Goal: Information Seeking & Learning: Learn about a topic

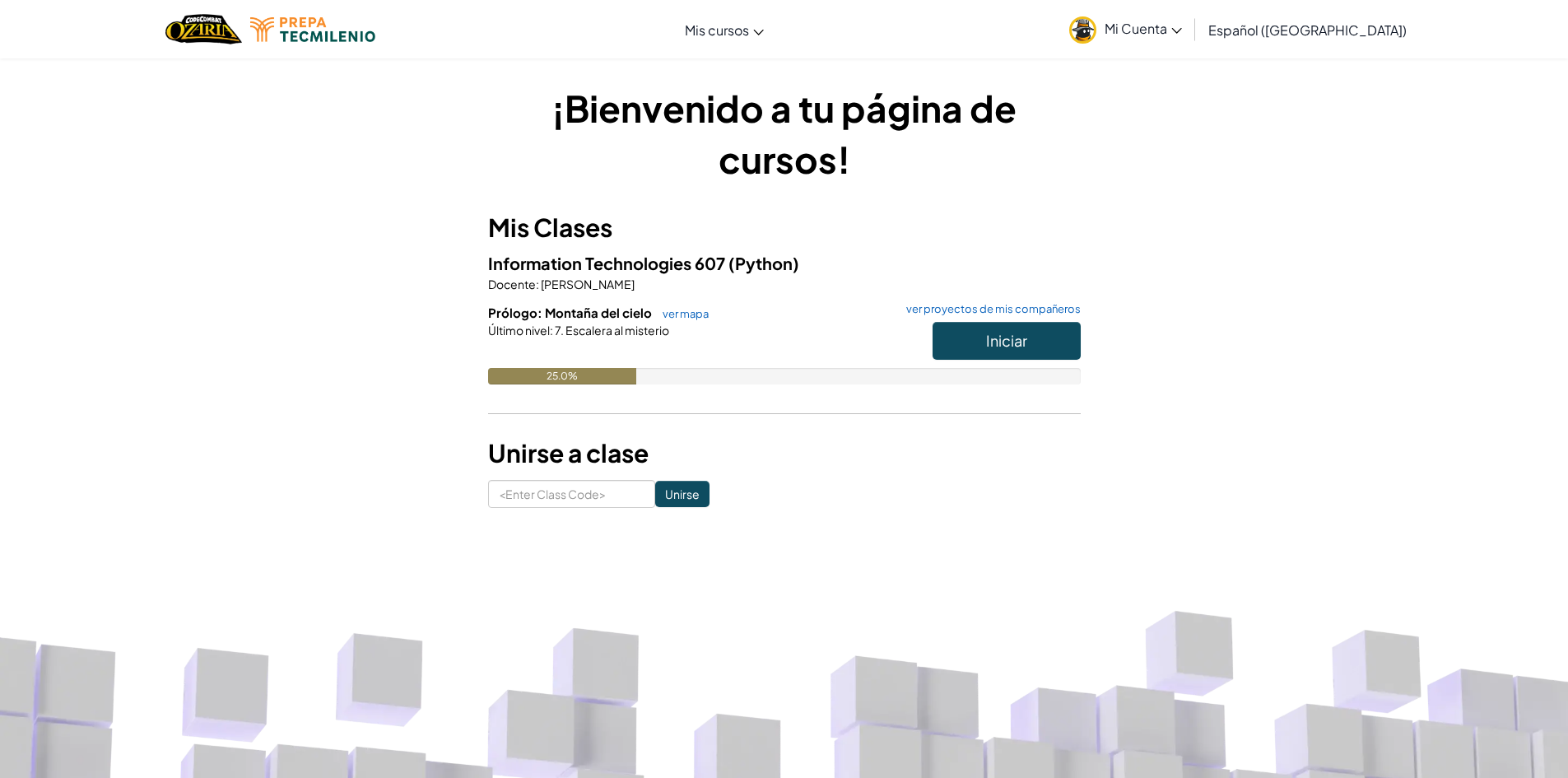
click at [916, 350] on div "Iniciar" at bounding box center [998, 346] width 165 height 46
click at [966, 344] on button "Iniciar" at bounding box center [1006, 341] width 149 height 38
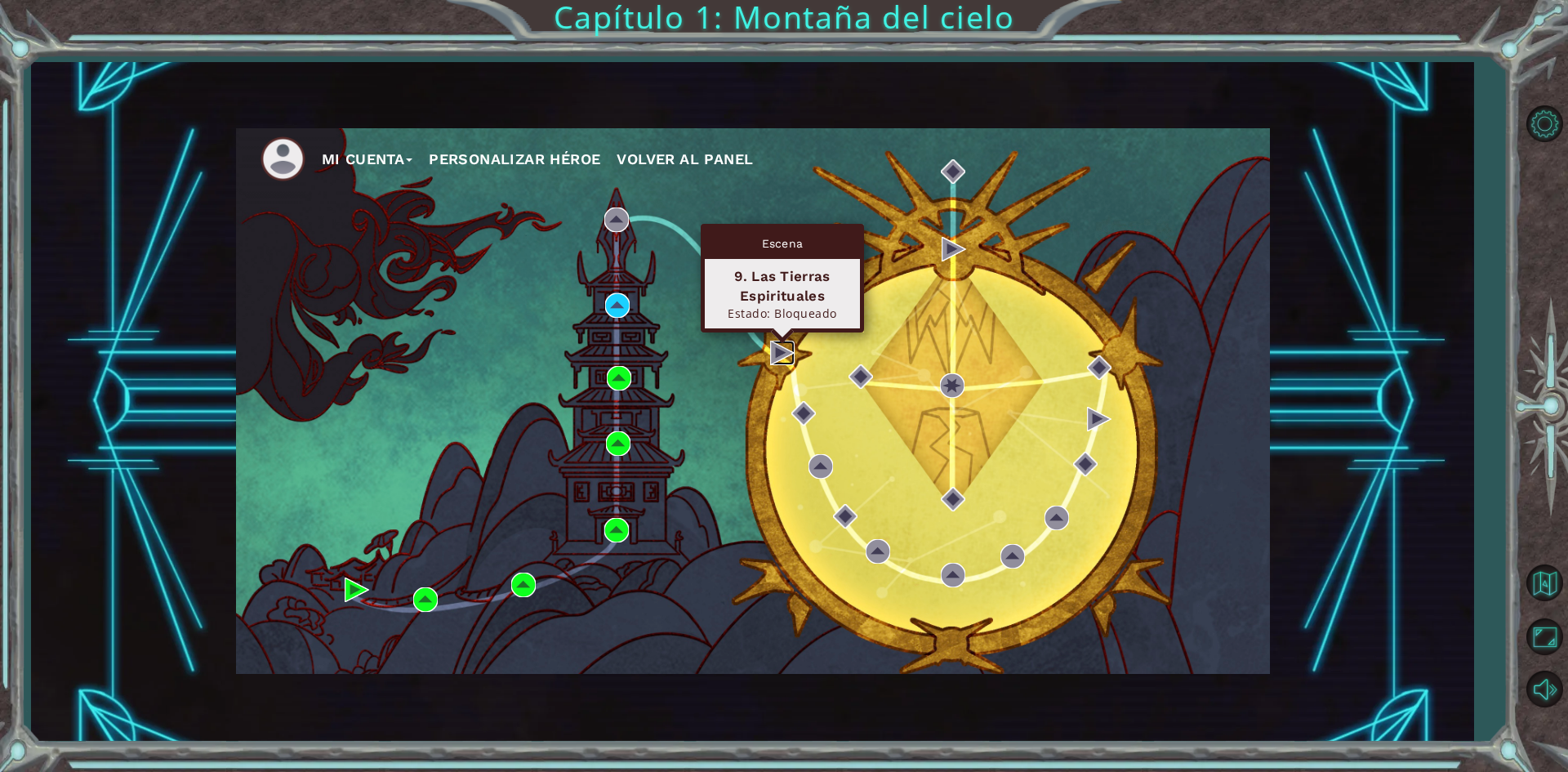
click at [789, 355] on img at bounding box center [782, 353] width 25 height 25
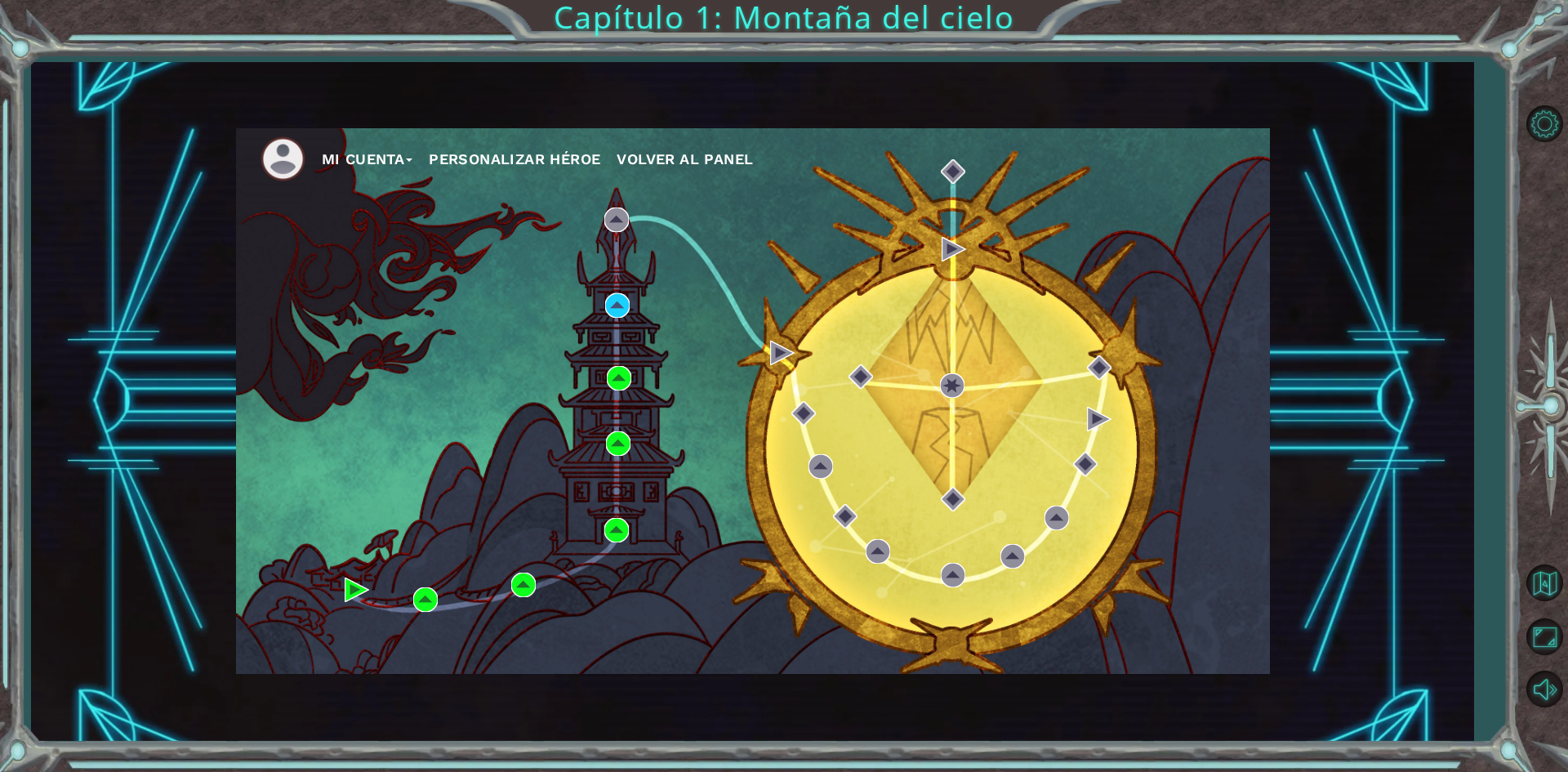
drag, startPoint x: 788, startPoint y: 338, endPoint x: 787, endPoint y: 348, distance: 10.0
click at [788, 339] on div "Mi Cuenta Personalizar héroe Volver al panel" at bounding box center [753, 401] width 1034 height 546
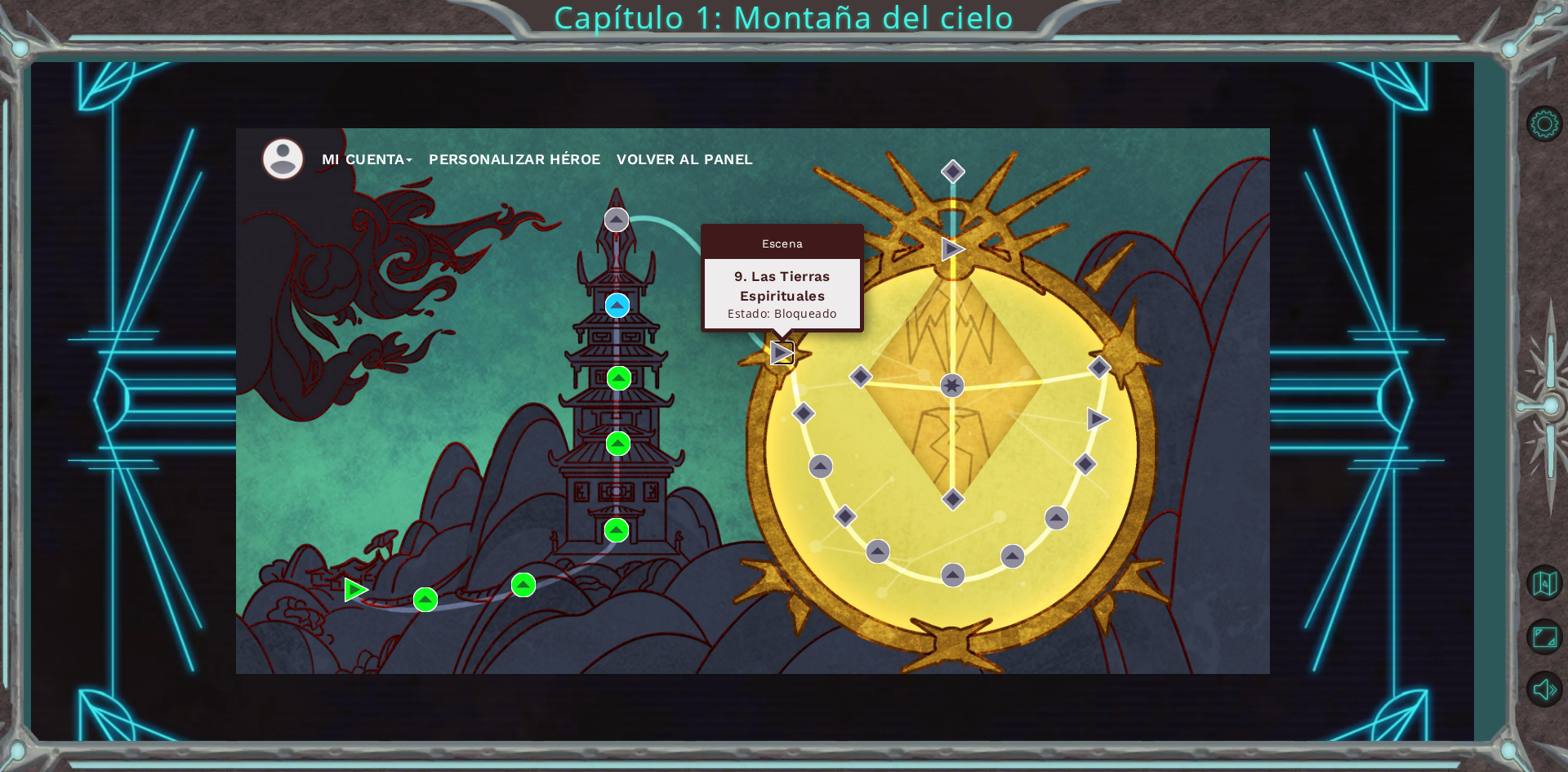
click at [786, 348] on img at bounding box center [782, 353] width 25 height 25
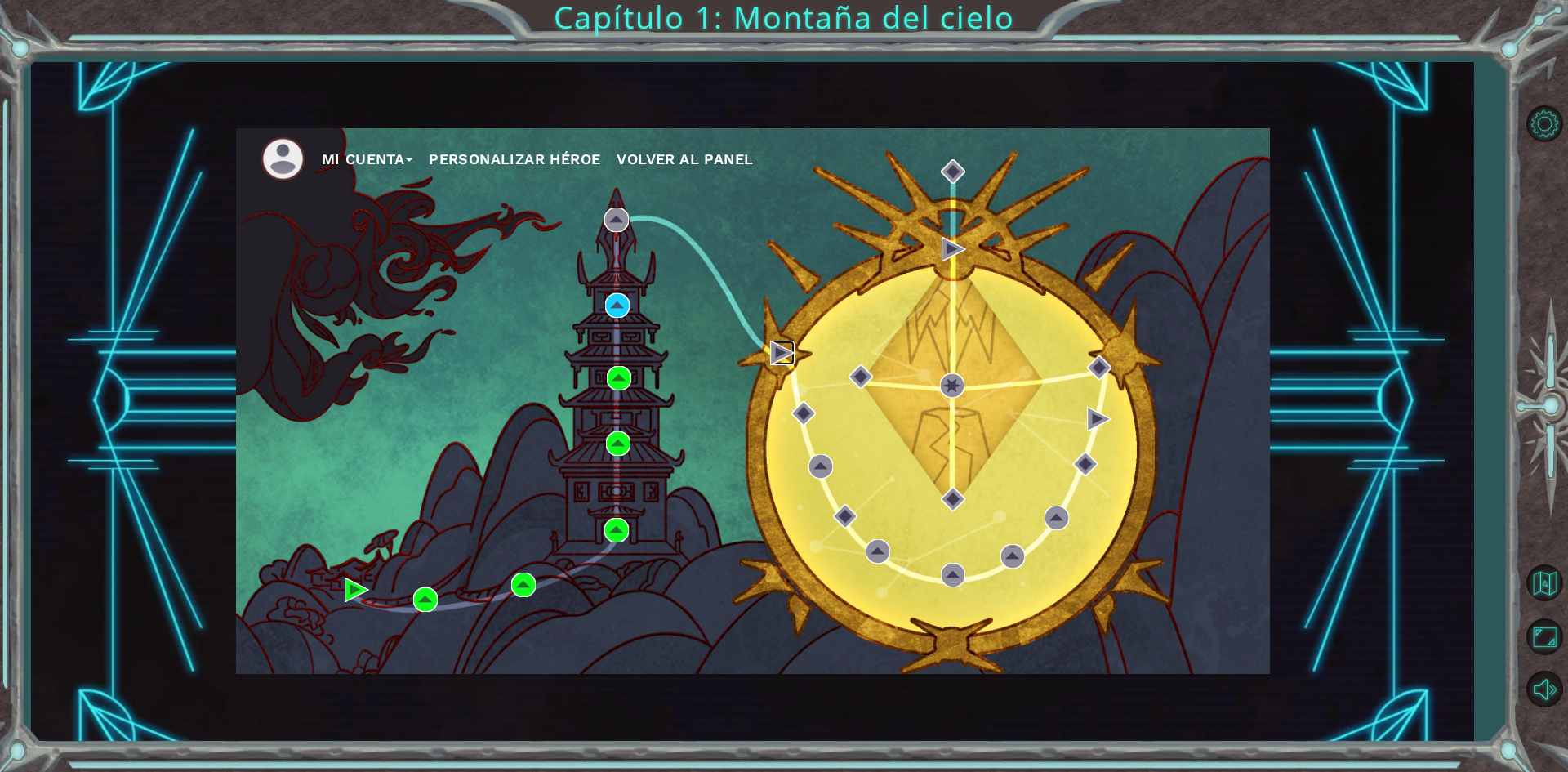
click at [785, 348] on img at bounding box center [782, 353] width 25 height 25
click at [765, 385] on div "Mi Cuenta Personalizar héroe Volver al panel" at bounding box center [753, 401] width 1034 height 546
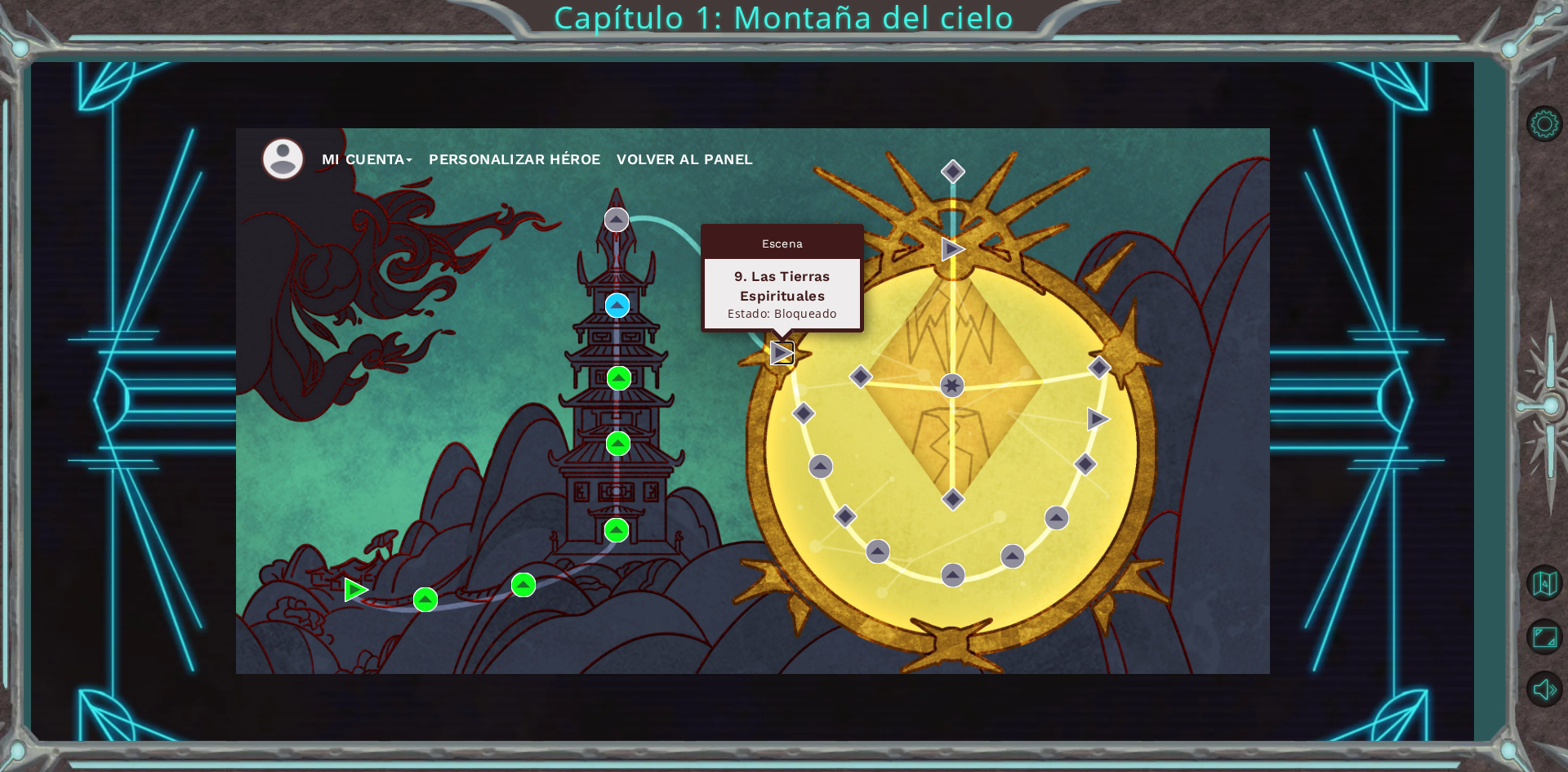
drag, startPoint x: 784, startPoint y: 359, endPoint x: 779, endPoint y: 352, distance: 8.6
click at [784, 359] on img at bounding box center [782, 353] width 25 height 25
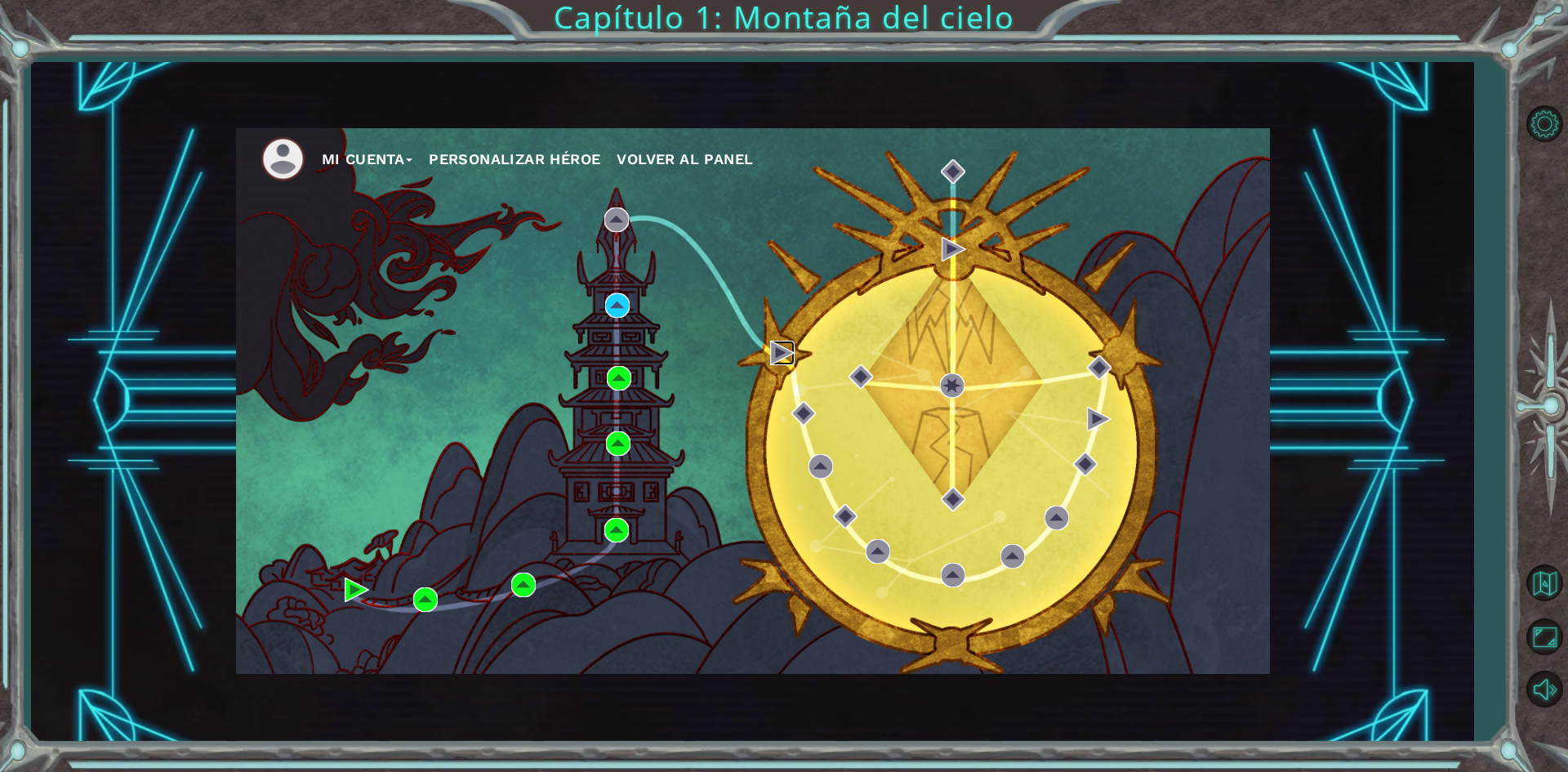
click at [779, 352] on img at bounding box center [782, 353] width 25 height 25
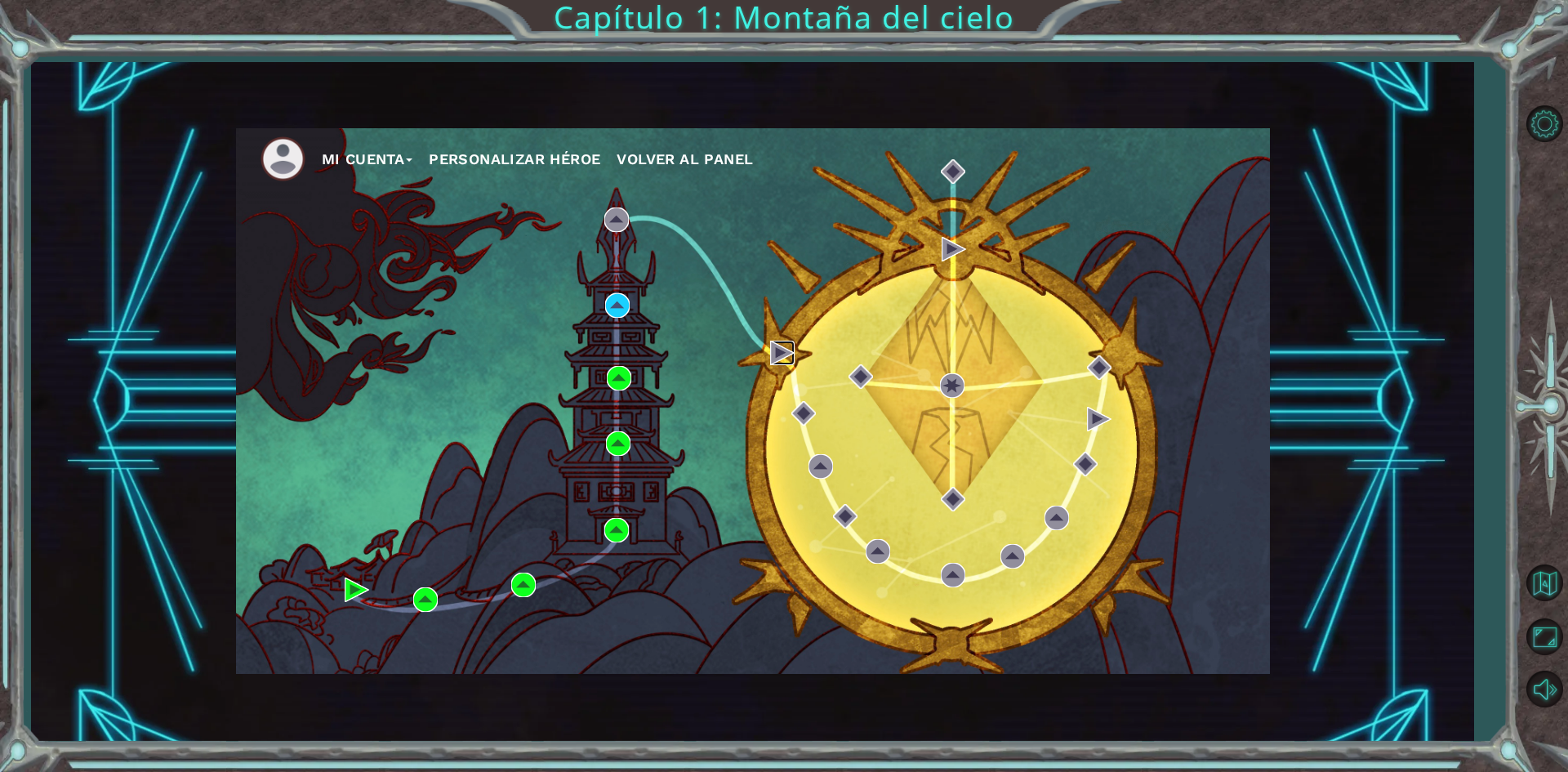
click at [779, 352] on img at bounding box center [782, 353] width 25 height 25
click at [769, 392] on div "Mi Cuenta Personalizar héroe Volver al panel" at bounding box center [753, 401] width 1034 height 546
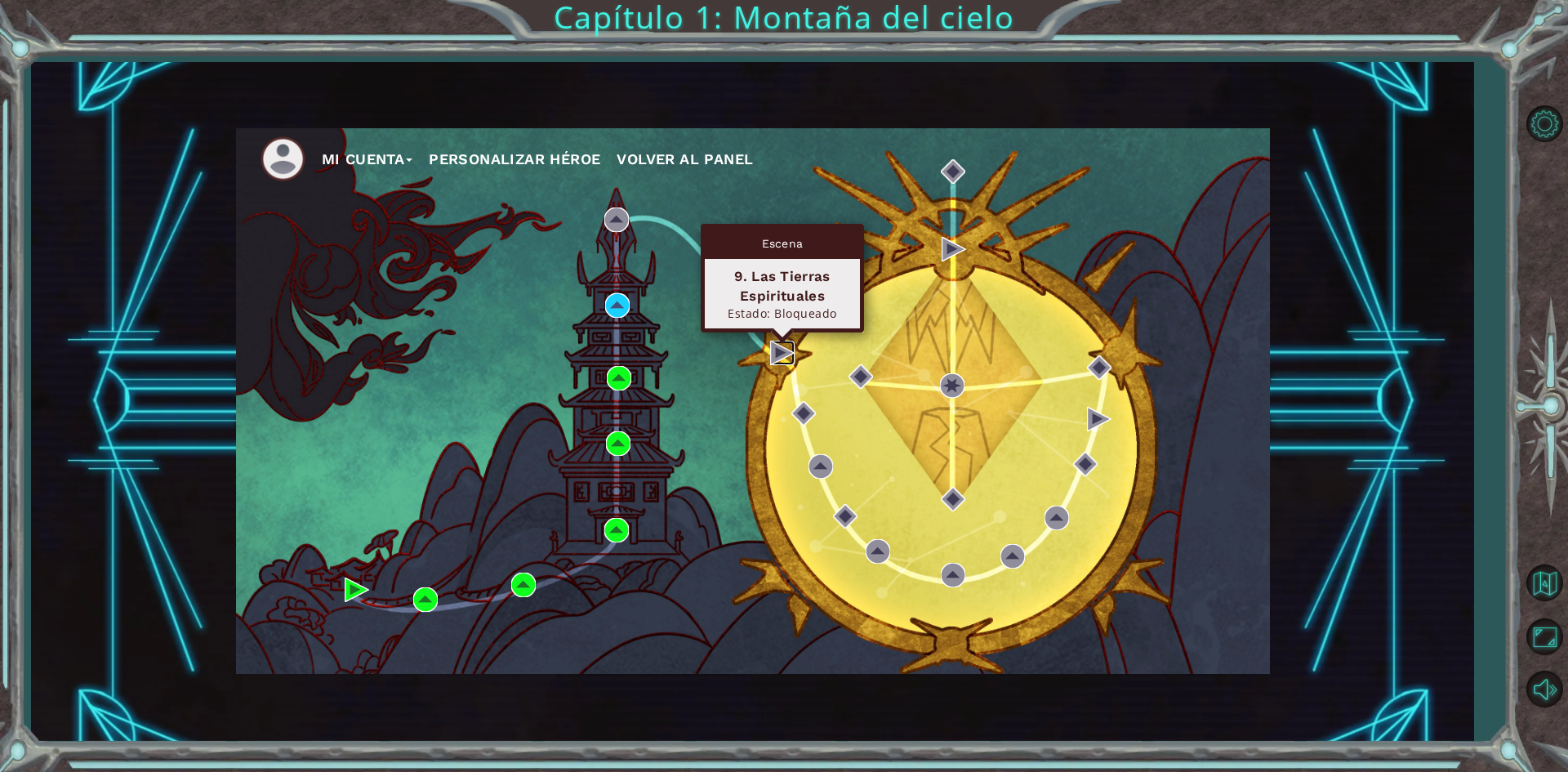
click at [778, 362] on img at bounding box center [782, 353] width 25 height 25
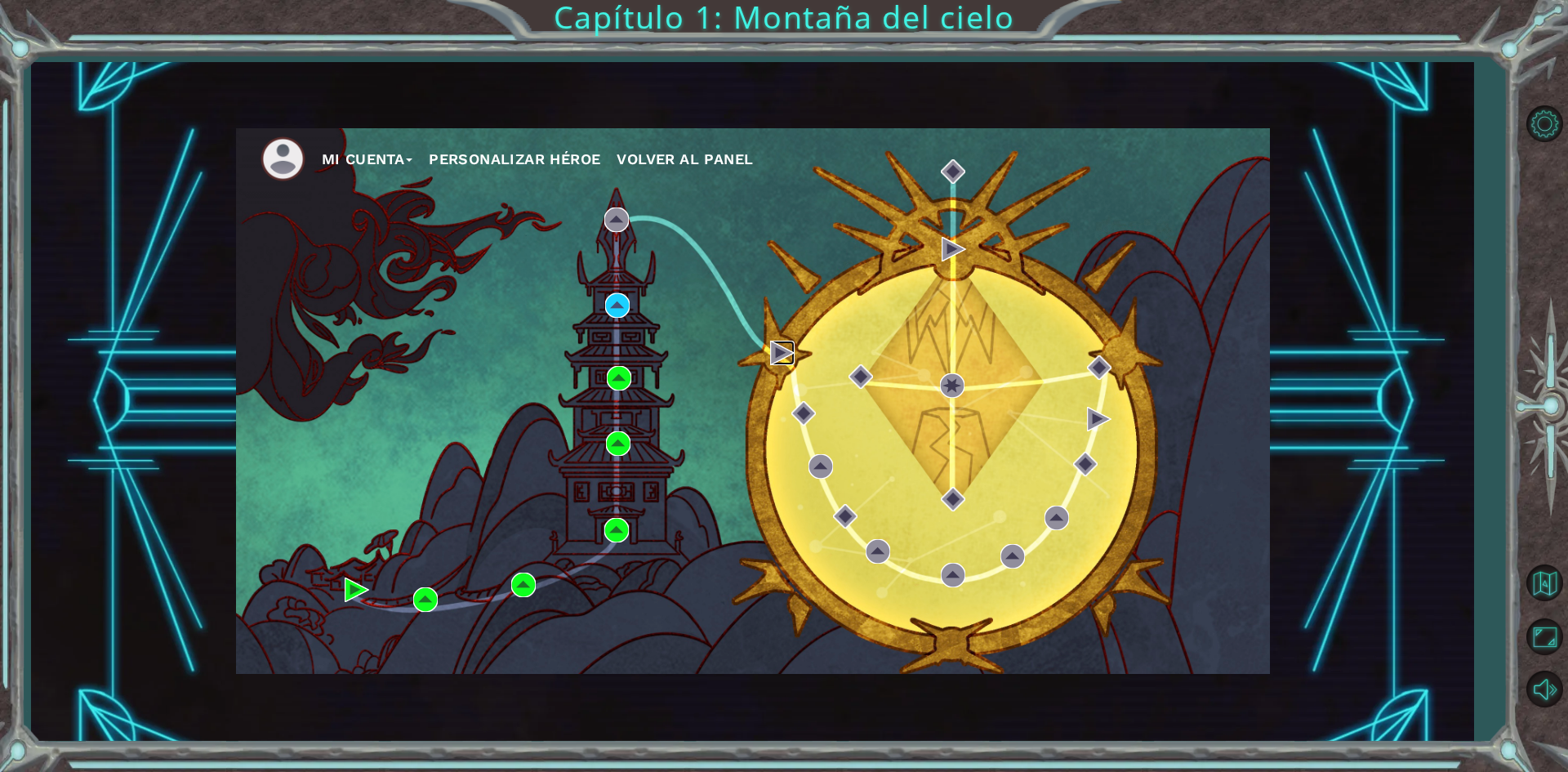
click at [778, 362] on img at bounding box center [782, 353] width 25 height 25
click at [730, 411] on div "Mi Cuenta Personalizar héroe Volver al panel" at bounding box center [753, 401] width 1034 height 546
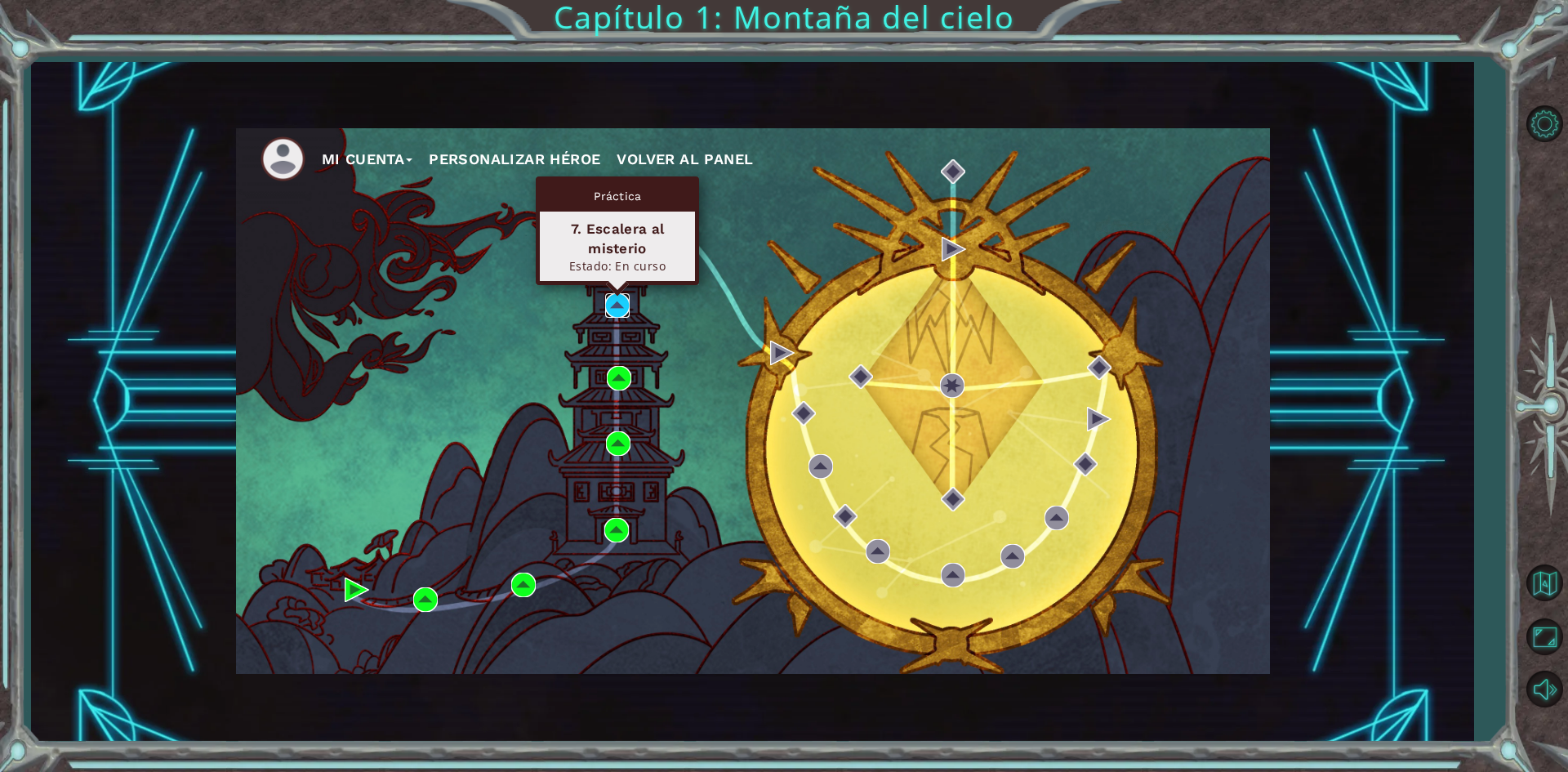
click at [625, 299] on img at bounding box center [617, 306] width 25 height 25
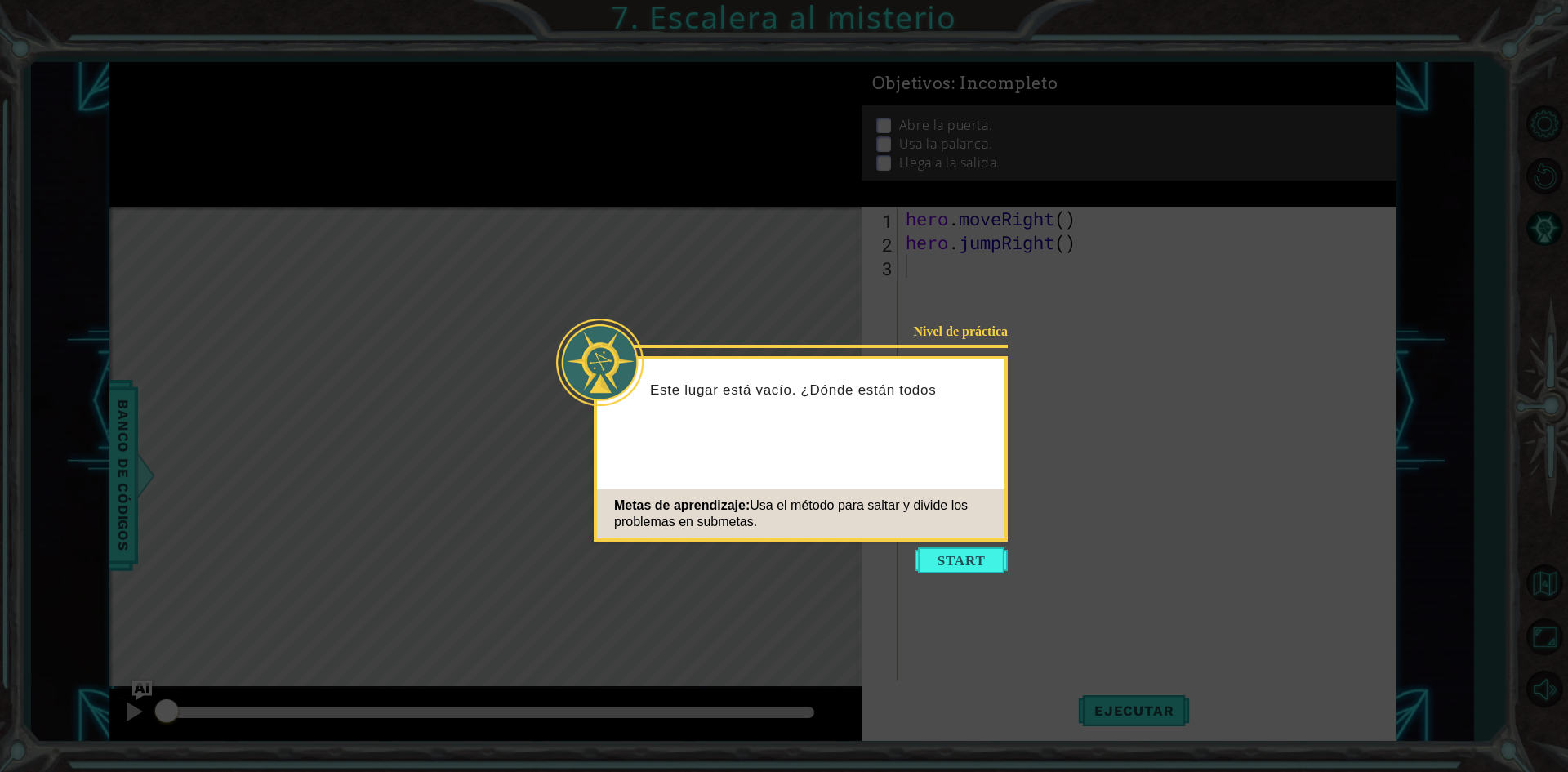
drag, startPoint x: 773, startPoint y: 398, endPoint x: 826, endPoint y: 407, distance: 53.8
click at [819, 406] on div "Este lugar está vacío. ¿Dónde están todos" at bounding box center [801, 397] width 408 height 64
click at [846, 409] on p "Este lugar está vacío. ¿Dónde están todos? ¿Dónd" at bounding box center [821, 399] width 343 height 36
click at [975, 553] on button "Start" at bounding box center [960, 560] width 93 height 26
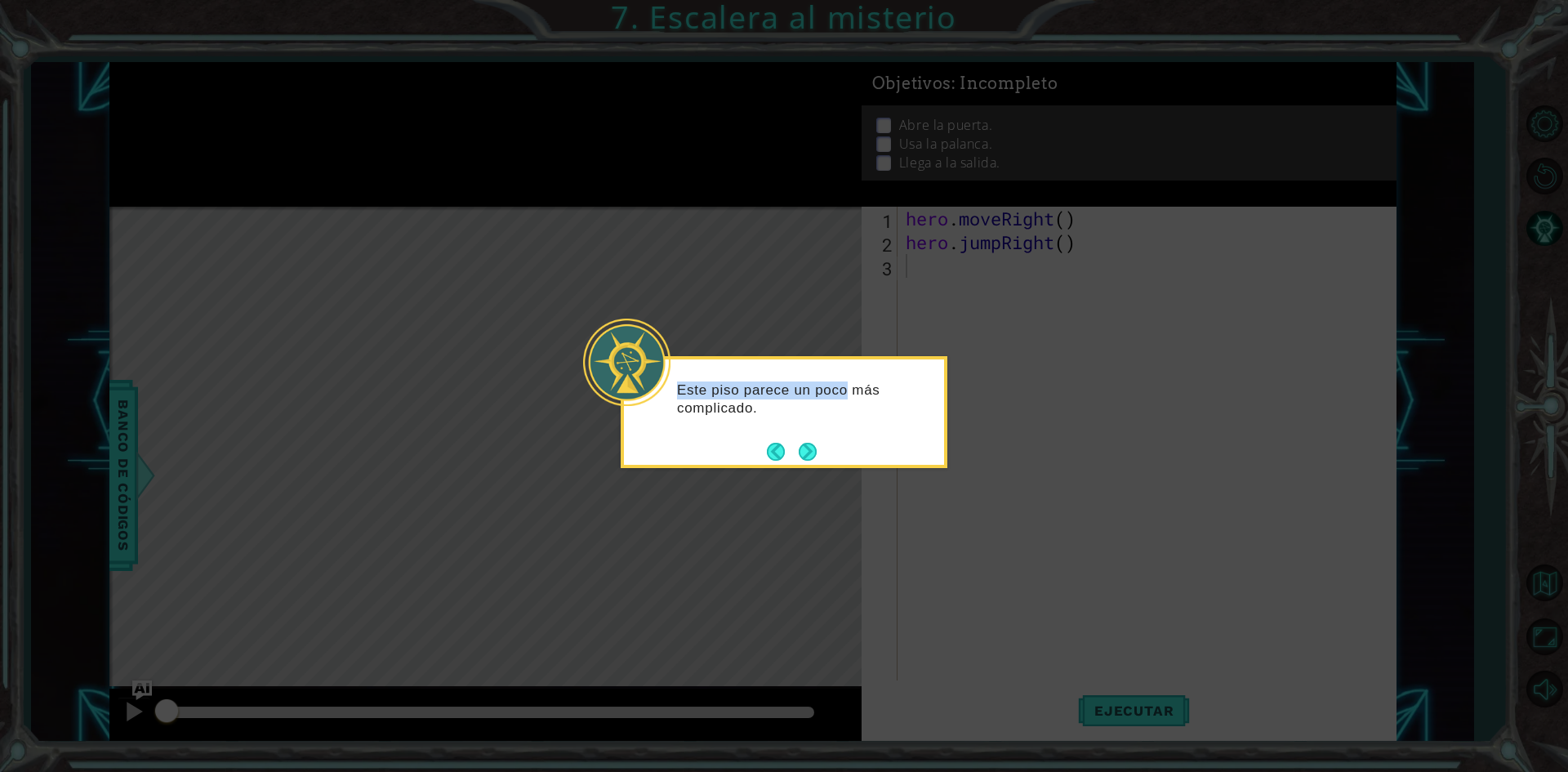
drag, startPoint x: 685, startPoint y: 392, endPoint x: 848, endPoint y: 397, distance: 163.1
click at [848, 397] on p "Este piso parece un poco más complicado." at bounding box center [804, 399] width 256 height 36
click at [814, 443] on button "Next" at bounding box center [807, 451] width 18 height 18
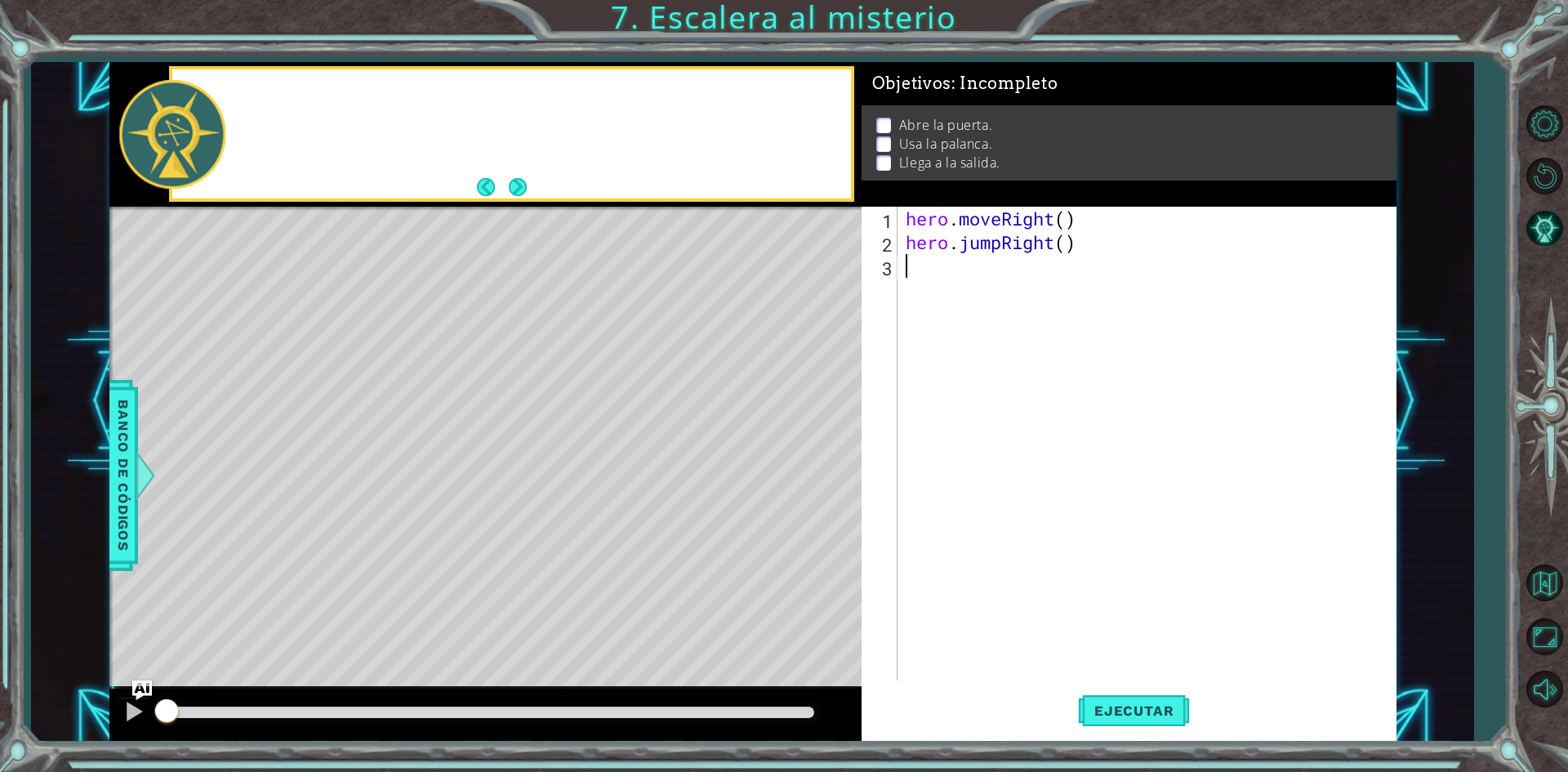
click at [812, 449] on div "Level Map" at bounding box center [486, 447] width 754 height 481
click at [520, 192] on button "Next" at bounding box center [517, 187] width 18 height 18
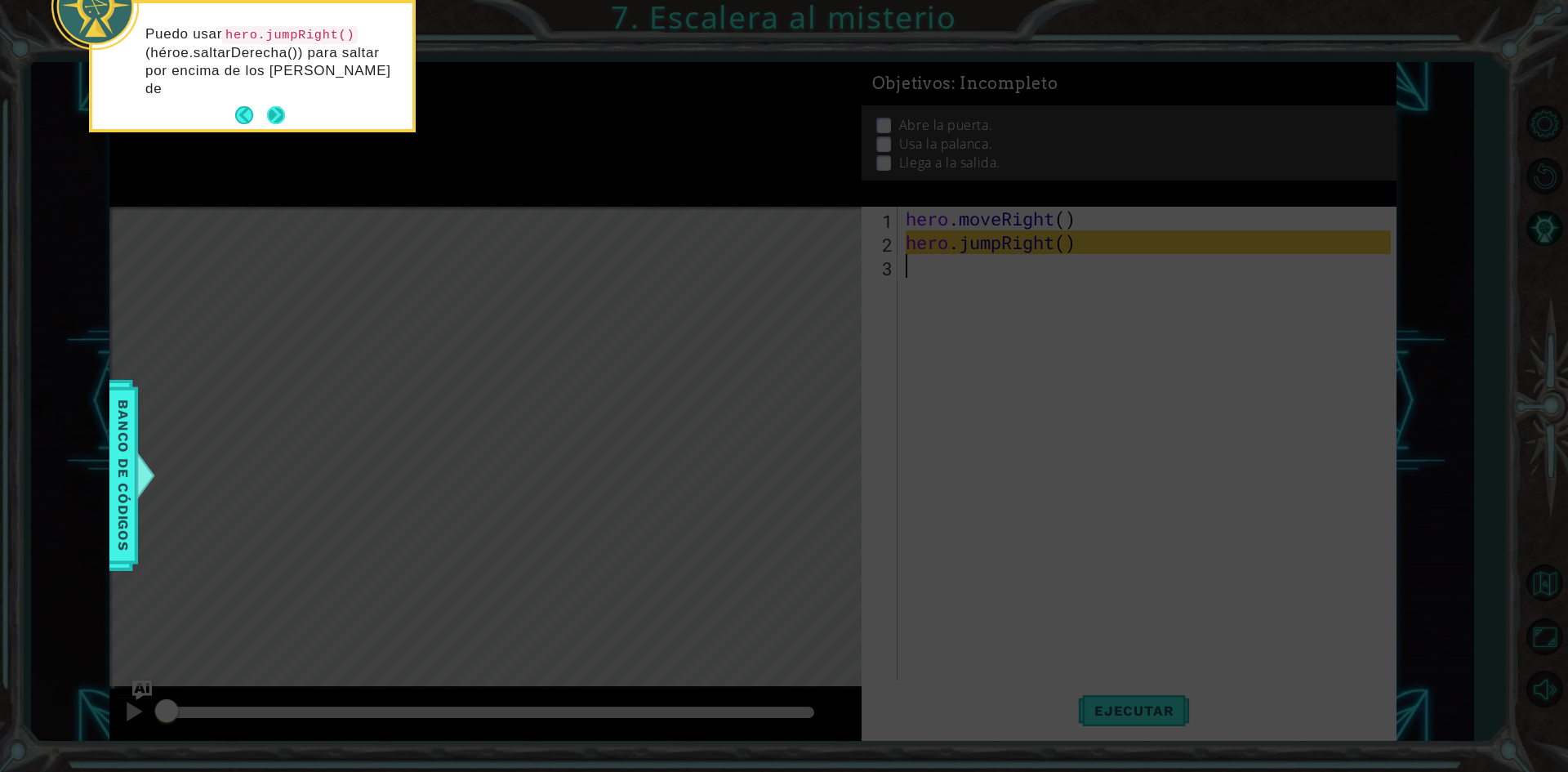
click at [275, 106] on button "Next" at bounding box center [276, 115] width 18 height 18
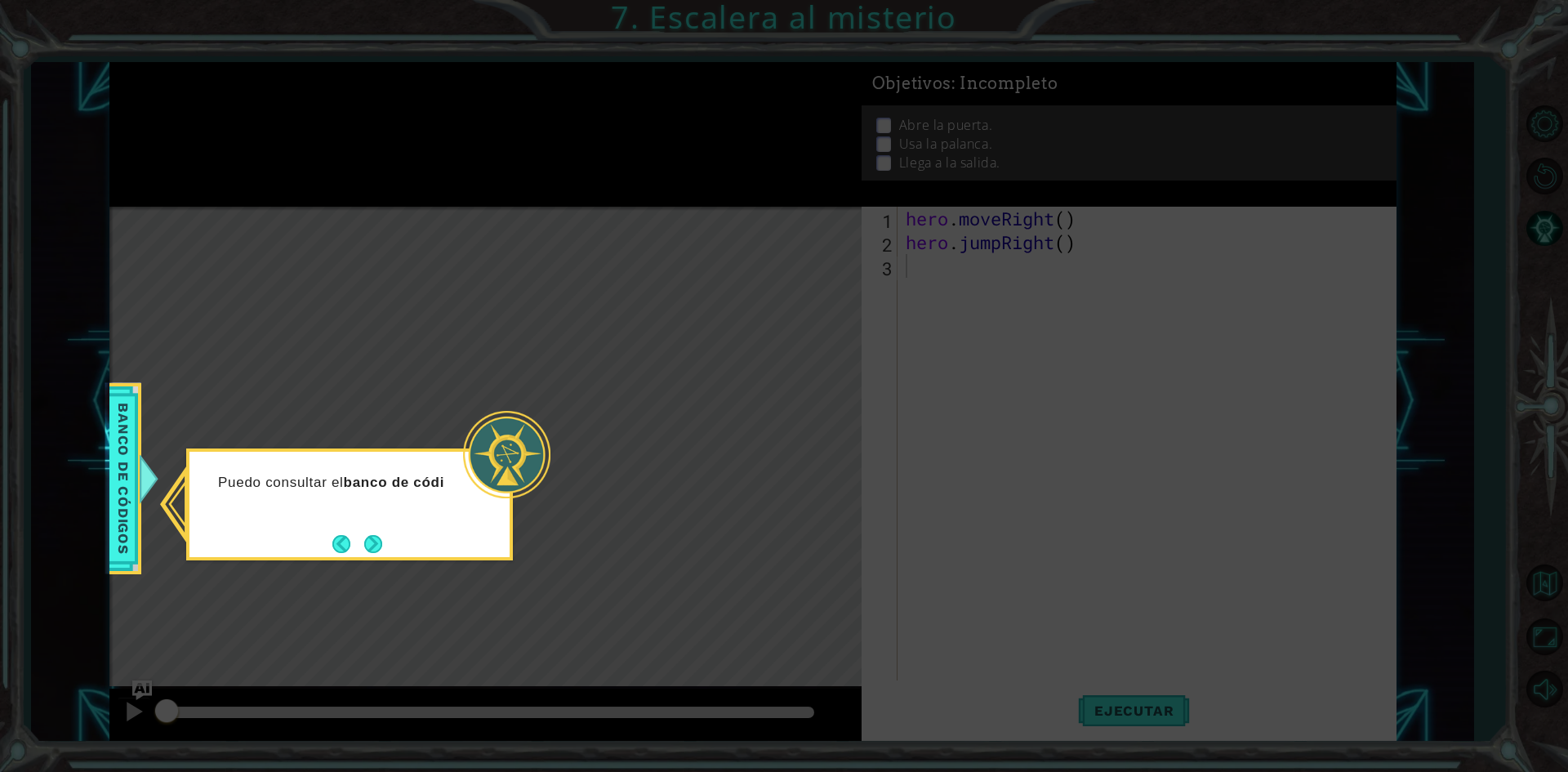
drag, startPoint x: 372, startPoint y: 552, endPoint x: 366, endPoint y: 557, distance: 7.8
click at [370, 553] on button "Next" at bounding box center [372, 544] width 18 height 18
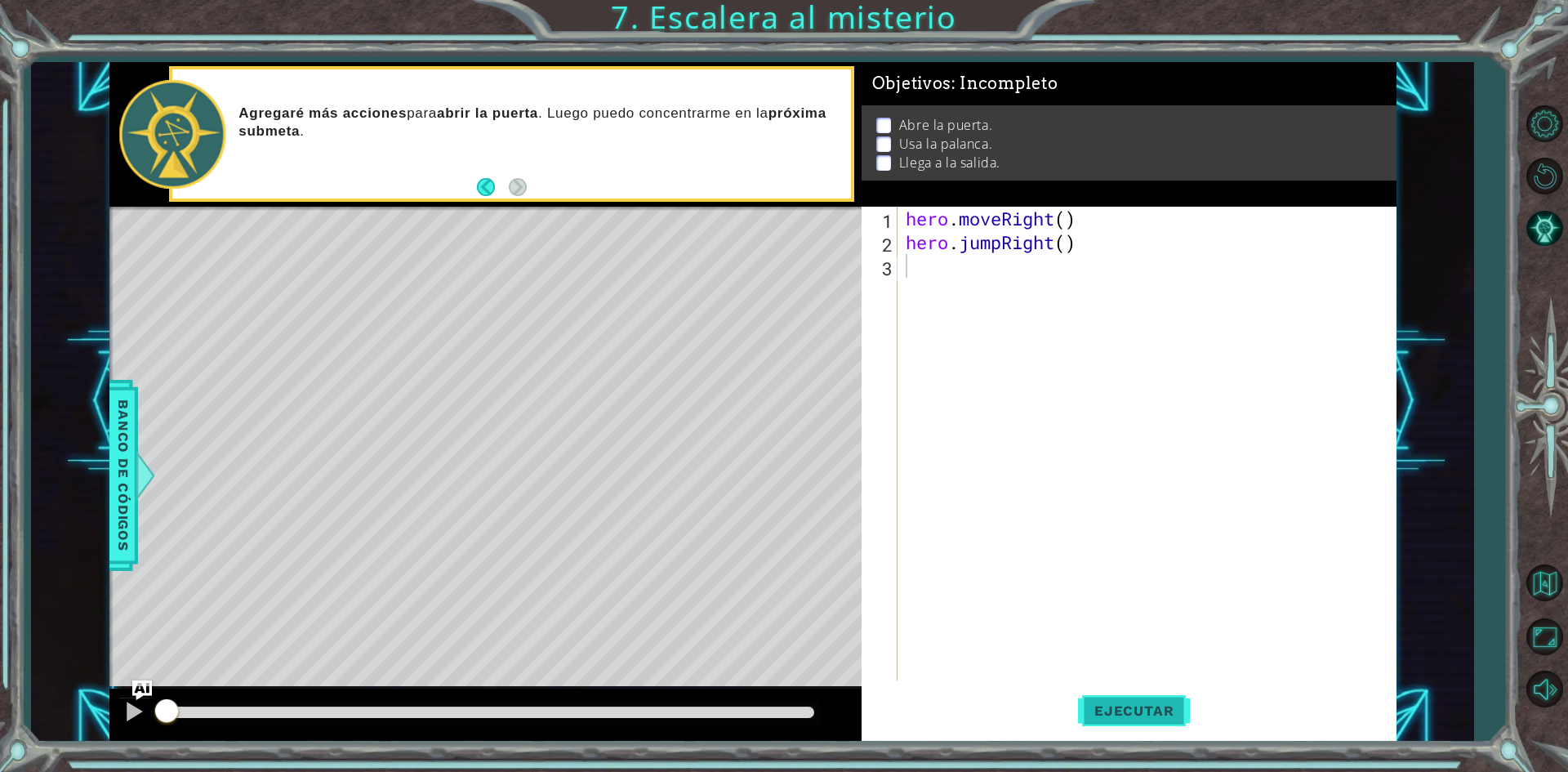
click at [1162, 709] on span "Ejecutar" at bounding box center [1133, 711] width 112 height 16
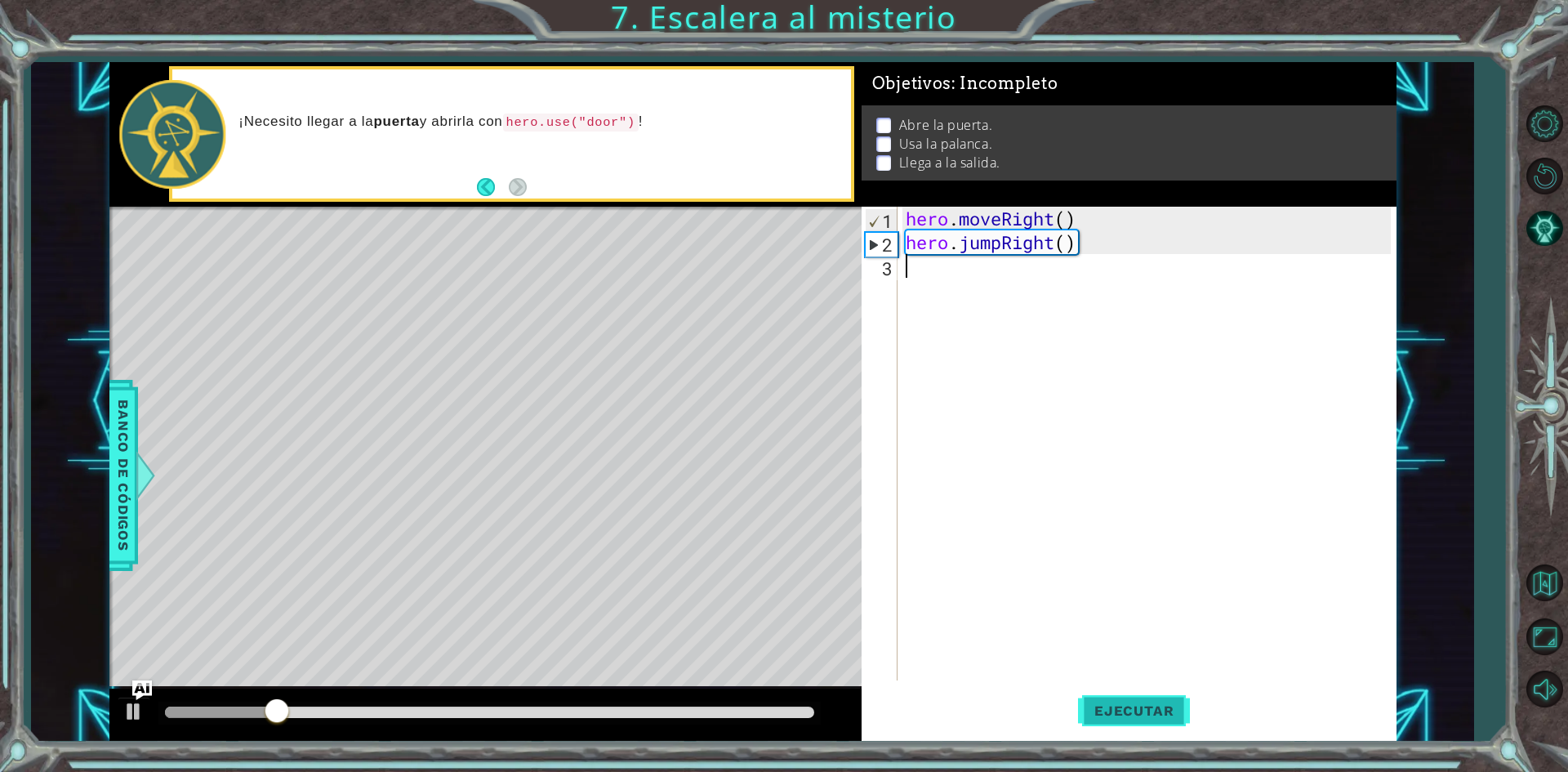
click at [1099, 707] on span "Ejecutar" at bounding box center [1133, 711] width 112 height 16
click at [930, 295] on div "hero . moveRight ( ) hero . jumpRight ( )" at bounding box center [1151, 467] width 497 height 521
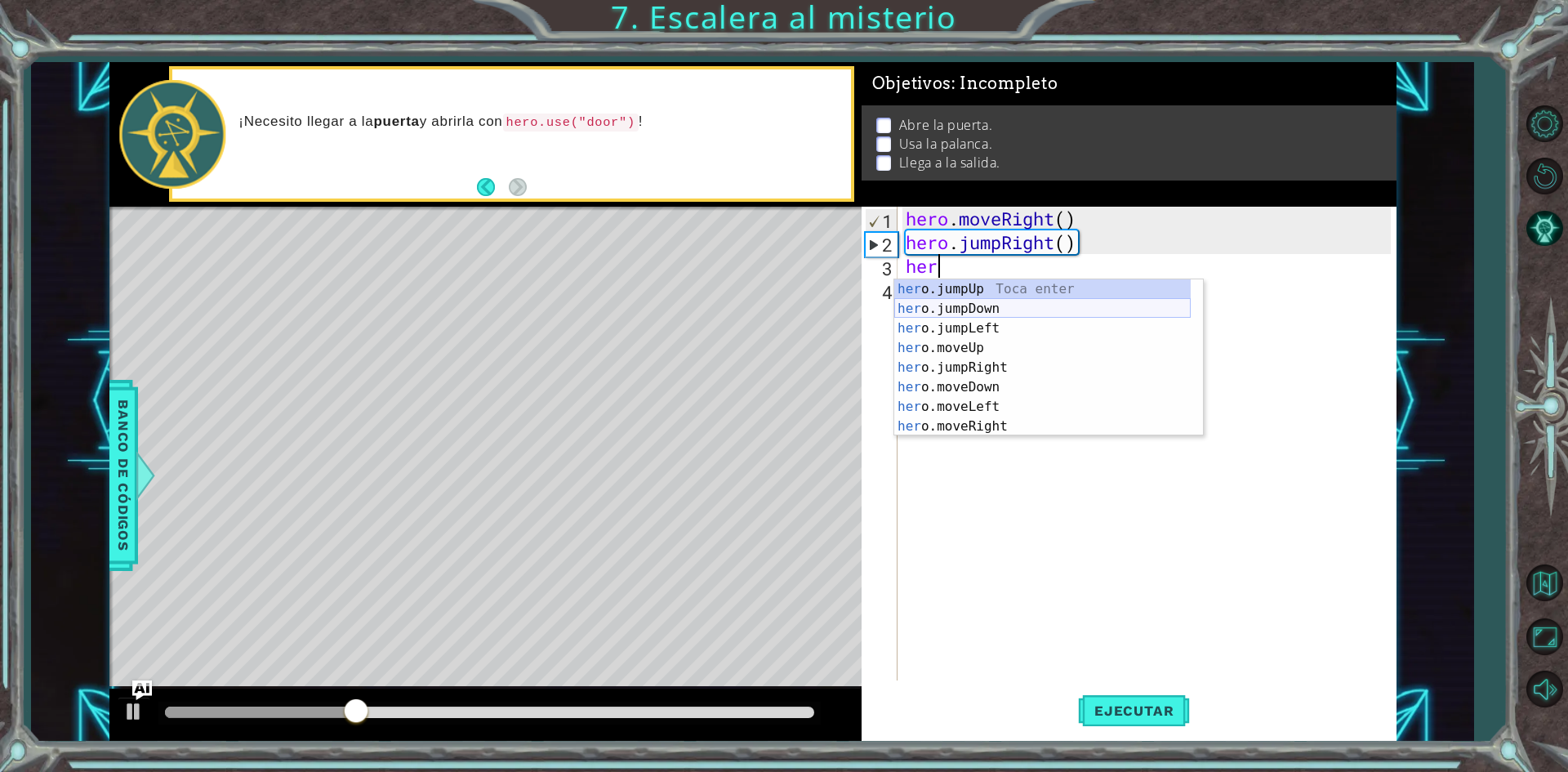
type textarea "hero"
click at [970, 343] on div "hero .jumpUp Toca enter hero .jumpDown Toca enter hero .jumpLeft Toca enter her…" at bounding box center [1042, 377] width 297 height 196
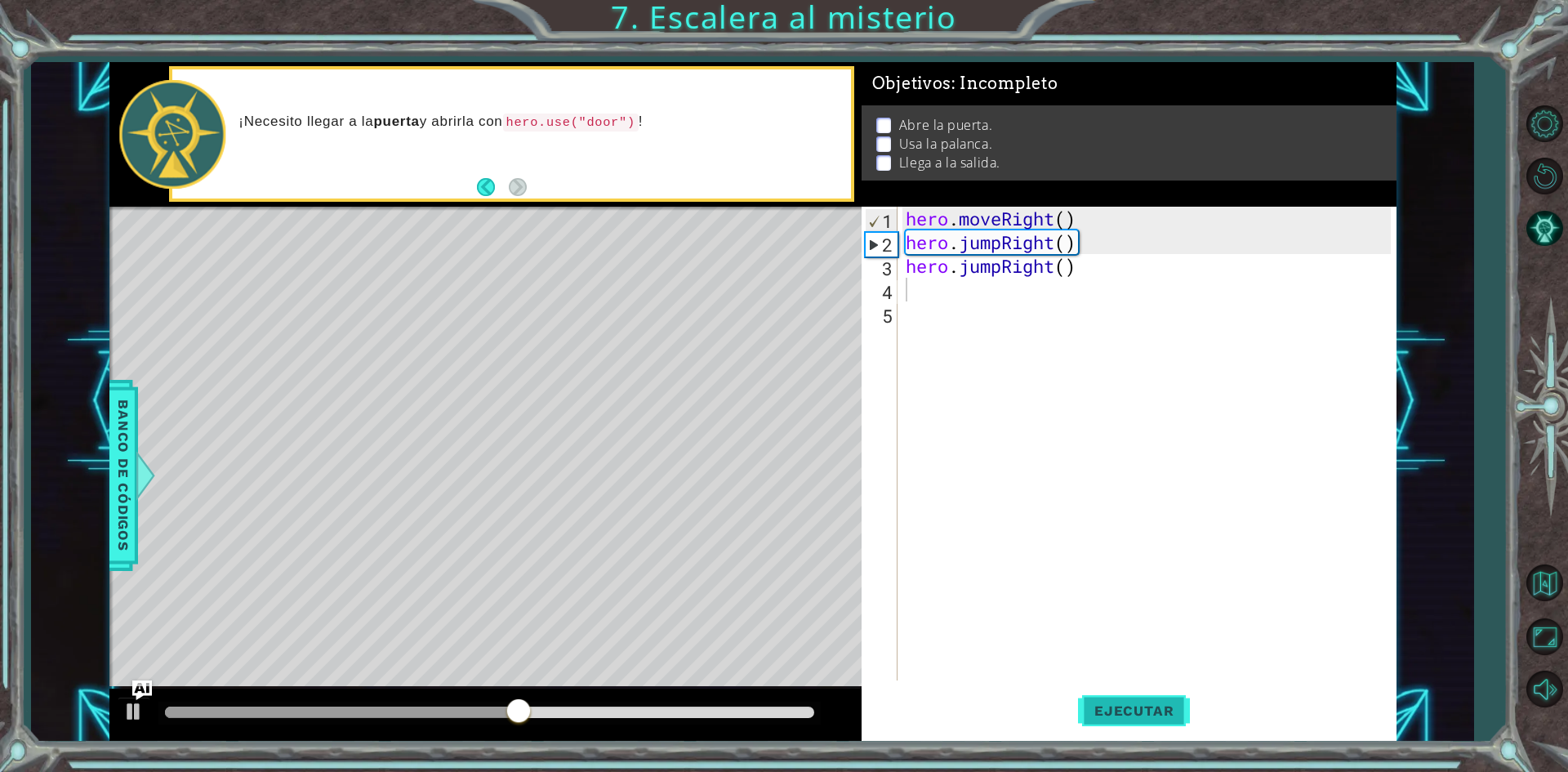
click at [1109, 720] on button "Ejecutar" at bounding box center [1133, 711] width 112 height 53
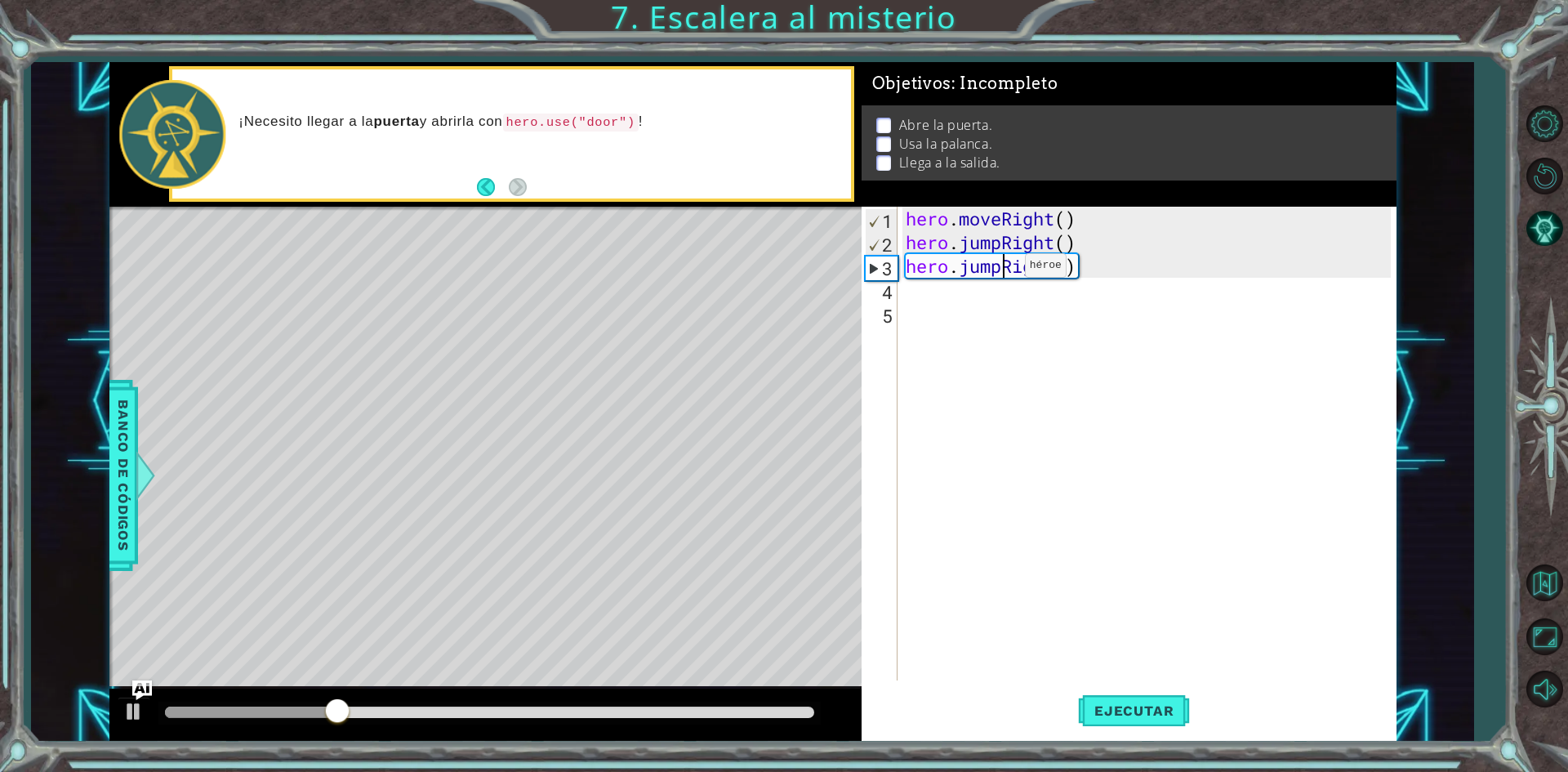
click at [1000, 269] on div "hero . moveRight ( ) hero . jumpRight ( ) hero . jumpRight ( )" at bounding box center [1151, 467] width 497 height 521
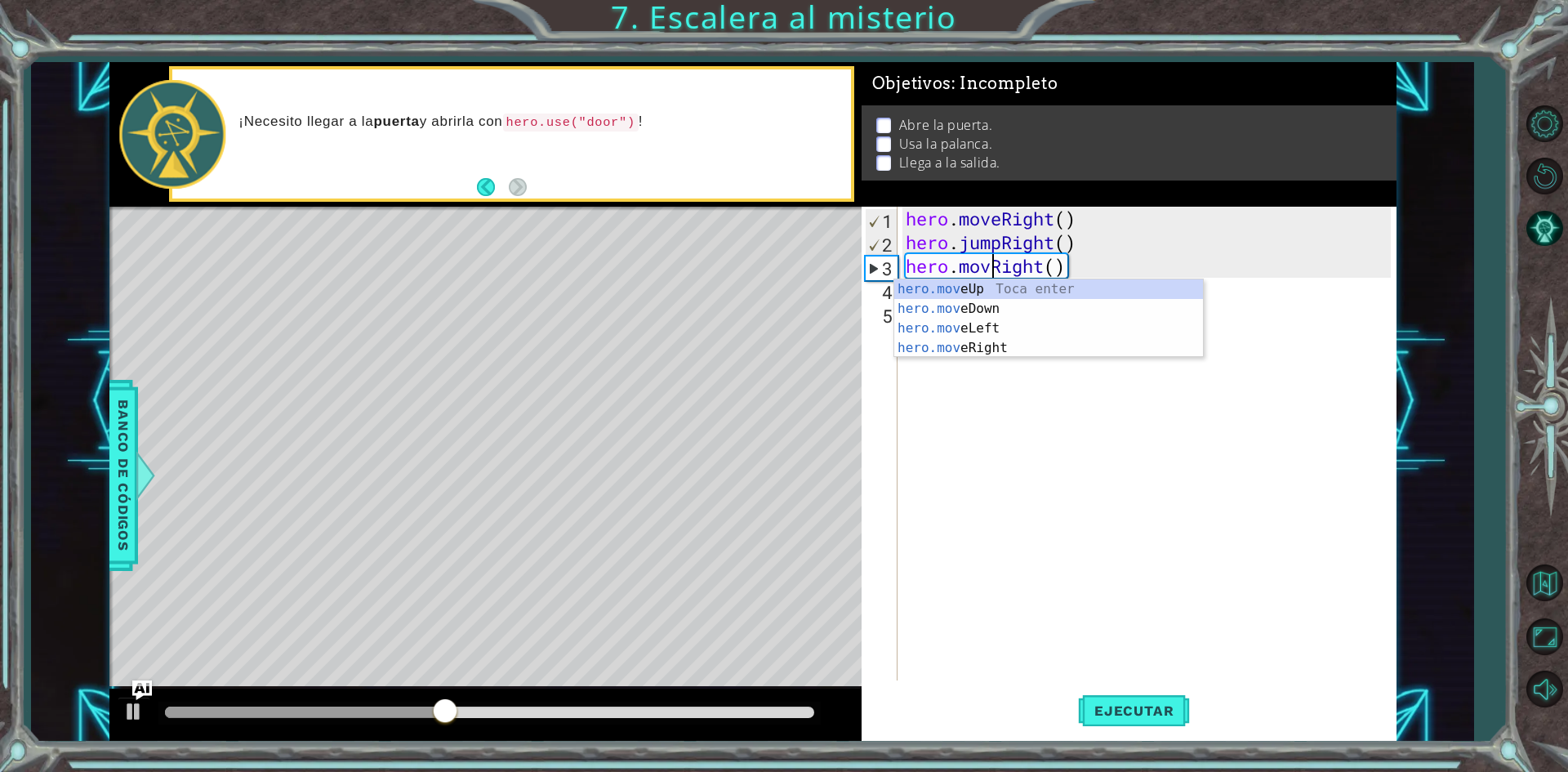
scroll to position [0, 4]
type textarea "hero.moveRight()"
click at [1119, 707] on span "Ejecutar" at bounding box center [1133, 711] width 112 height 16
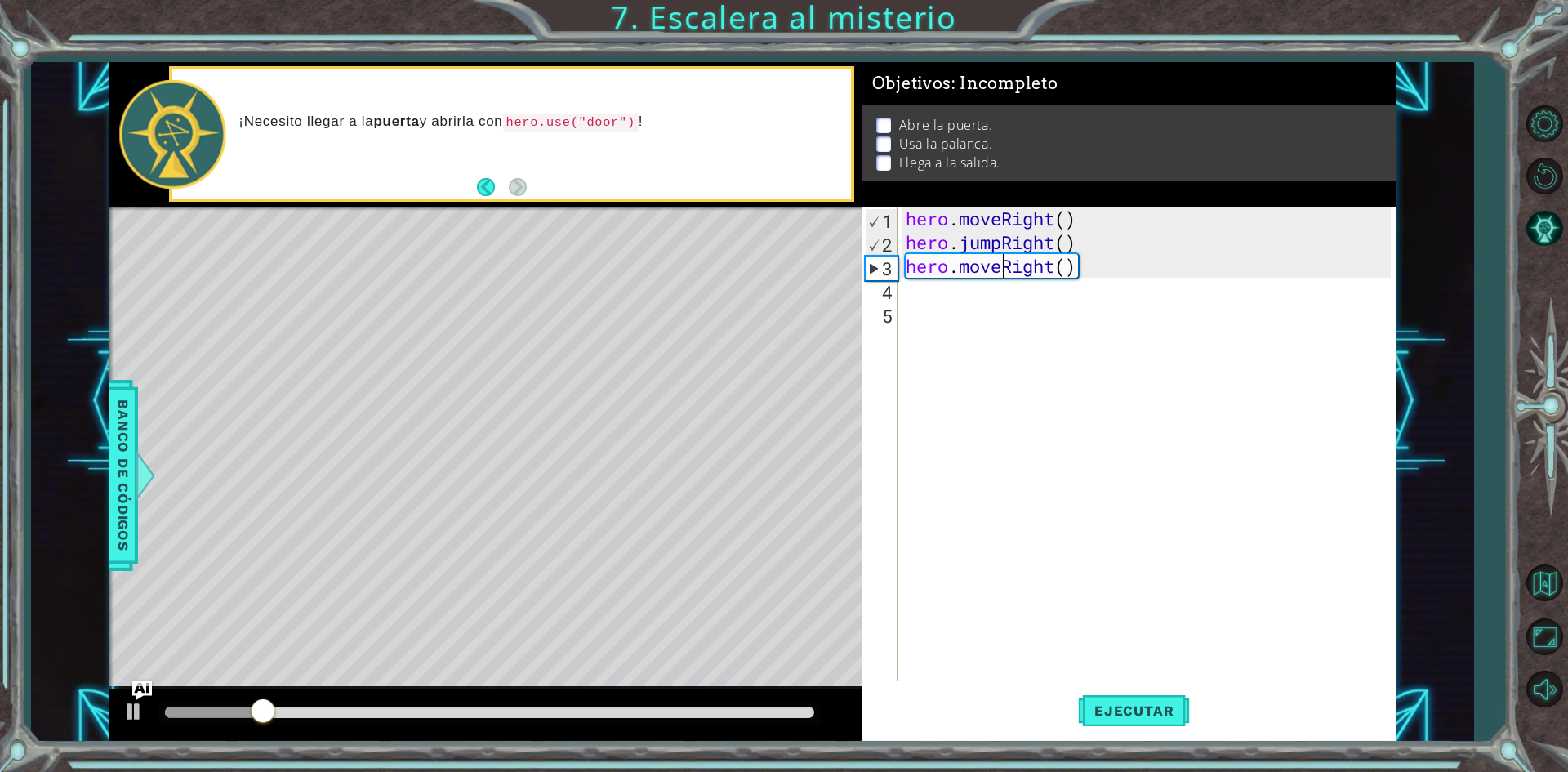
click at [976, 348] on div "hero . moveRight ( ) hero . jumpRight ( ) hero . moveRight ( )" at bounding box center [1151, 467] width 497 height 521
click at [969, 302] on div "hero . moveRight ( ) hero . jumpRight ( ) hero . moveRight ( )" at bounding box center [1151, 467] width 497 height 521
click at [967, 293] on div "hero . moveRight ( ) hero . jumpRight ( ) hero . moveRight ( )" at bounding box center [1151, 467] width 497 height 521
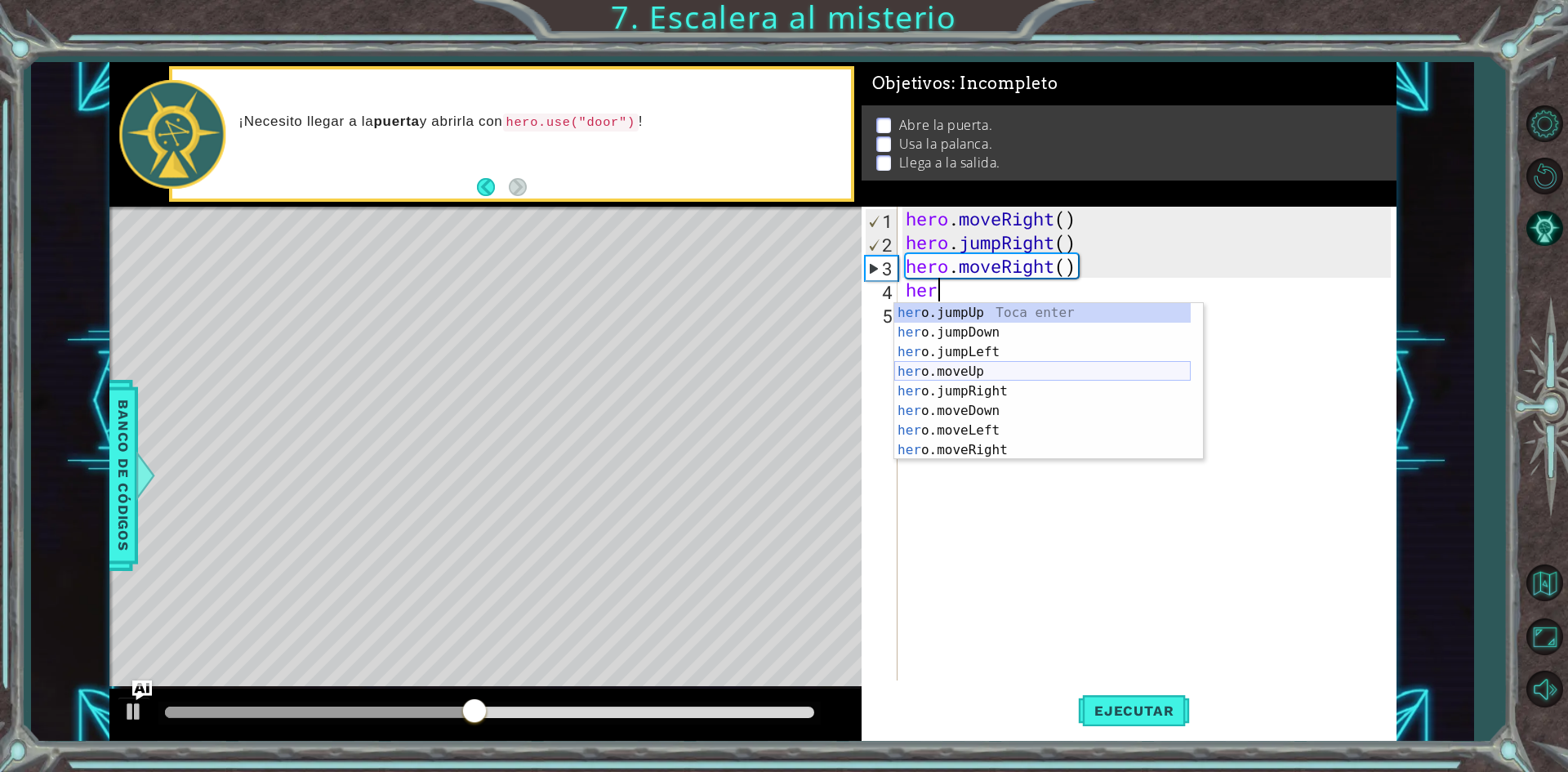
click at [976, 365] on div "her o.jumpUp Toca enter her o.jumpDown Toca enter her o.jumpLeft Toca enter her…" at bounding box center [1042, 400] width 297 height 196
type textarea "hero.moveUp(1)"
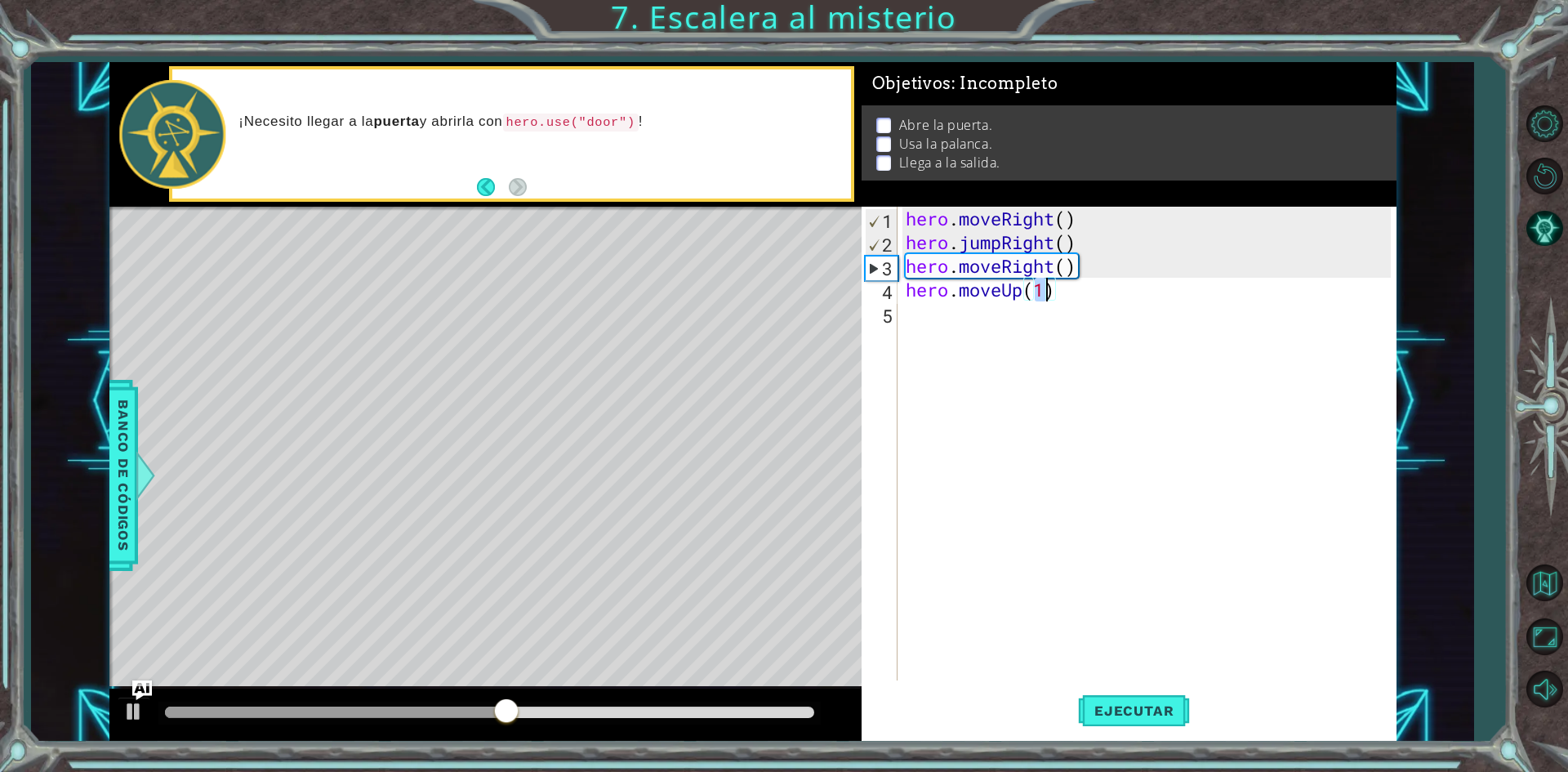
click at [949, 318] on div "hero . moveRight ( ) hero . jumpRight ( ) hero . moveRight ( ) hero . moveUp ( …" at bounding box center [1151, 467] width 497 height 521
click at [145, 713] on button at bounding box center [134, 714] width 33 height 34
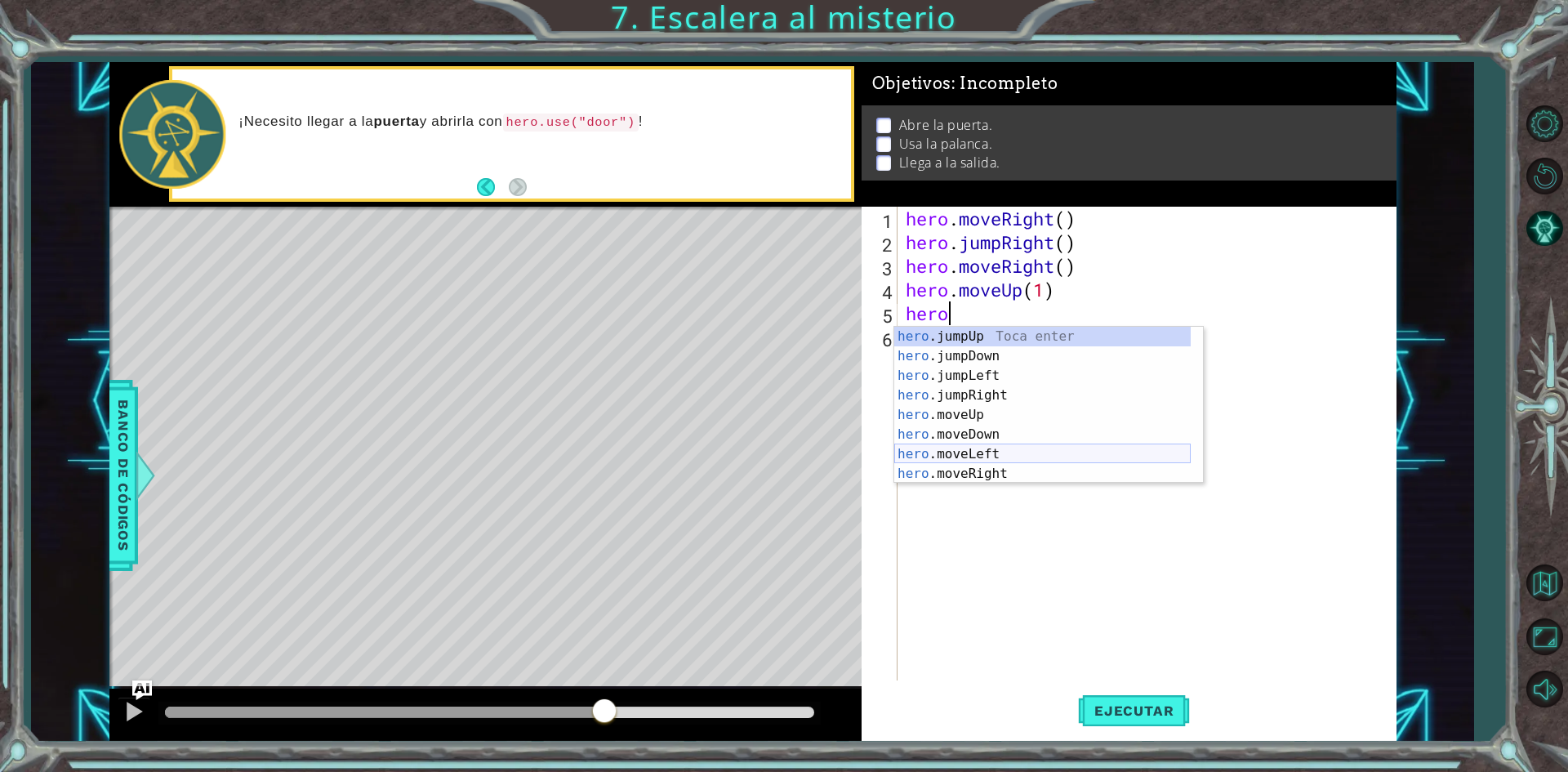
scroll to position [19, 0]
click at [966, 468] on div "hero .jumpDown Toca enter hero .jumpLeft Toca enter hero .jumpRight Toca enter …" at bounding box center [1042, 424] width 297 height 196
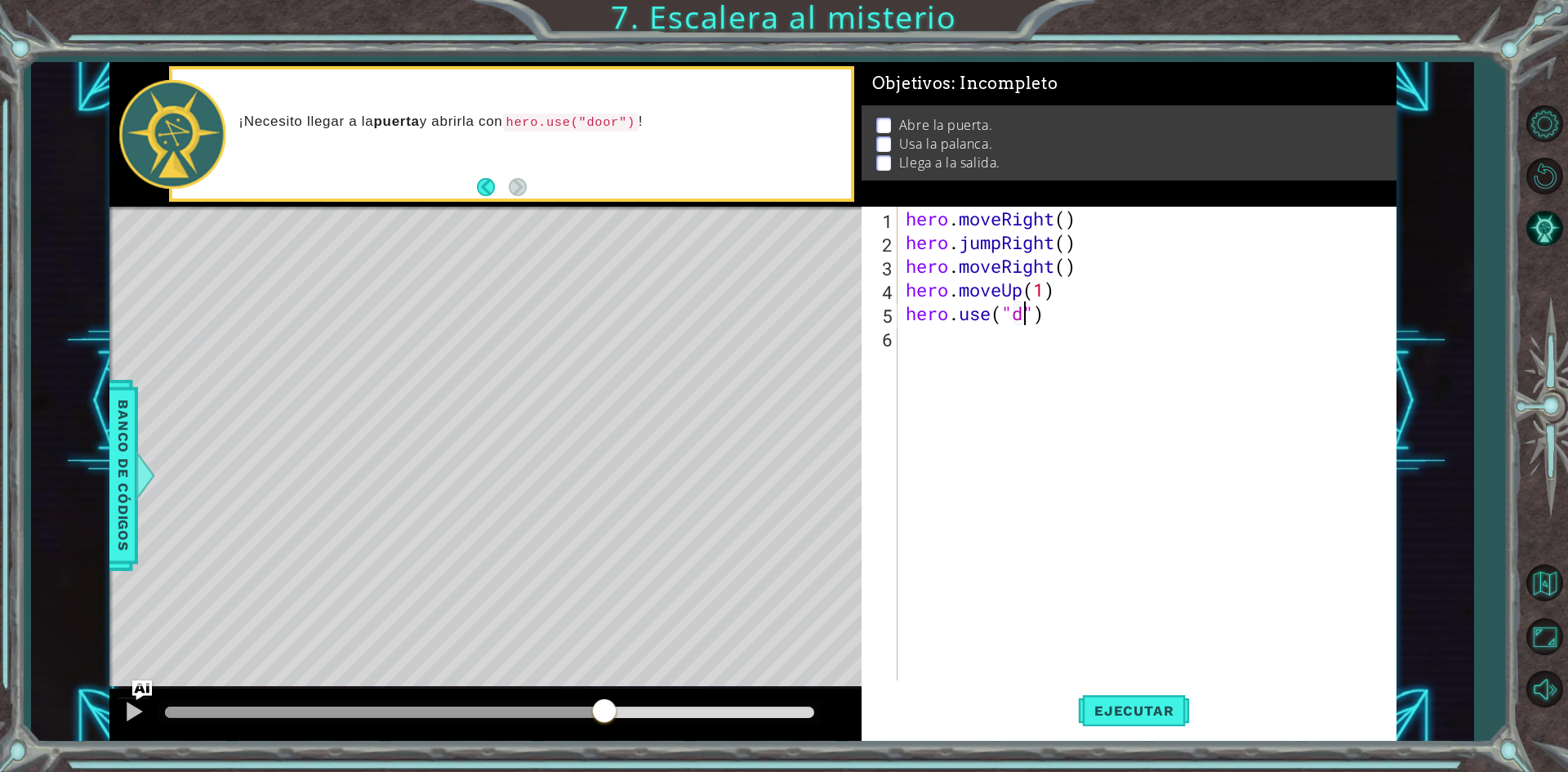
scroll to position [0, 6]
type textarea "hero.use("door")"
click at [960, 353] on div "hero . moveRight ( ) hero . jumpRight ( ) hero . moveRight ( ) hero . moveUp ( …" at bounding box center [1151, 467] width 497 height 521
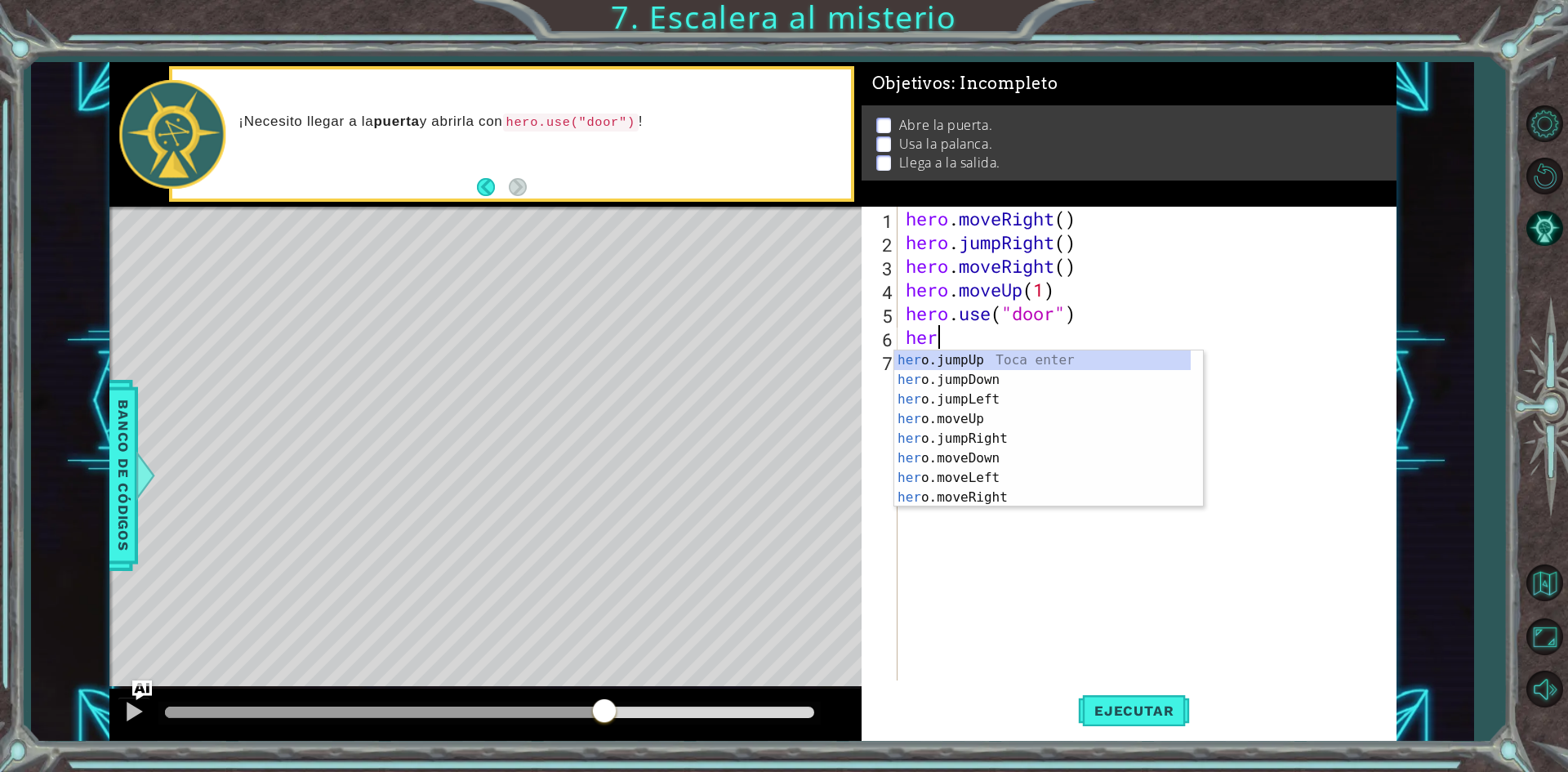
scroll to position [0, 1]
click at [964, 433] on div "hero .jumpUp Toca enter hero .jumpDown Toca enter hero .jumpLeft Toca enter her…" at bounding box center [1042, 448] width 297 height 196
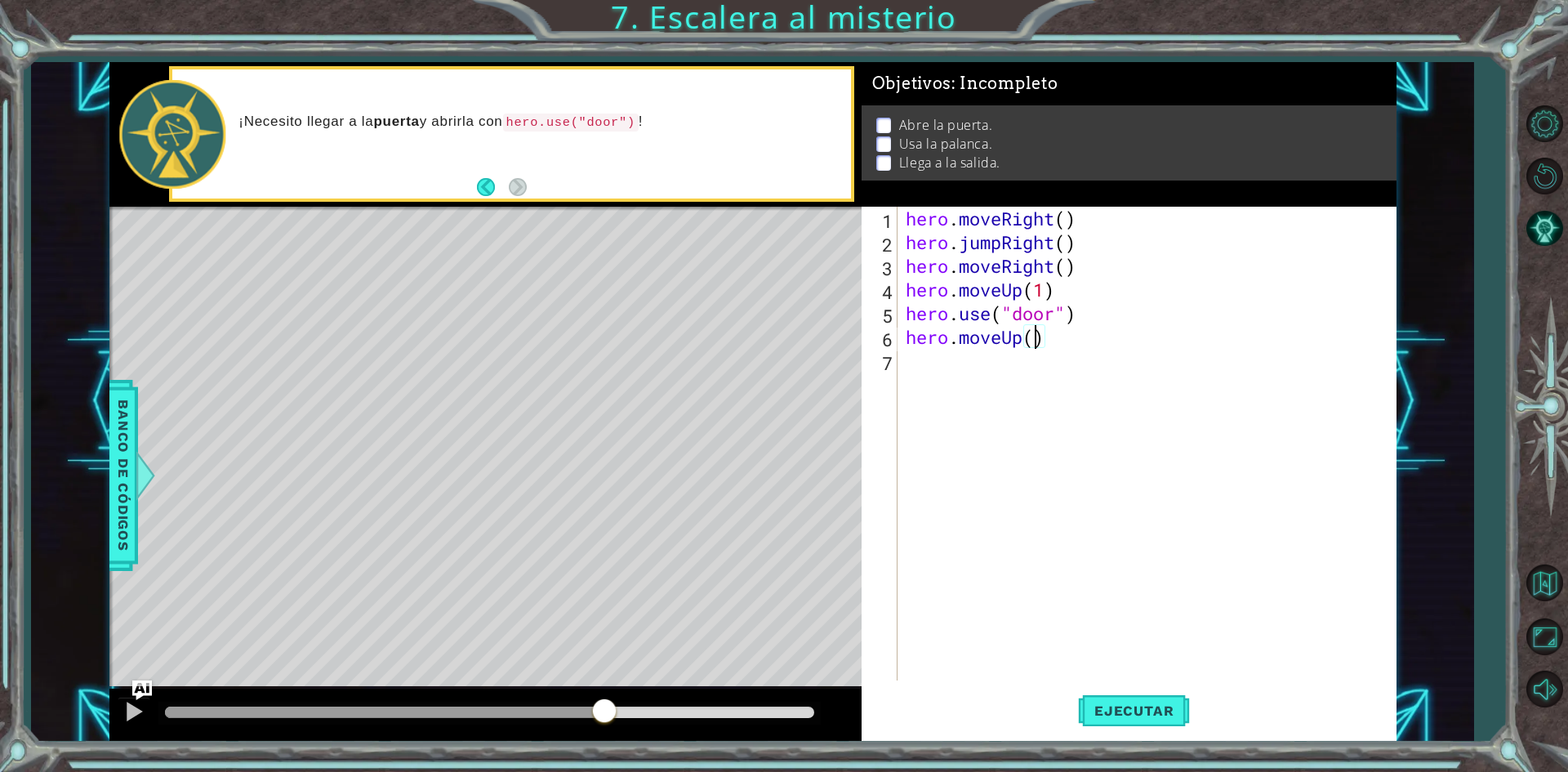
scroll to position [0, 6]
type textarea "hero.moveUp(2)"
click at [1124, 701] on button "Ejecutar" at bounding box center [1133, 711] width 112 height 53
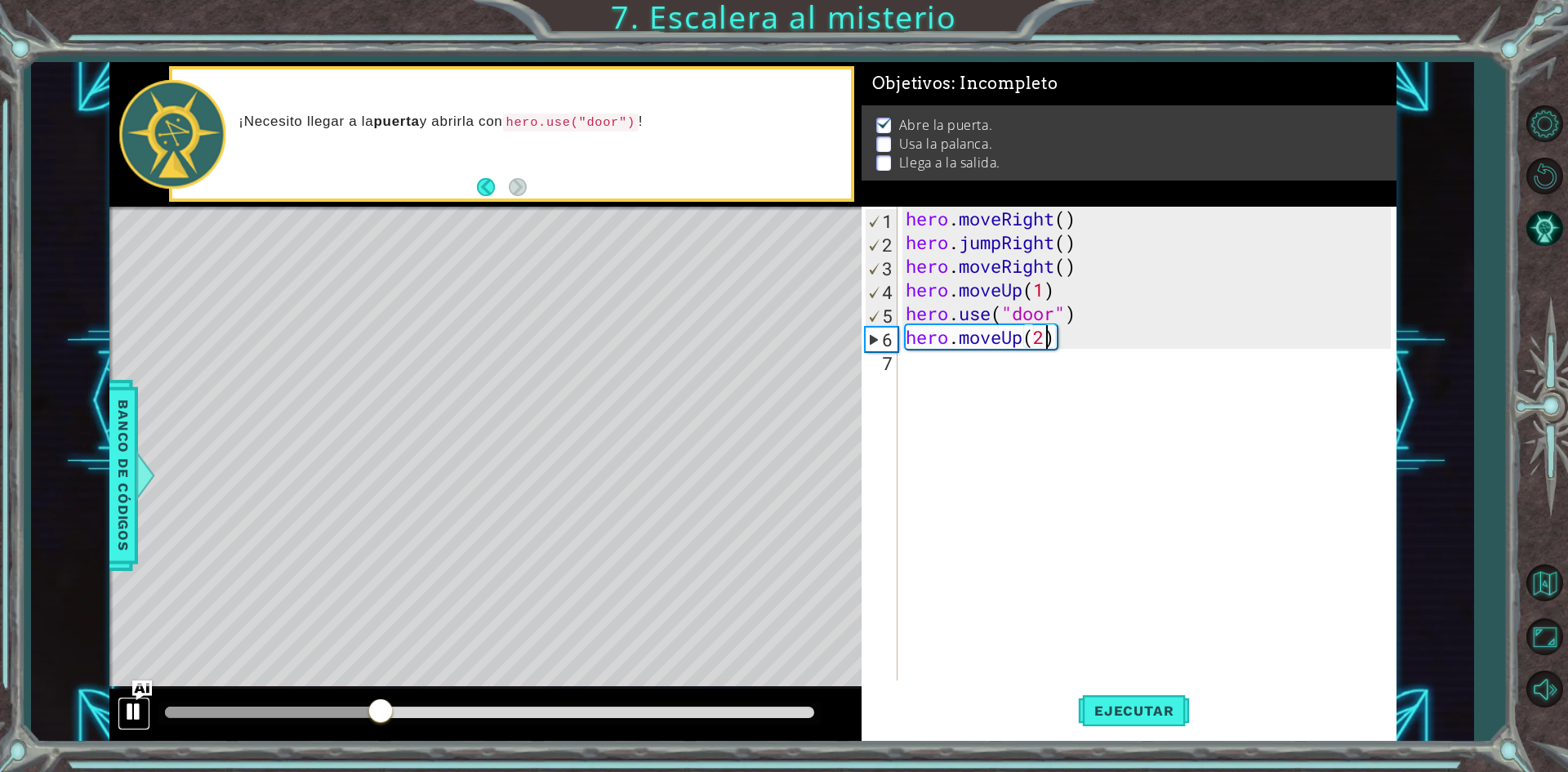
click at [132, 713] on div at bounding box center [134, 712] width 21 height 21
click at [914, 364] on div "hero . moveRight ( ) hero . jumpRight ( ) hero . moveRight ( ) hero . moveUp ( …" at bounding box center [1151, 467] width 497 height 521
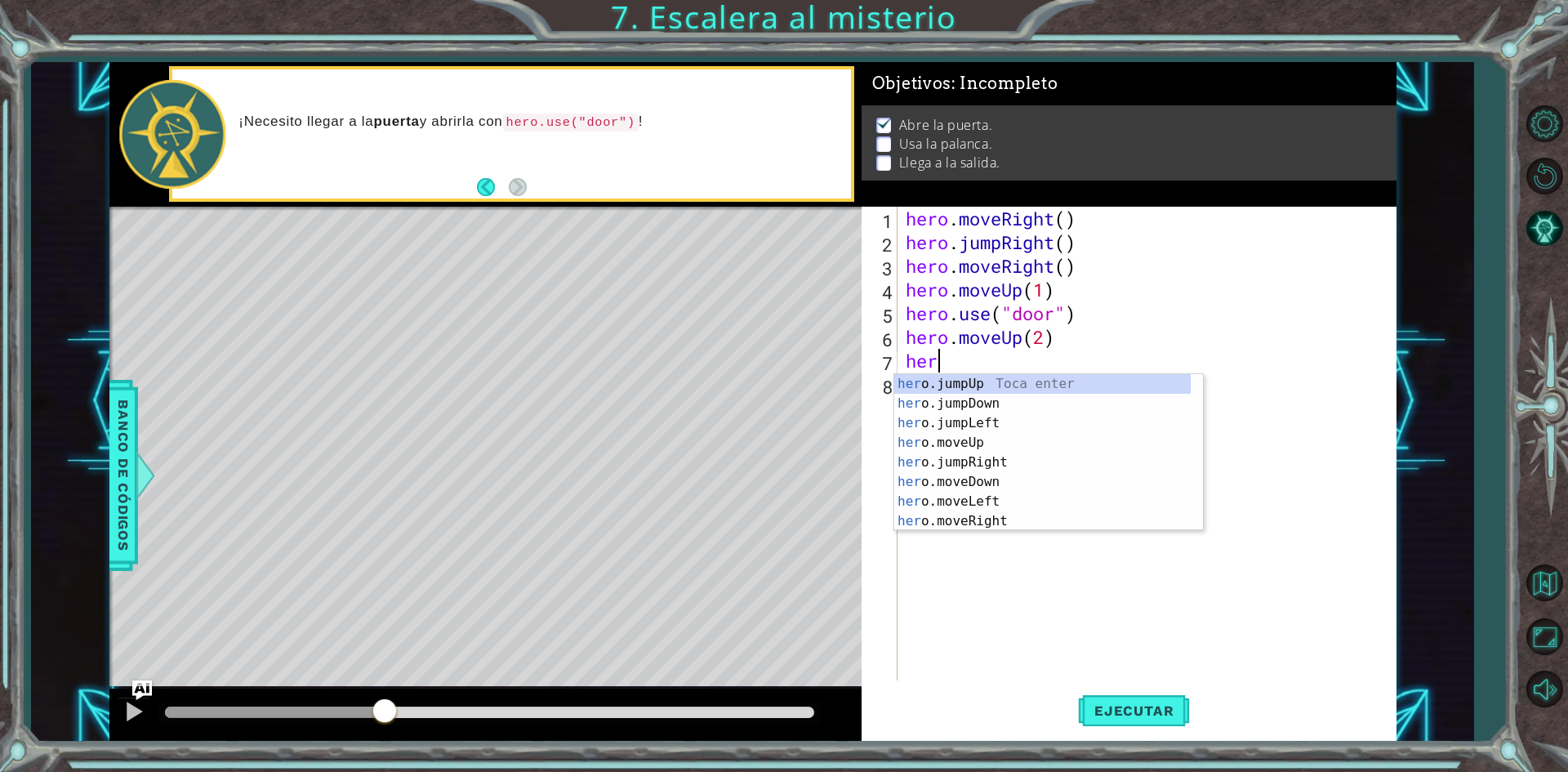
type textarea "hero"
click at [970, 426] on div "hero .jumpUp Toca enter hero .jumpDown Toca enter hero .jumpLeft Toca enter her…" at bounding box center [1042, 472] width 297 height 196
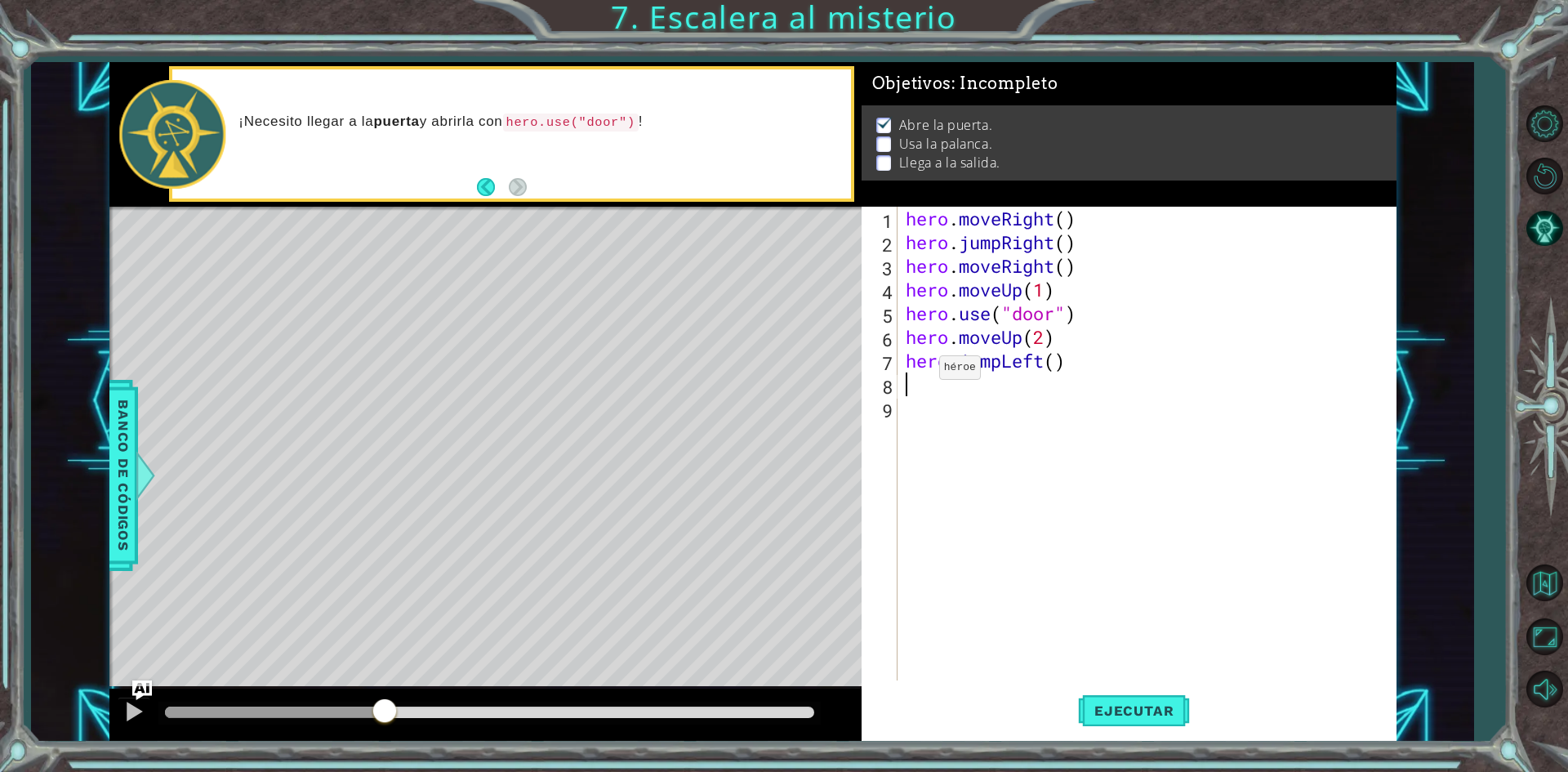
scroll to position [0, 0]
click at [1051, 369] on div "hero . moveRight ( ) hero . jumpRight ( ) hero . moveRight ( ) hero . moveUp ( …" at bounding box center [1151, 467] width 497 height 521
click at [1050, 370] on div "hero . moveRight ( ) hero . jumpRight ( ) hero . moveRight ( ) hero . moveUp ( …" at bounding box center [1151, 467] width 497 height 521
click at [1052, 370] on div "hero . moveRight ( ) hero . jumpRight ( ) hero . moveRight ( ) hero . moveUp ( …" at bounding box center [1151, 467] width 497 height 521
click at [1055, 369] on div "hero . moveRight ( ) hero . jumpRight ( ) hero . moveRight ( ) hero . moveUp ( …" at bounding box center [1147, 443] width 488 height 474
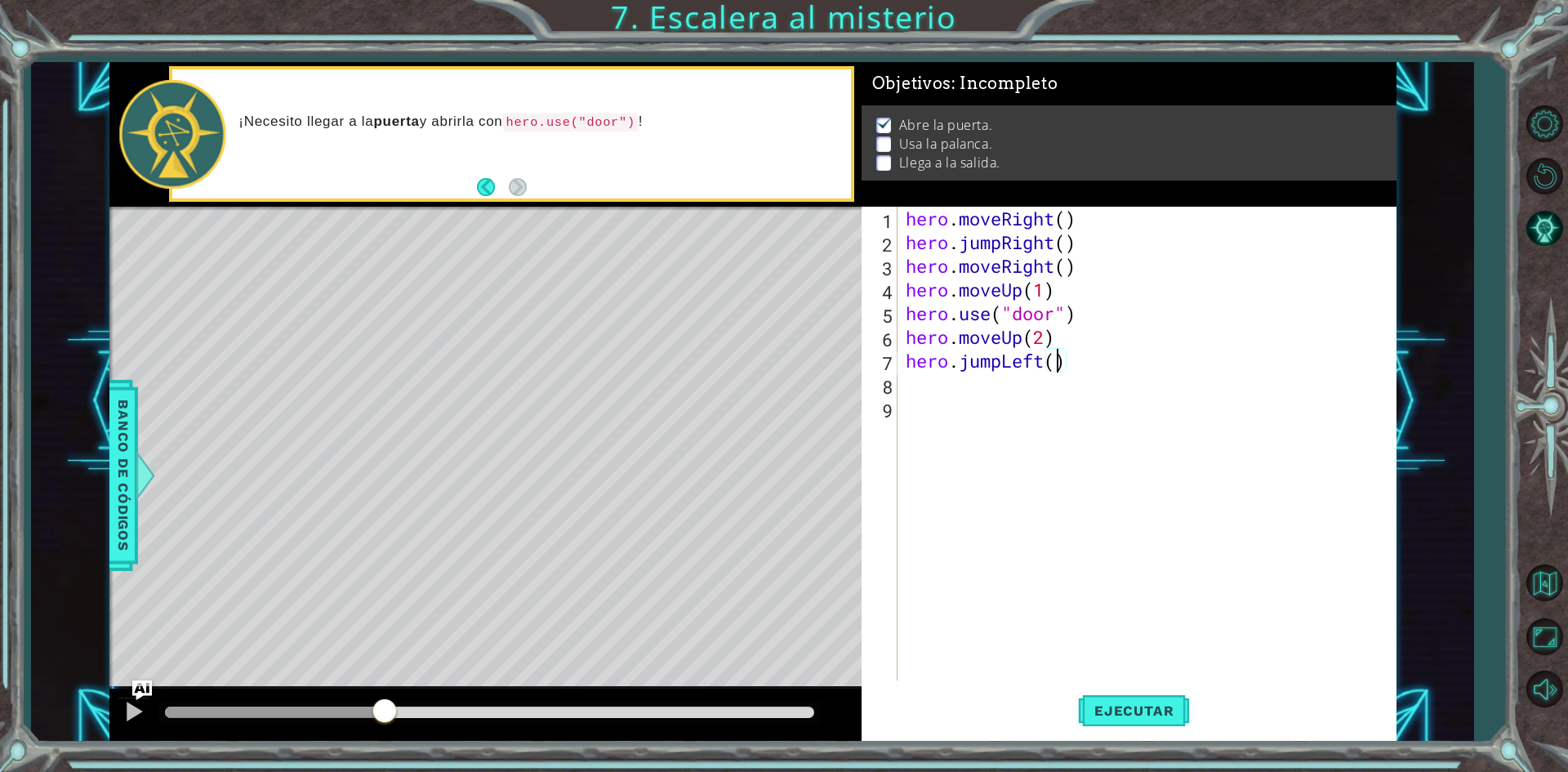
type textarea "hero.jumpLeft(1)"
click at [992, 403] on div "hero . moveRight ( ) hero . jumpRight ( ) hero . moveRight ( ) hero . moveUp ( …" at bounding box center [1151, 467] width 497 height 521
click at [964, 403] on div "hero . moveRight ( ) hero . jumpRight ( ) hero . moveRight ( ) hero . moveUp ( …" at bounding box center [1151, 467] width 497 height 521
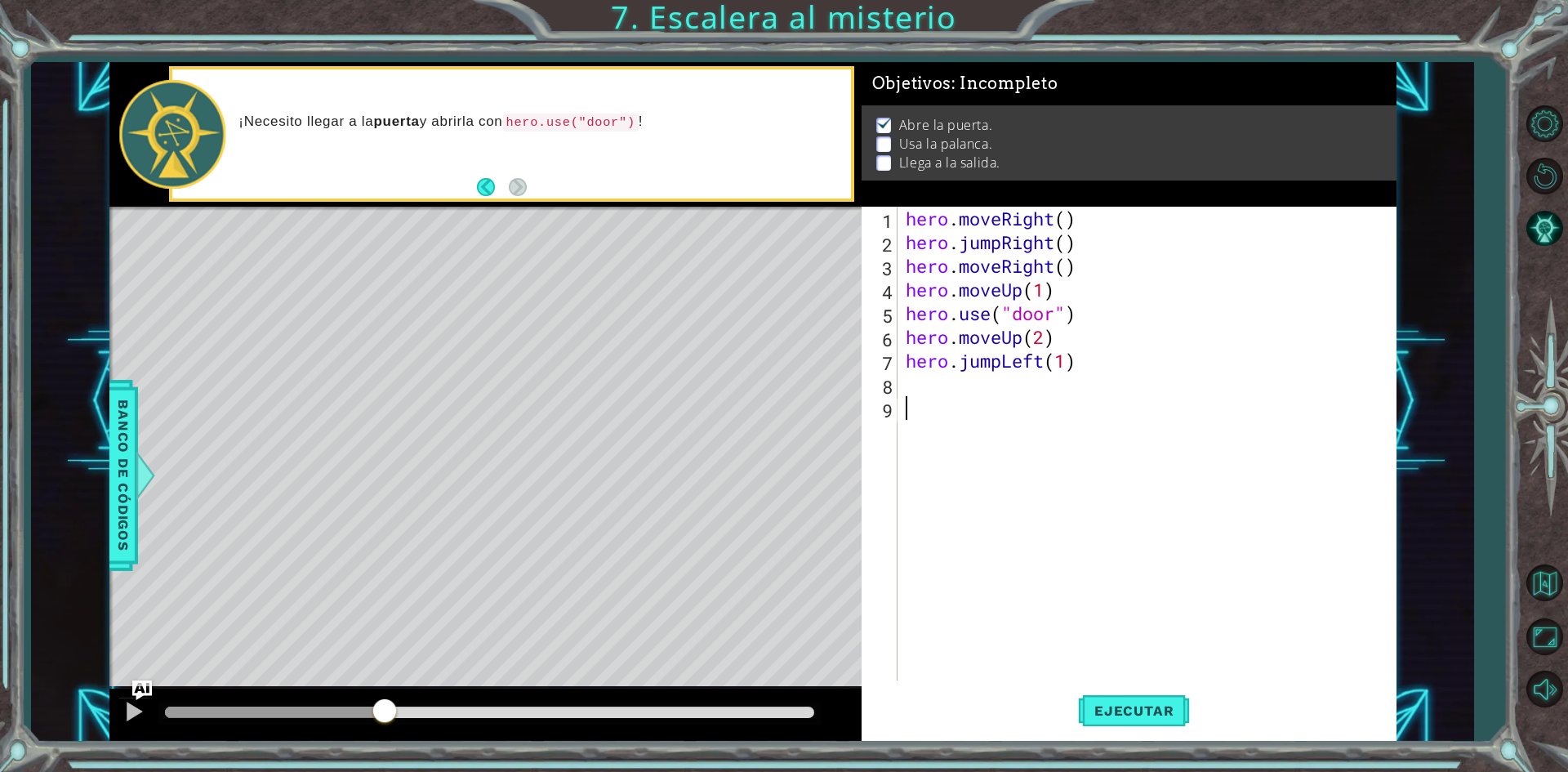
click at [952, 389] on div "hero . moveRight ( ) hero . jumpRight ( ) hero . moveRight ( ) hero . moveUp ( …" at bounding box center [1151, 467] width 497 height 521
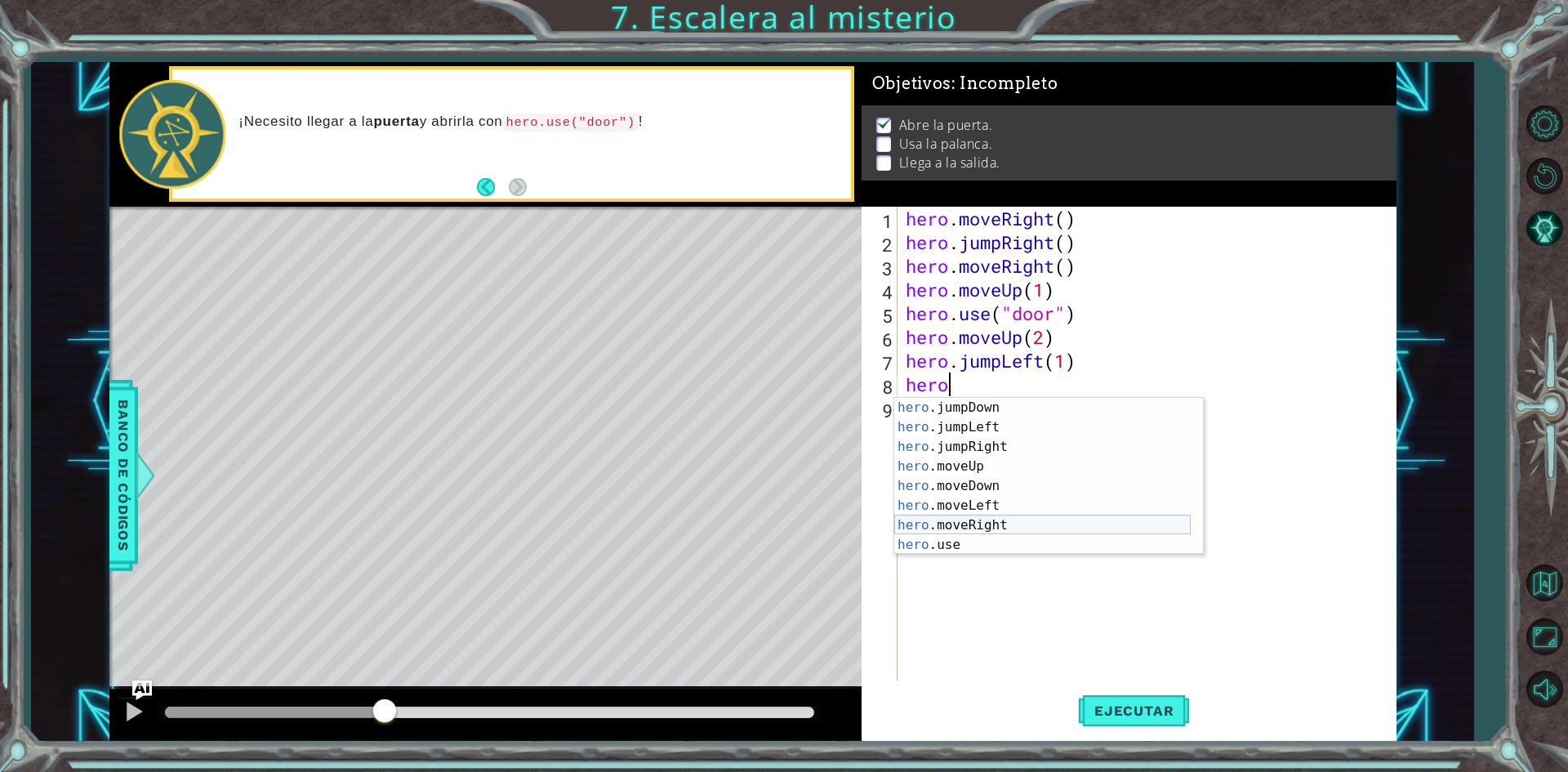
scroll to position [19, 0]
click at [975, 536] on div "hero .jumpDown Toca enter hero .jumpLeft Toca enter hero .jumpRight Toca enter …" at bounding box center [1042, 495] width 297 height 196
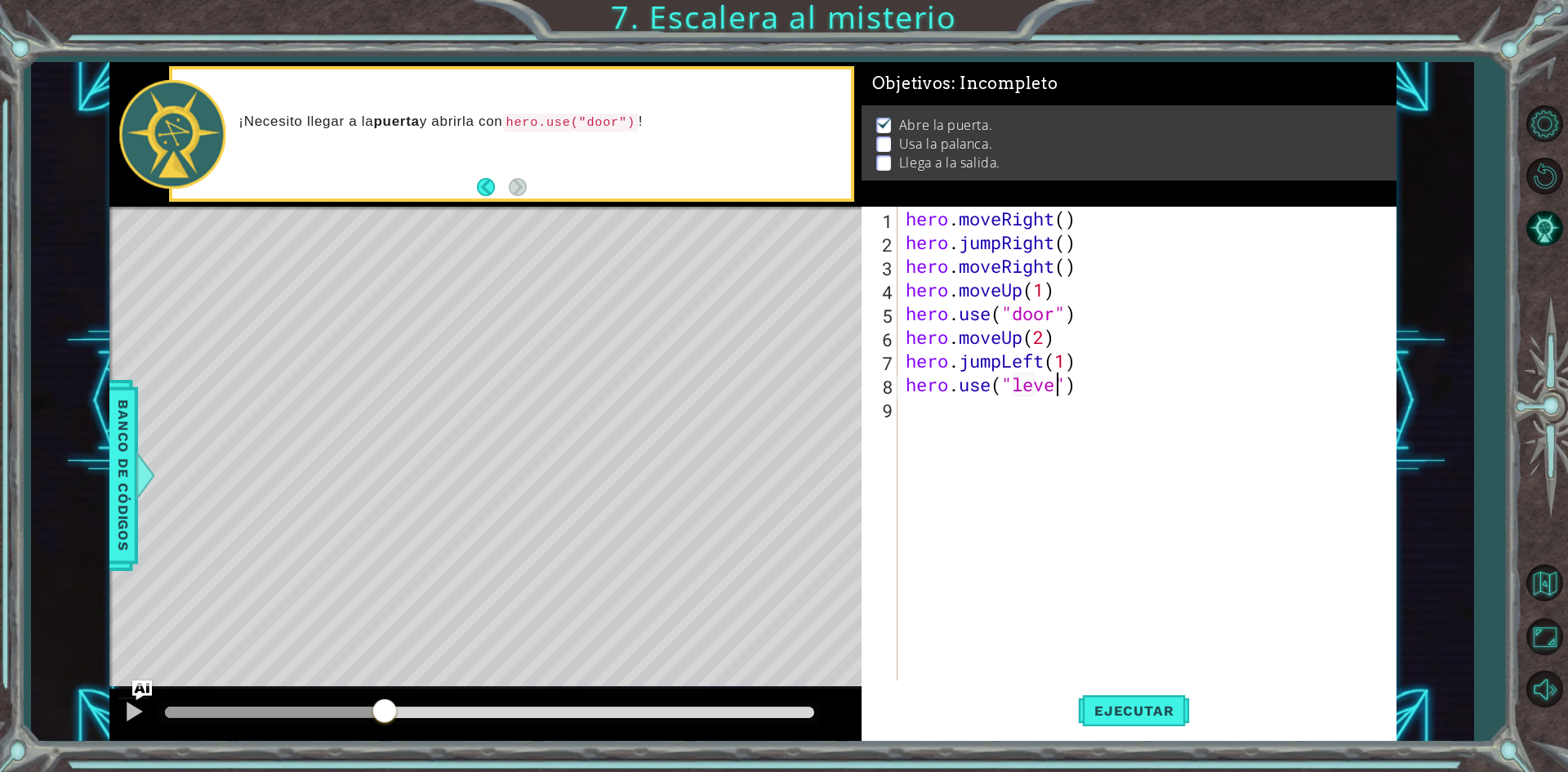
type textarea "hero.use("lever")"
click at [992, 421] on div "hero . moveRight ( ) hero . jumpRight ( ) hero . moveRight ( ) hero . moveUp ( …" at bounding box center [1151, 467] width 497 height 521
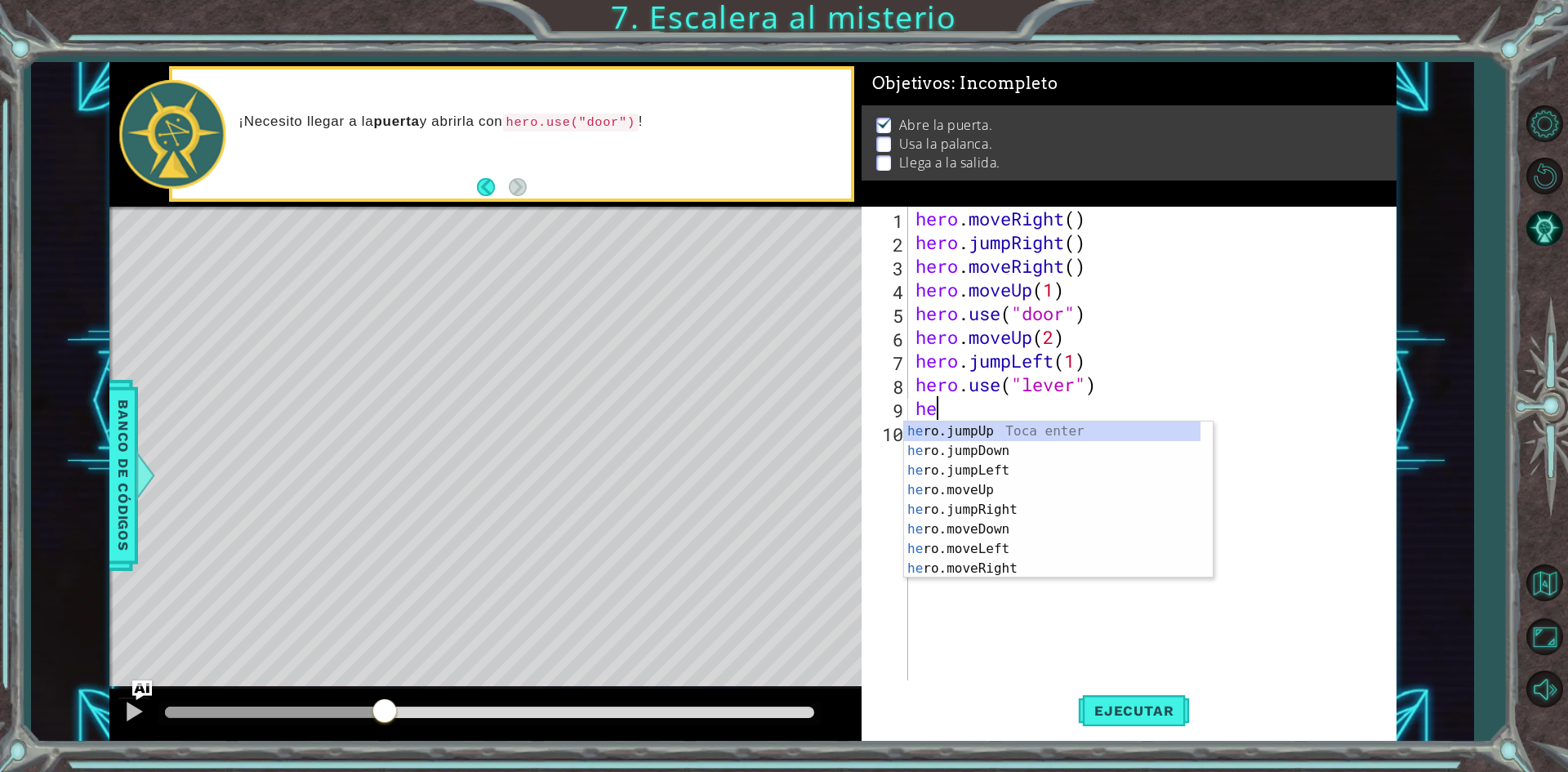
type textarea "her"
click at [964, 465] on div "her o.jumpUp Toca enter her o.jumpDown Toca enter her o.jumpLeft Toca enter her…" at bounding box center [1052, 519] width 297 height 196
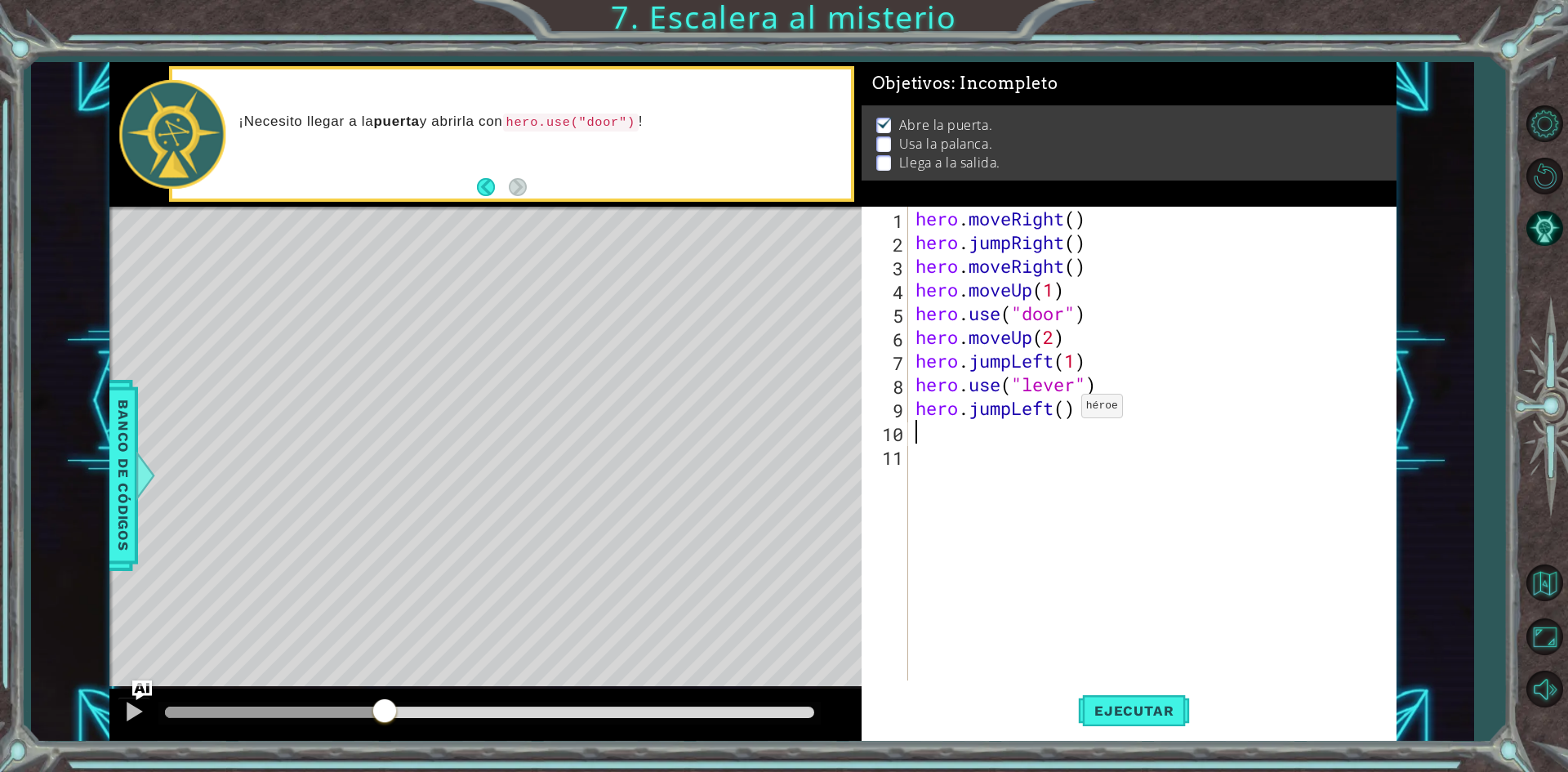
click at [1066, 410] on div "hero . moveRight ( ) hero . jumpRight ( ) hero . moveRight ( ) hero . moveUp ( …" at bounding box center [1155, 467] width 486 height 521
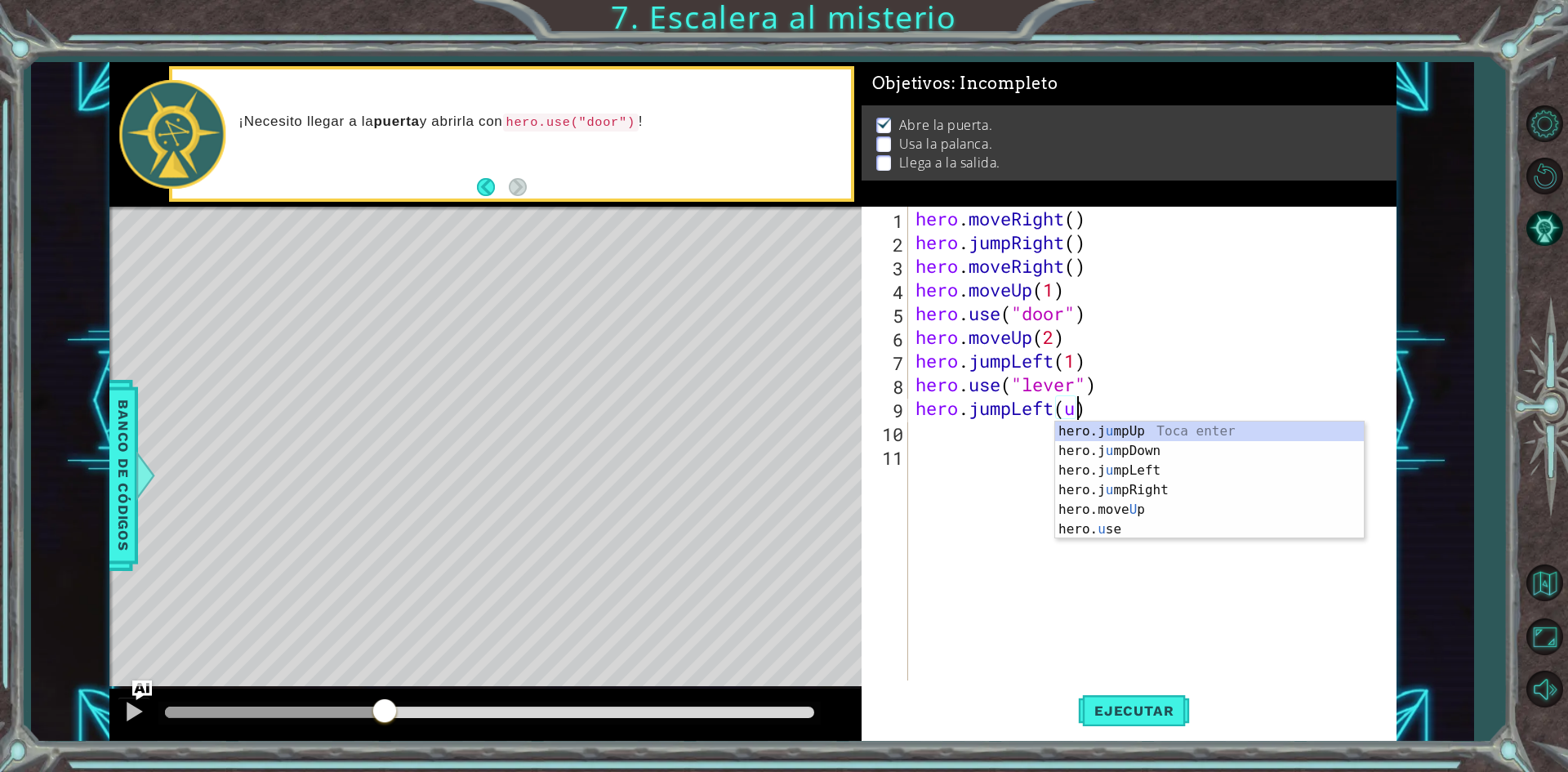
scroll to position [0, 7]
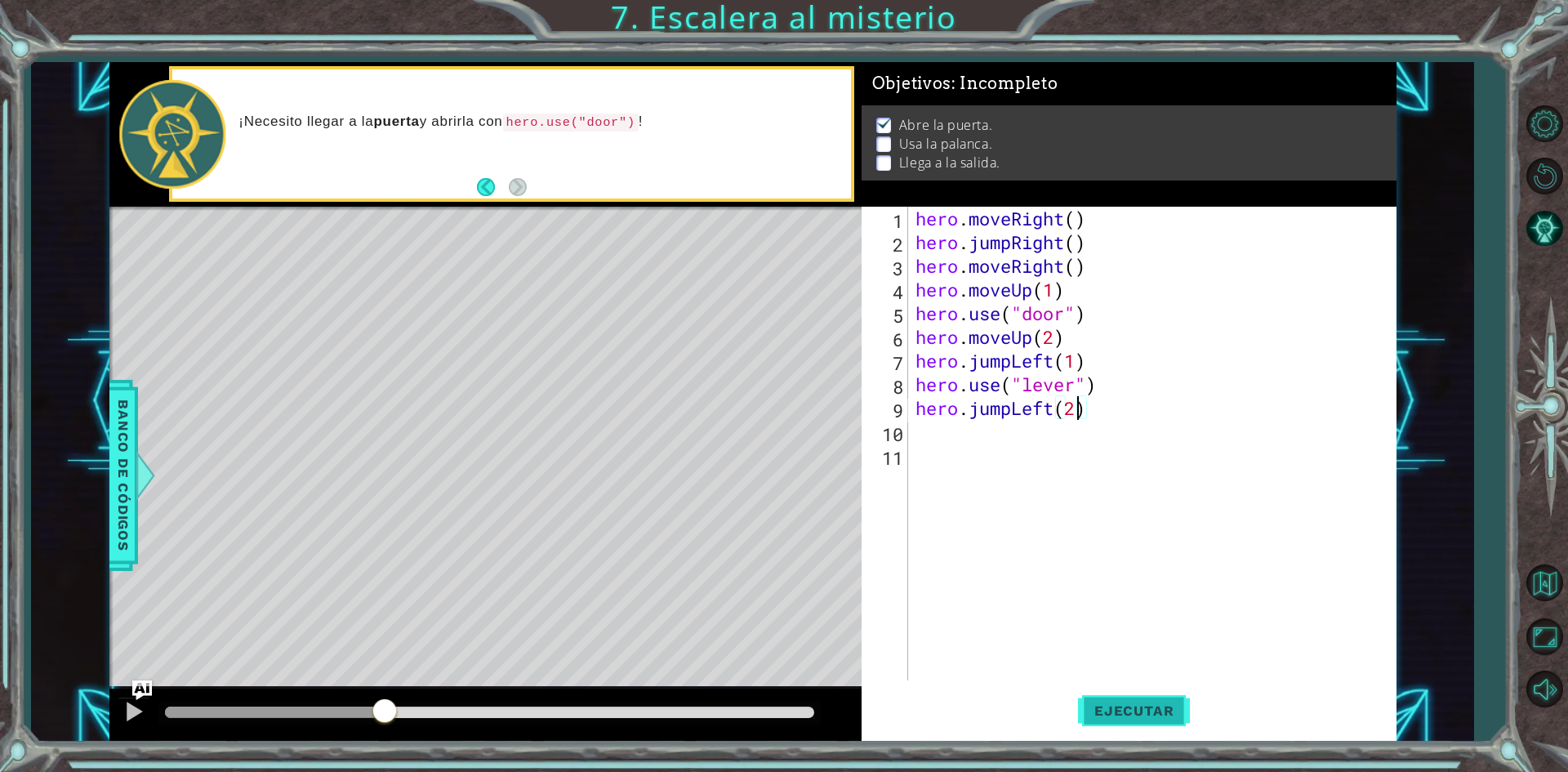
click at [1130, 692] on button "Ejecutar" at bounding box center [1133, 711] width 112 height 53
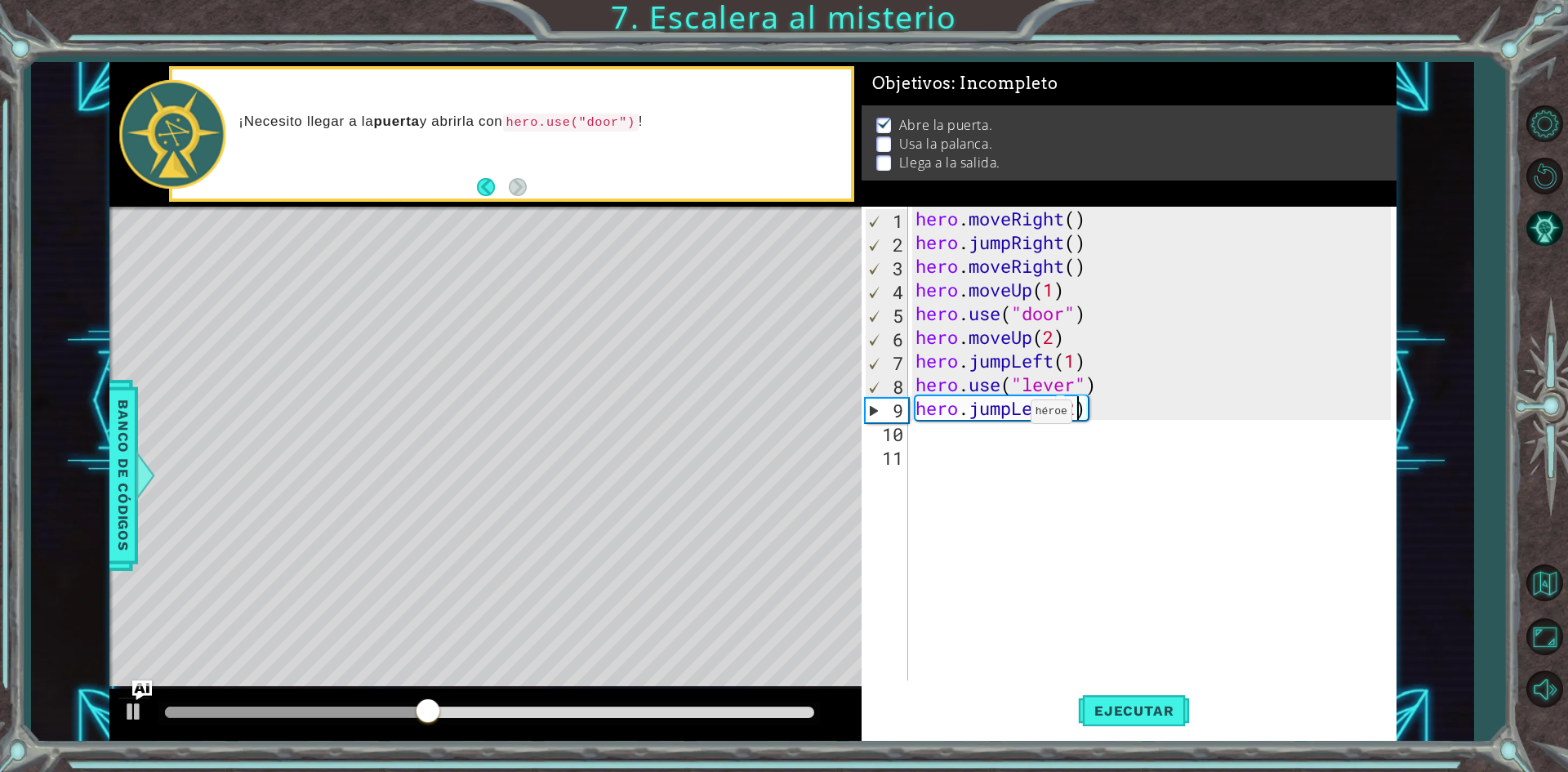
click at [1014, 416] on div "hero . moveRight ( ) hero . jumpRight ( ) hero . moveRight ( ) hero . moveUp ( …" at bounding box center [1155, 467] width 486 height 521
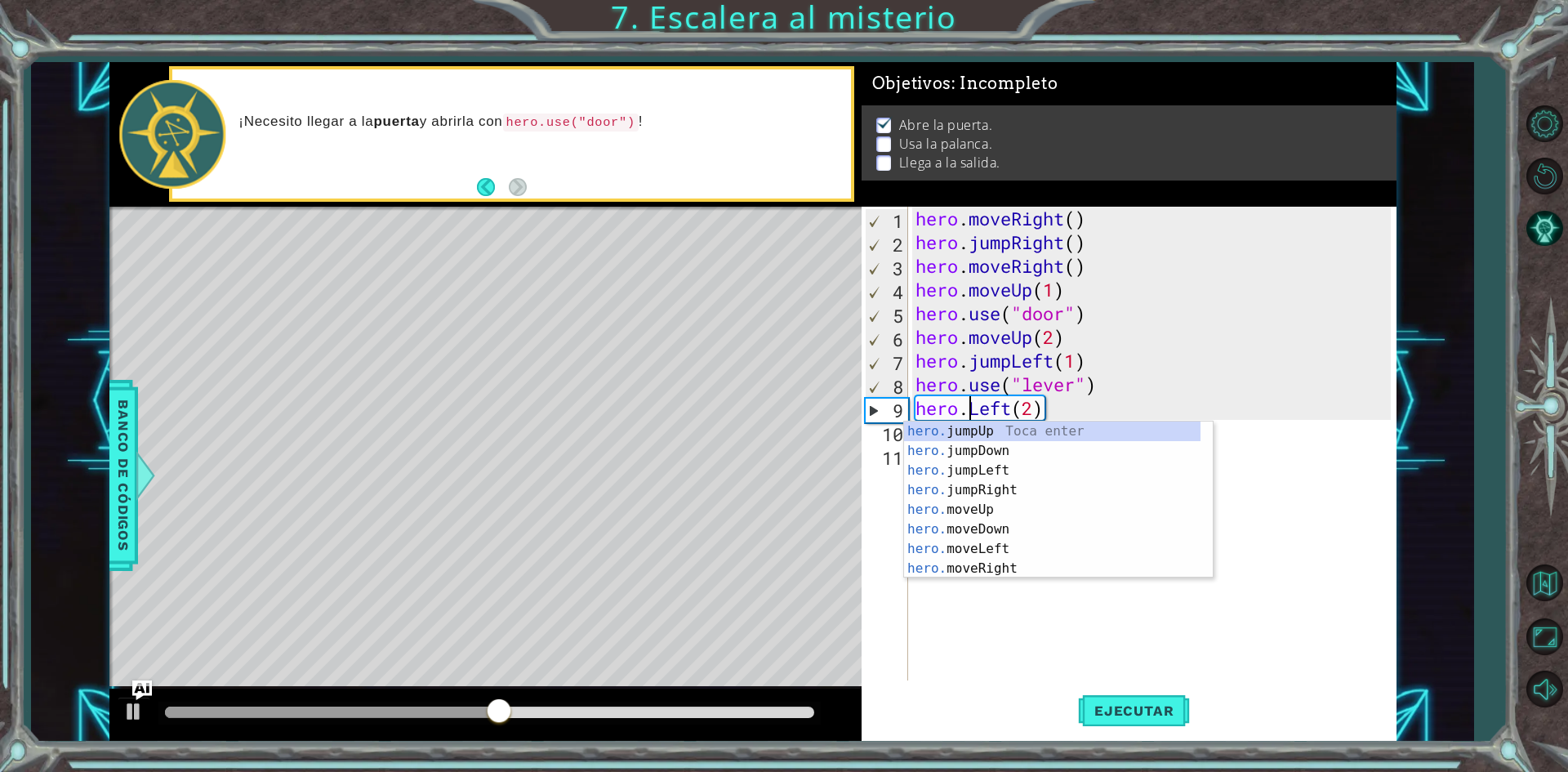
scroll to position [0, 5]
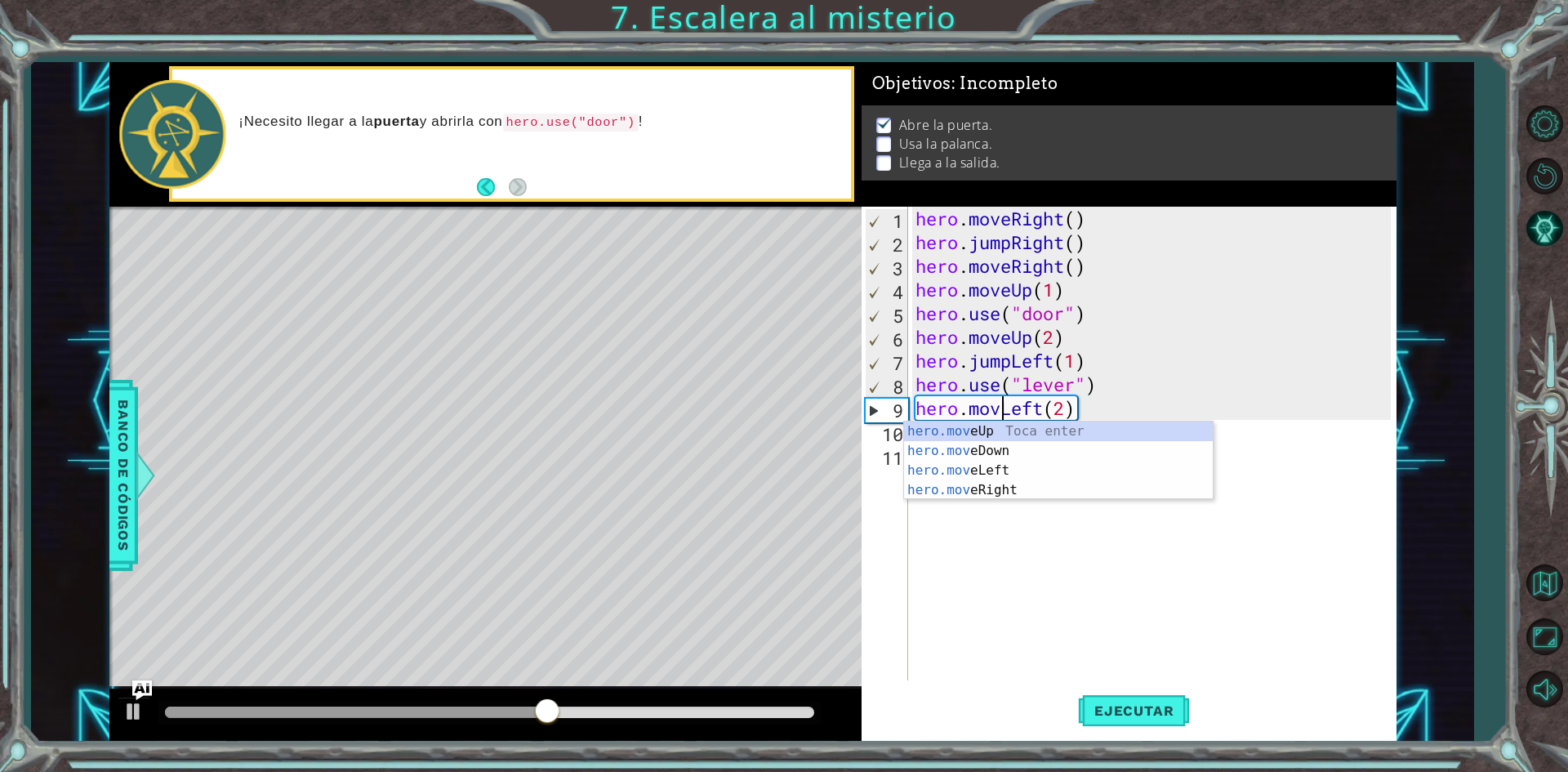
type textarea "hero.moveLeft(2)"
click at [1154, 652] on div "hero . moveRight ( ) hero . jumpRight ( ) hero . moveRight ( ) hero . moveUp ( …" at bounding box center [1155, 467] width 486 height 521
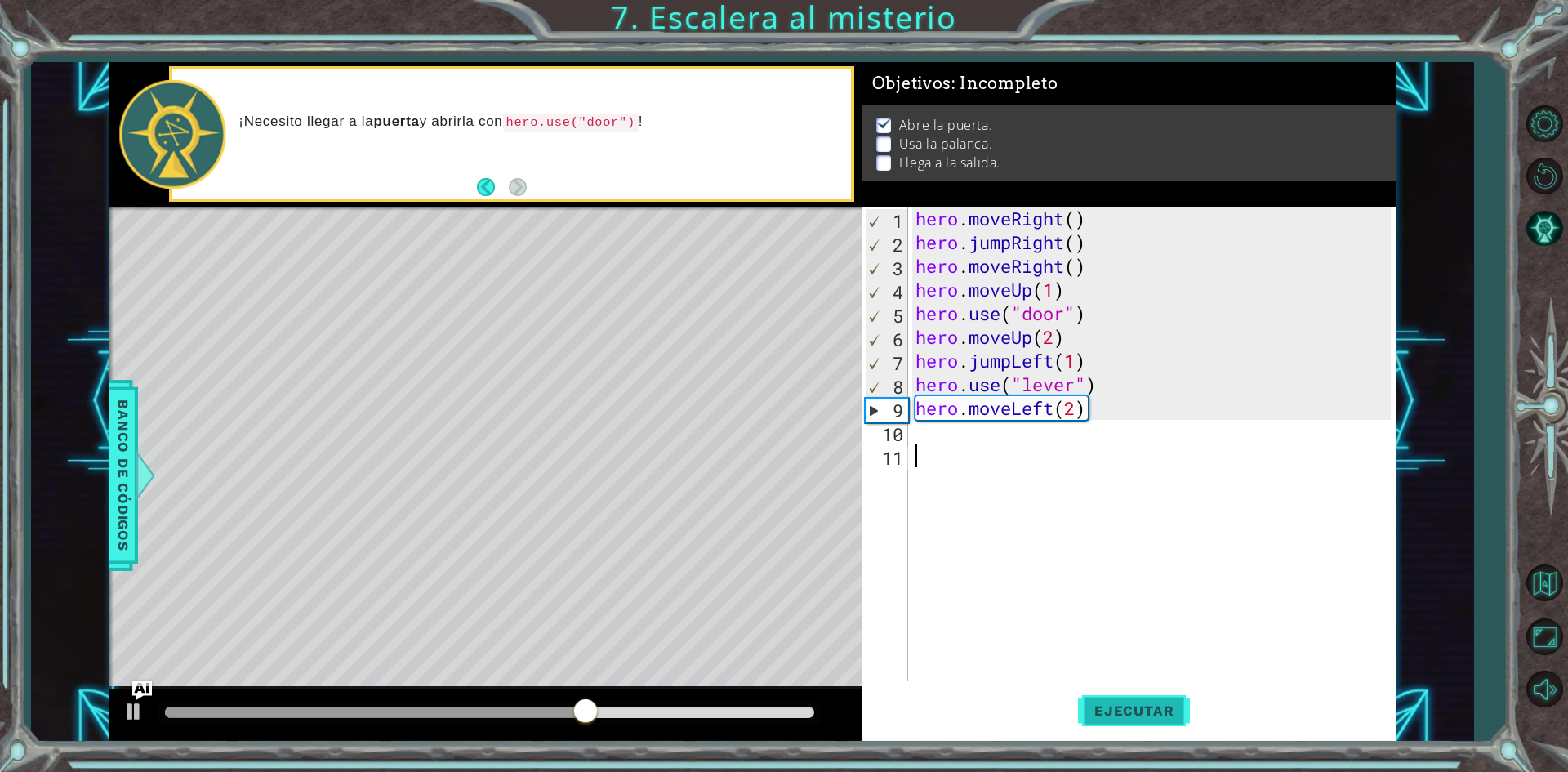
click at [1147, 703] on span "Ejecutar" at bounding box center [1133, 711] width 112 height 16
click at [1008, 360] on div "hero . moveRight ( ) hero . jumpRight ( ) hero . moveRight ( ) hero . moveUp ( …" at bounding box center [1155, 467] width 486 height 521
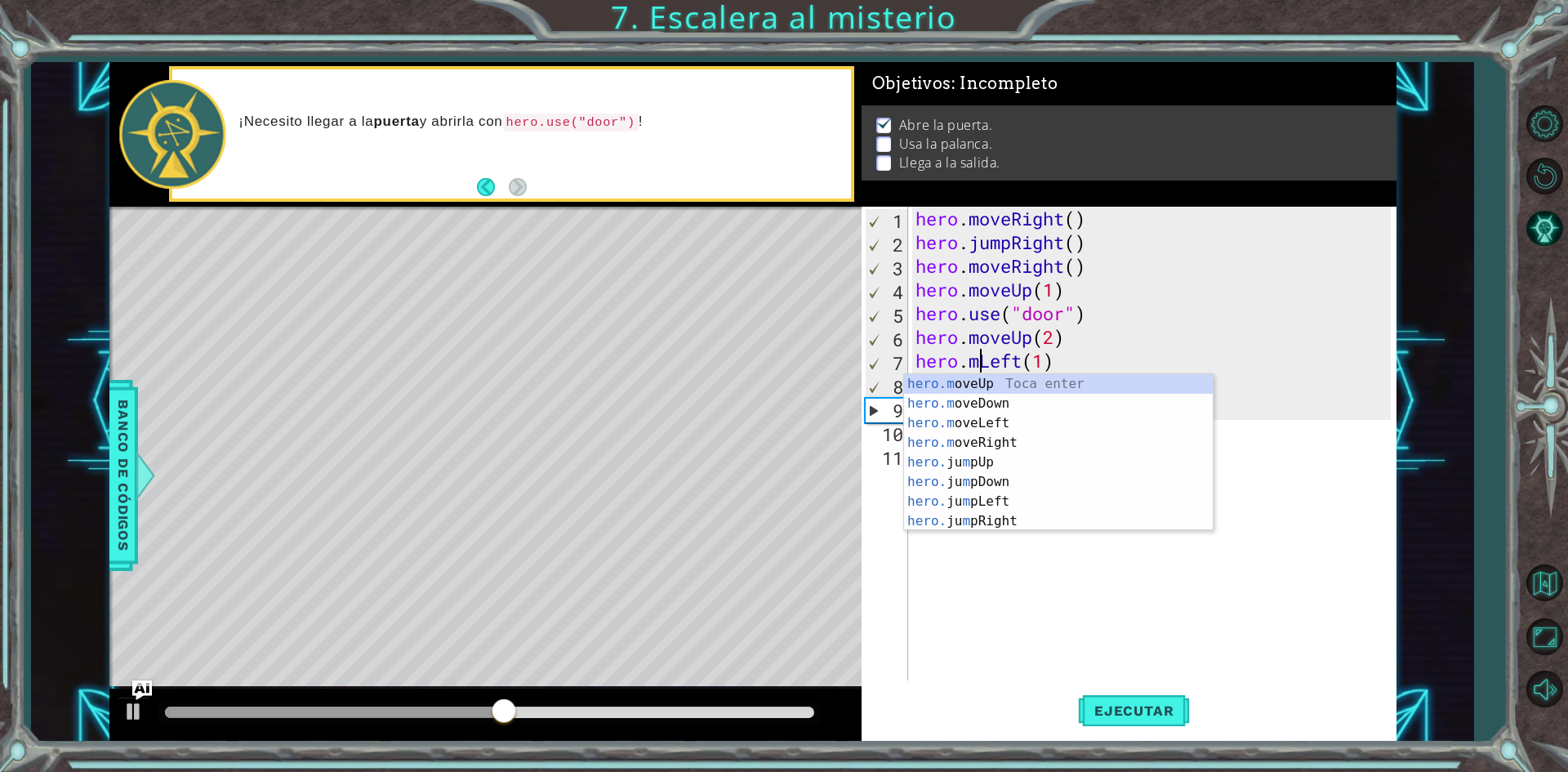
scroll to position [0, 3]
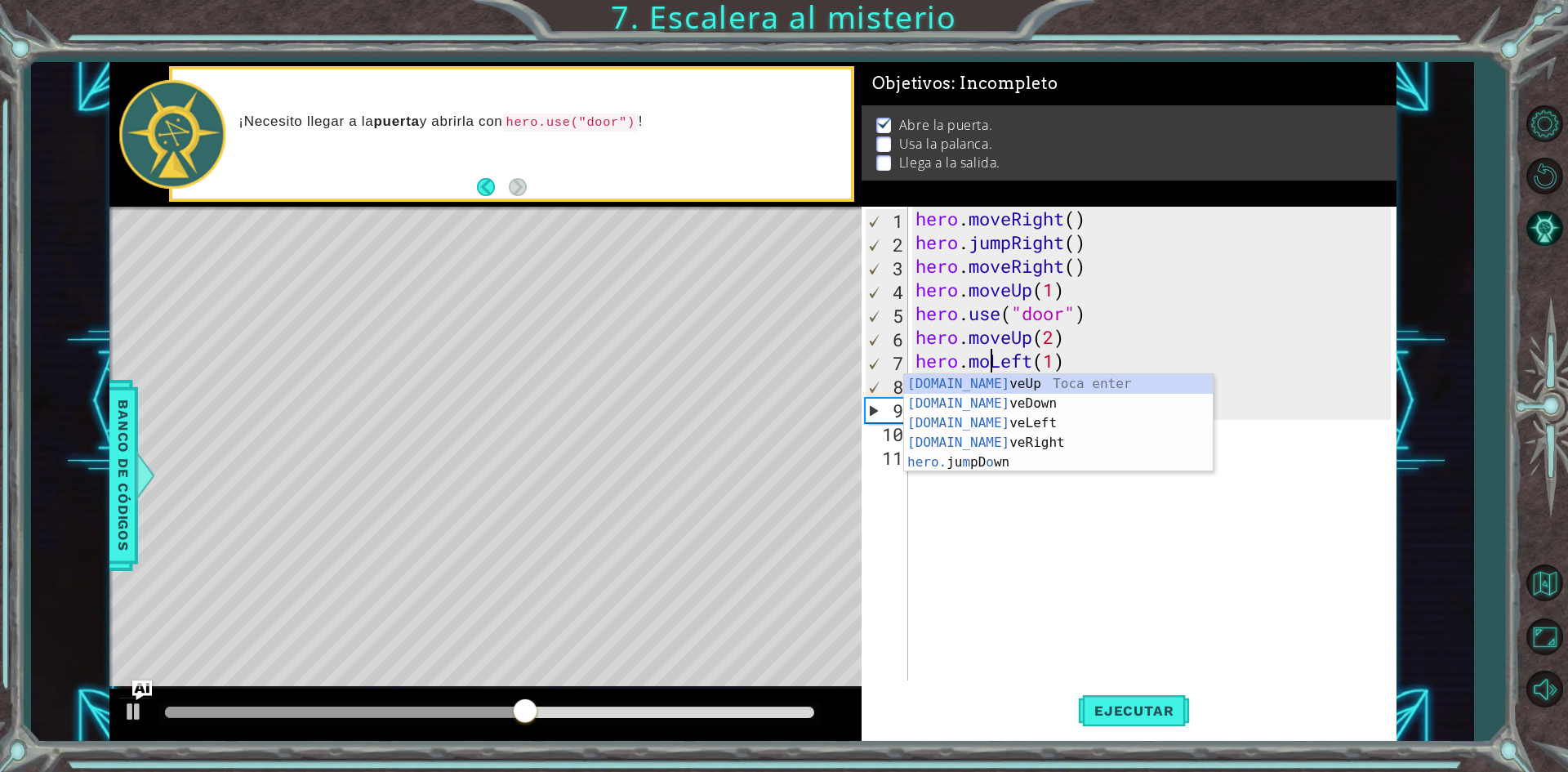
type textarea "hero.moveLeft(1)"
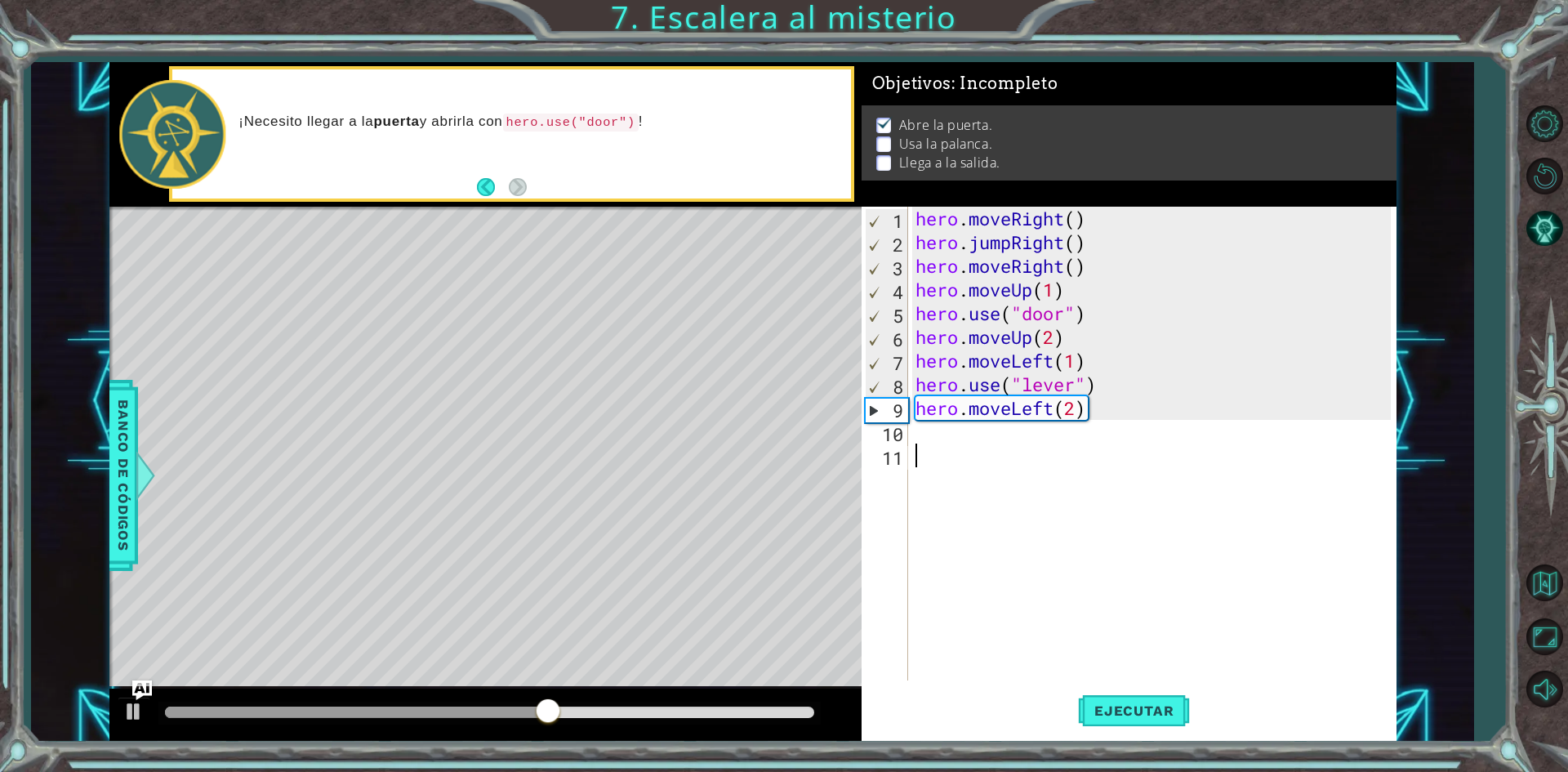
click at [1078, 608] on div "hero . moveRight ( ) hero . jumpRight ( ) hero . moveRight ( ) hero . moveUp ( …" at bounding box center [1155, 467] width 486 height 521
click at [1138, 711] on span "Ejecutar" at bounding box center [1133, 711] width 112 height 16
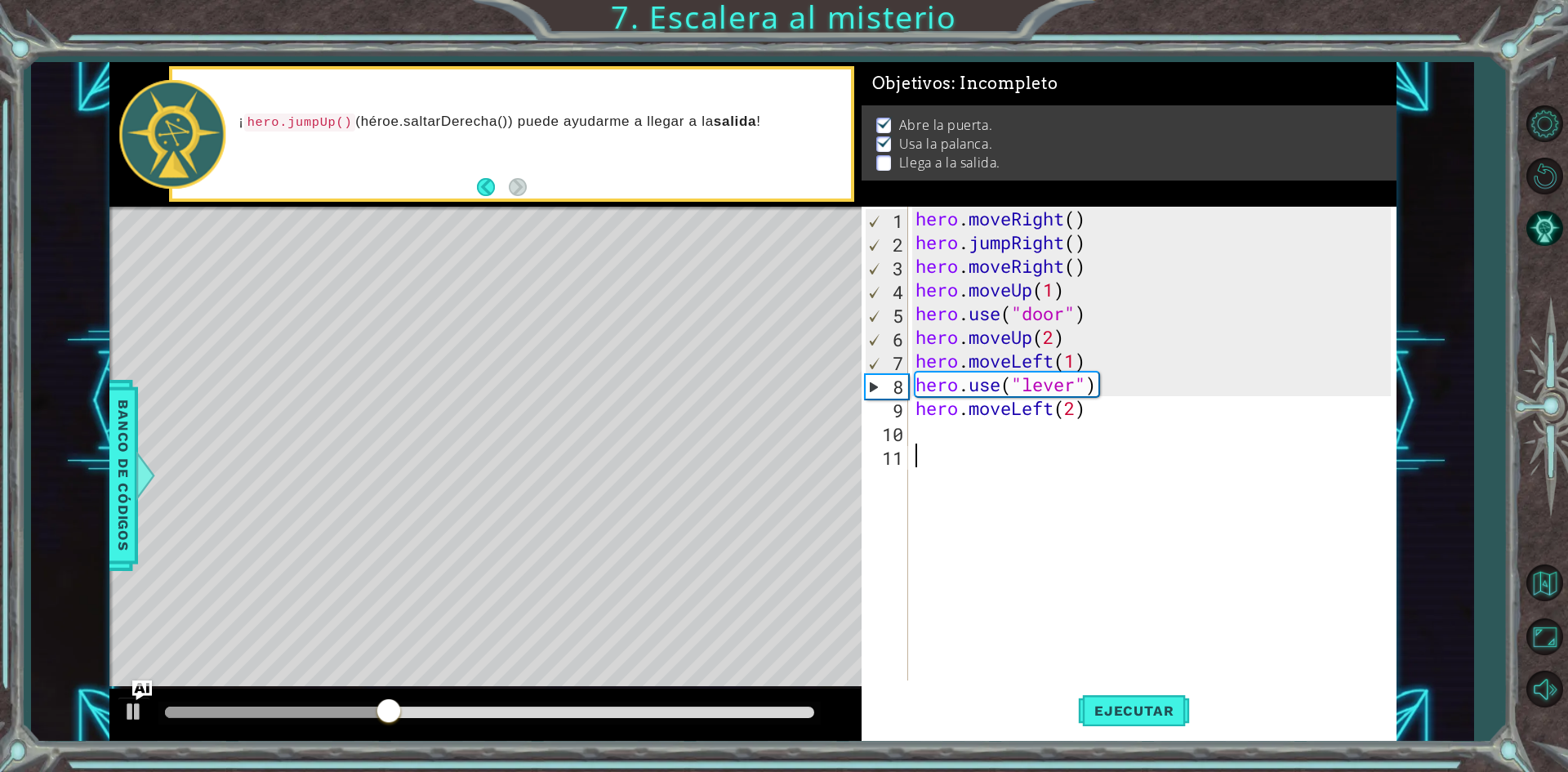
click at [933, 434] on div "hero . moveRight ( ) hero . jumpRight ( ) hero . moveRight ( ) hero . moveUp ( …" at bounding box center [1155, 467] width 486 height 521
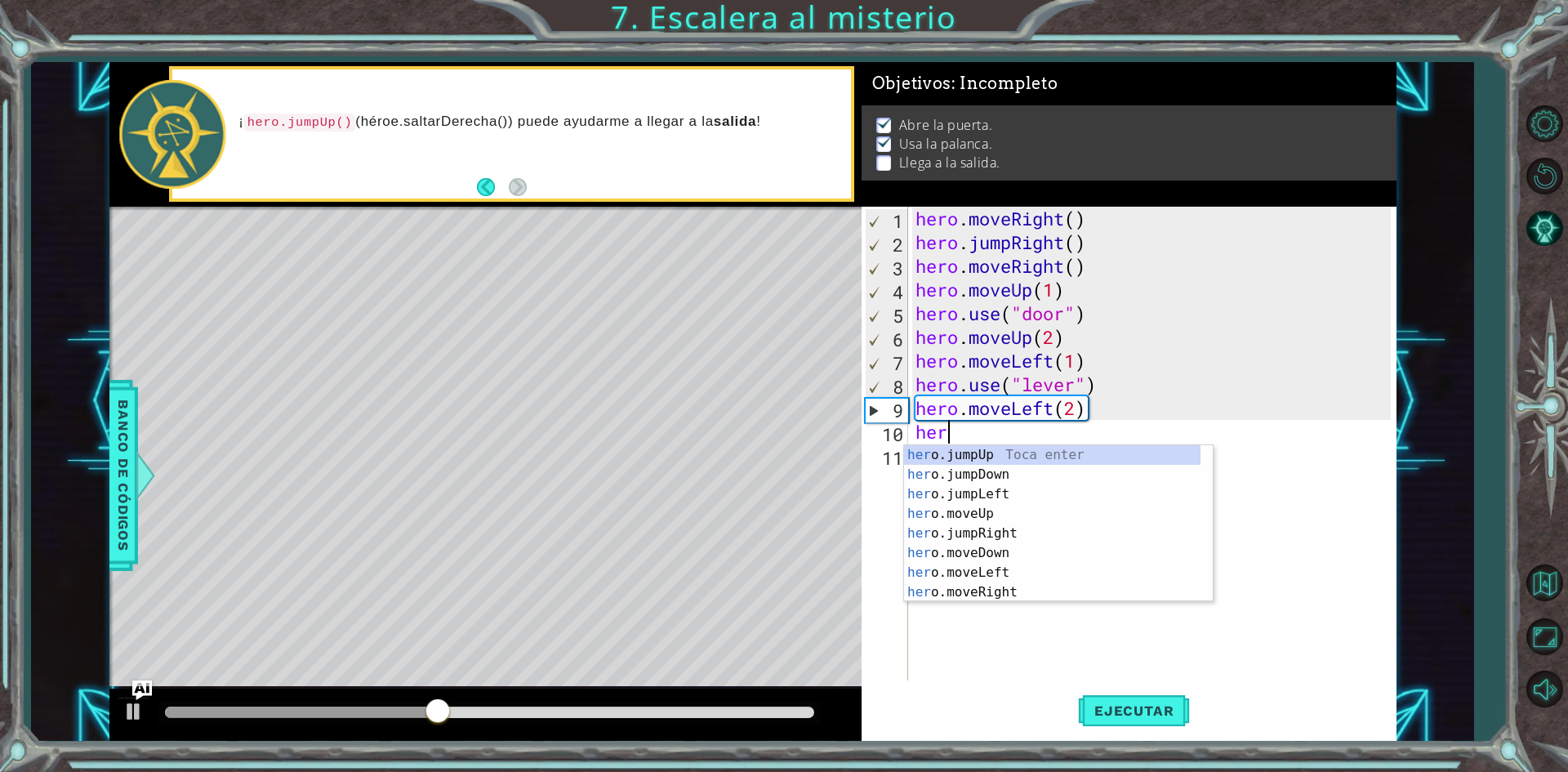
type textarea "hero"
click at [953, 461] on div "hero .jumpUp Toca enter hero .jumpDown Toca enter hero .jumpLeft Toca enter her…" at bounding box center [1052, 543] width 297 height 196
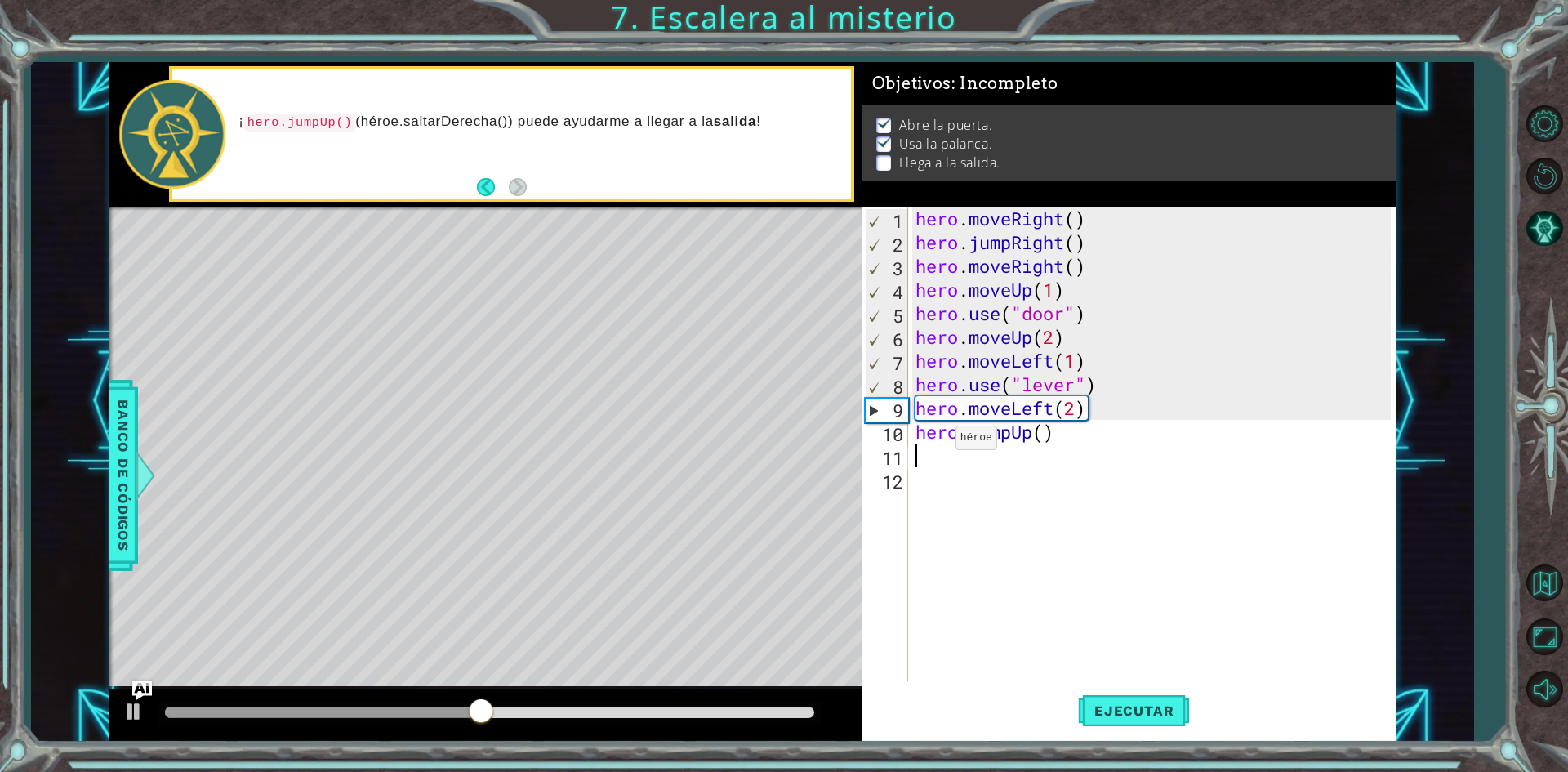
scroll to position [0, 0]
click at [123, 708] on div at bounding box center [134, 712] width 21 height 21
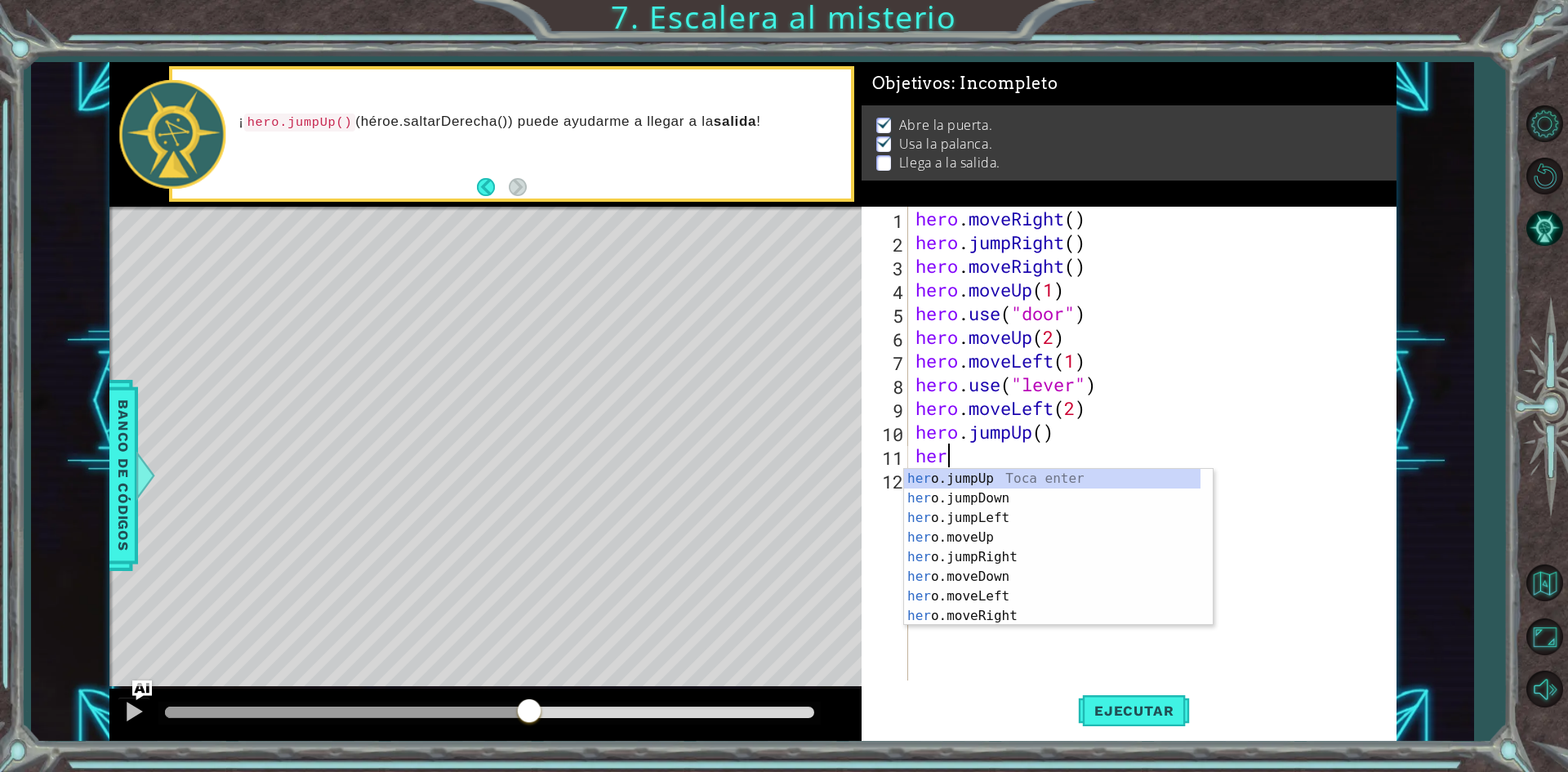
type textarea "hero"
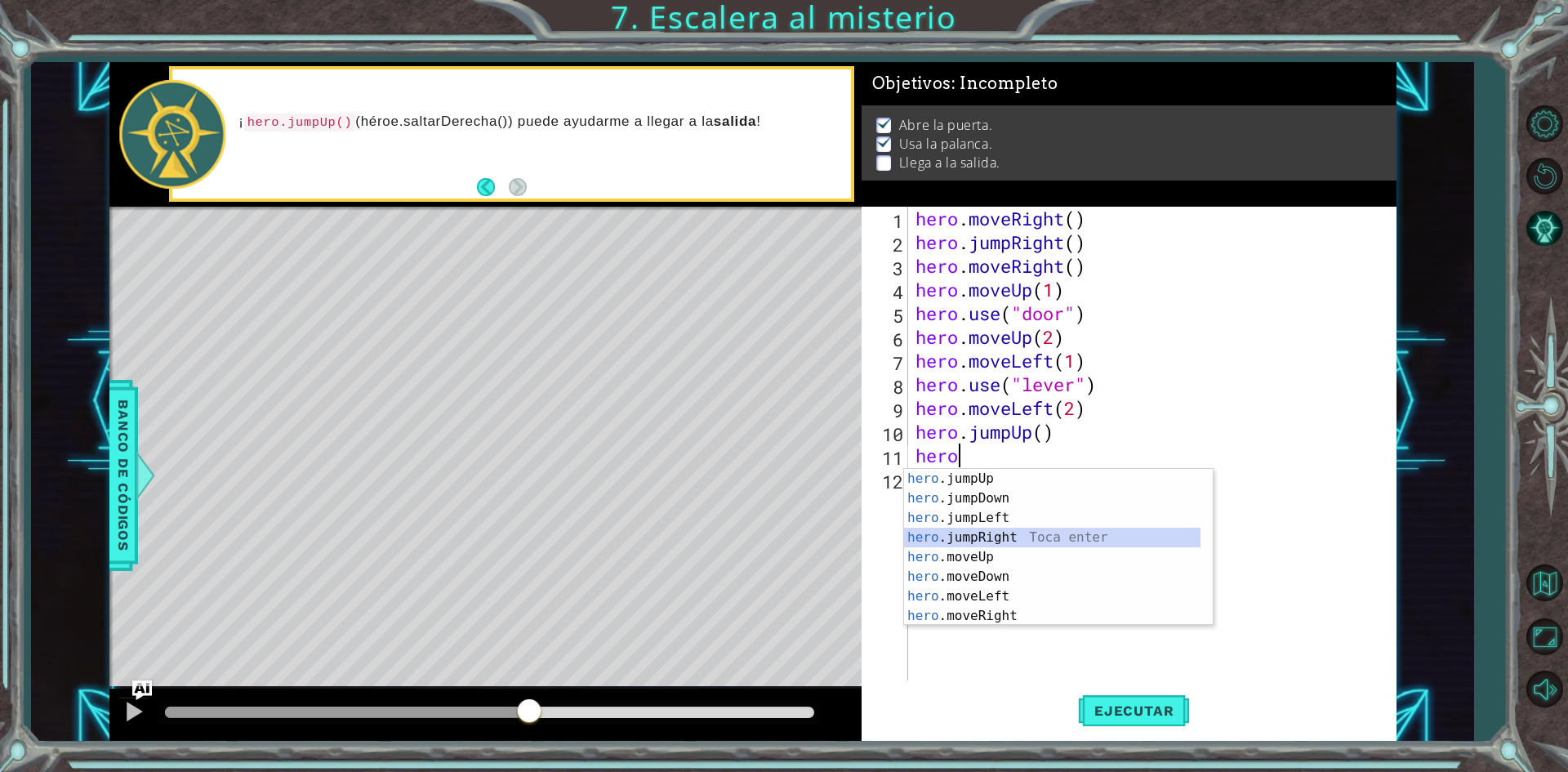
click at [975, 531] on div "hero .jumpUp Toca enter hero .jumpDown Toca enter hero .jumpLeft Toca enter her…" at bounding box center [1052, 567] width 297 height 196
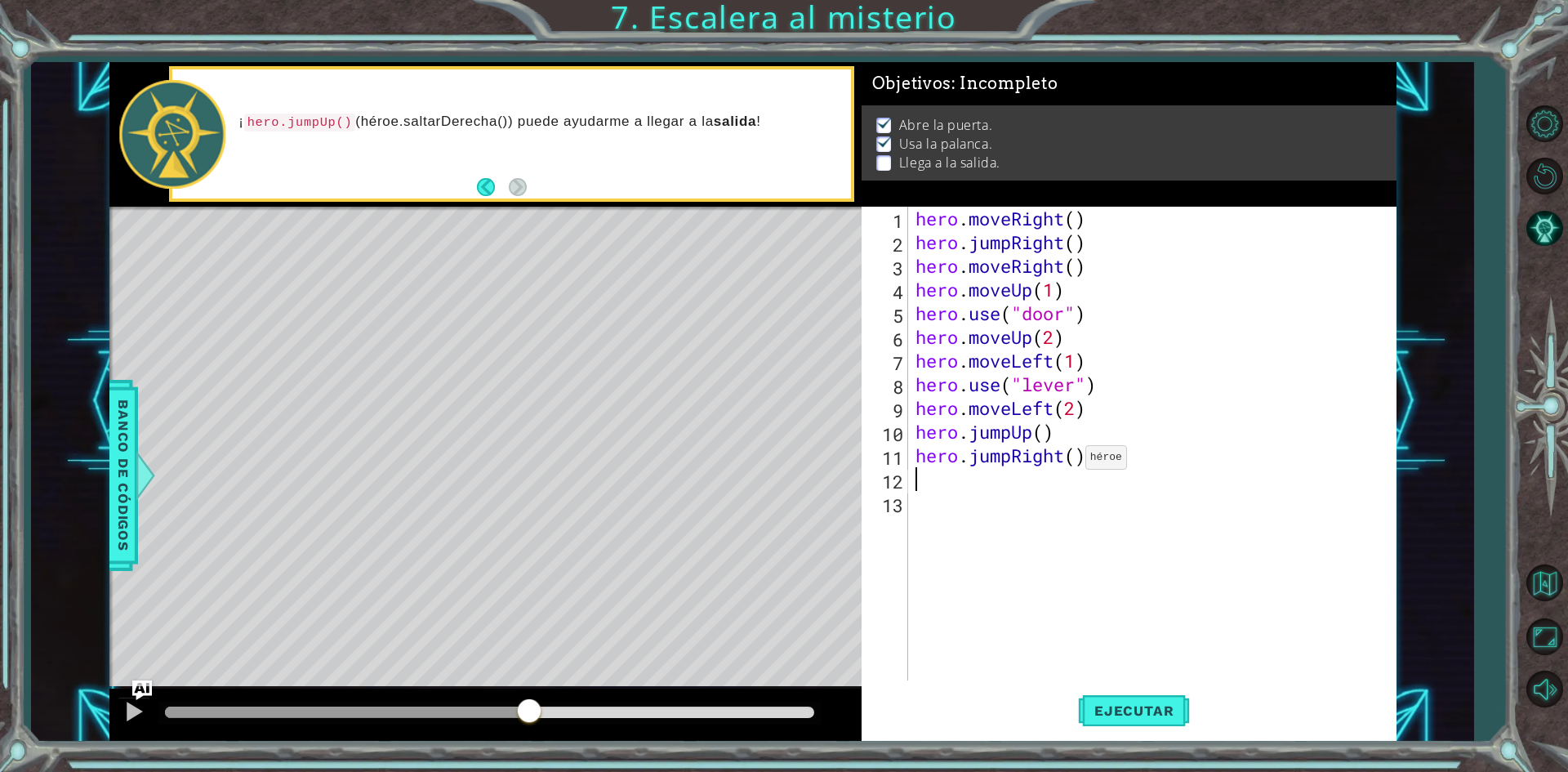
click at [1070, 462] on div "hero . moveRight ( ) hero . jumpRight ( ) hero . moveRight ( ) hero . moveUp ( …" at bounding box center [1155, 467] width 486 height 521
click at [1076, 463] on div "hero . moveRight ( ) hero . jumpRight ( ) hero . moveRight ( ) hero . moveUp ( …" at bounding box center [1155, 467] width 486 height 521
click at [1153, 715] on span "Ejecutar" at bounding box center [1133, 711] width 112 height 16
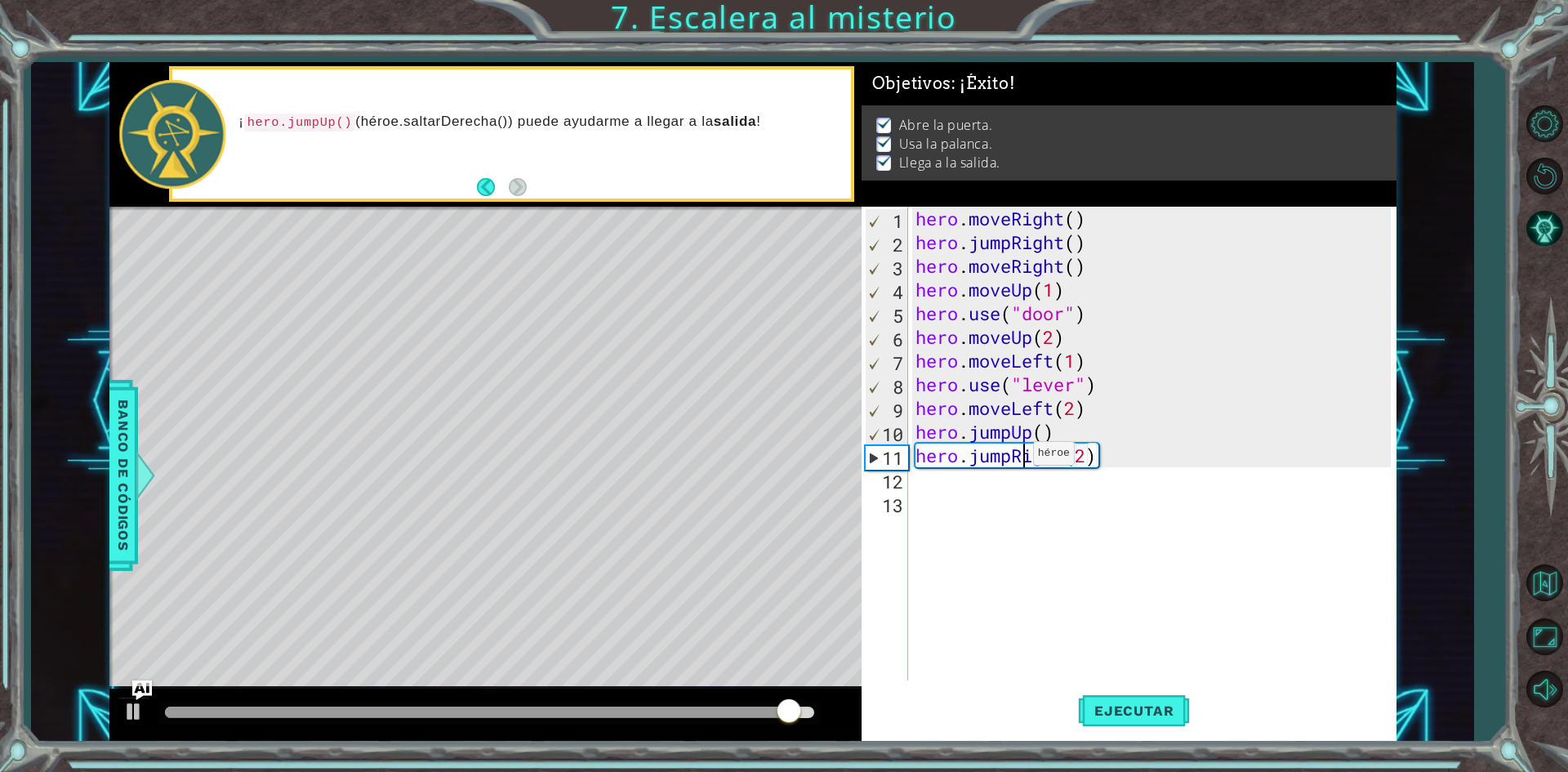
click at [1019, 458] on div "hero . moveRight ( ) hero . jumpRight ( ) hero . moveRight ( ) hero . moveUp ( …" at bounding box center [1155, 467] width 486 height 521
click at [1010, 465] on div "hero . moveRight ( ) hero . jumpRight ( ) hero . moveRight ( ) hero . moveUp ( …" at bounding box center [1155, 467] width 486 height 521
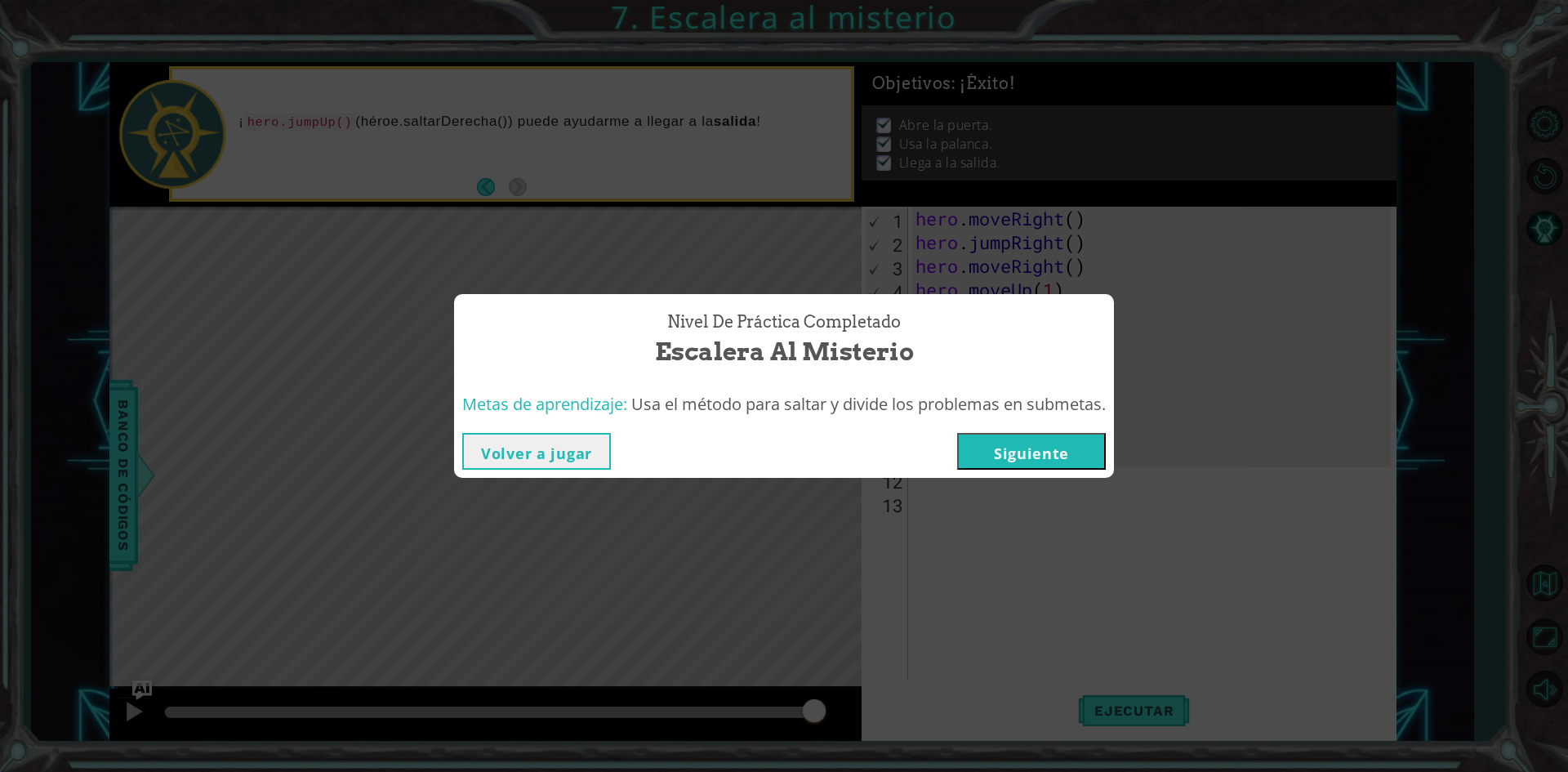
click at [571, 462] on button "Volver a jugar" at bounding box center [536, 451] width 148 height 36
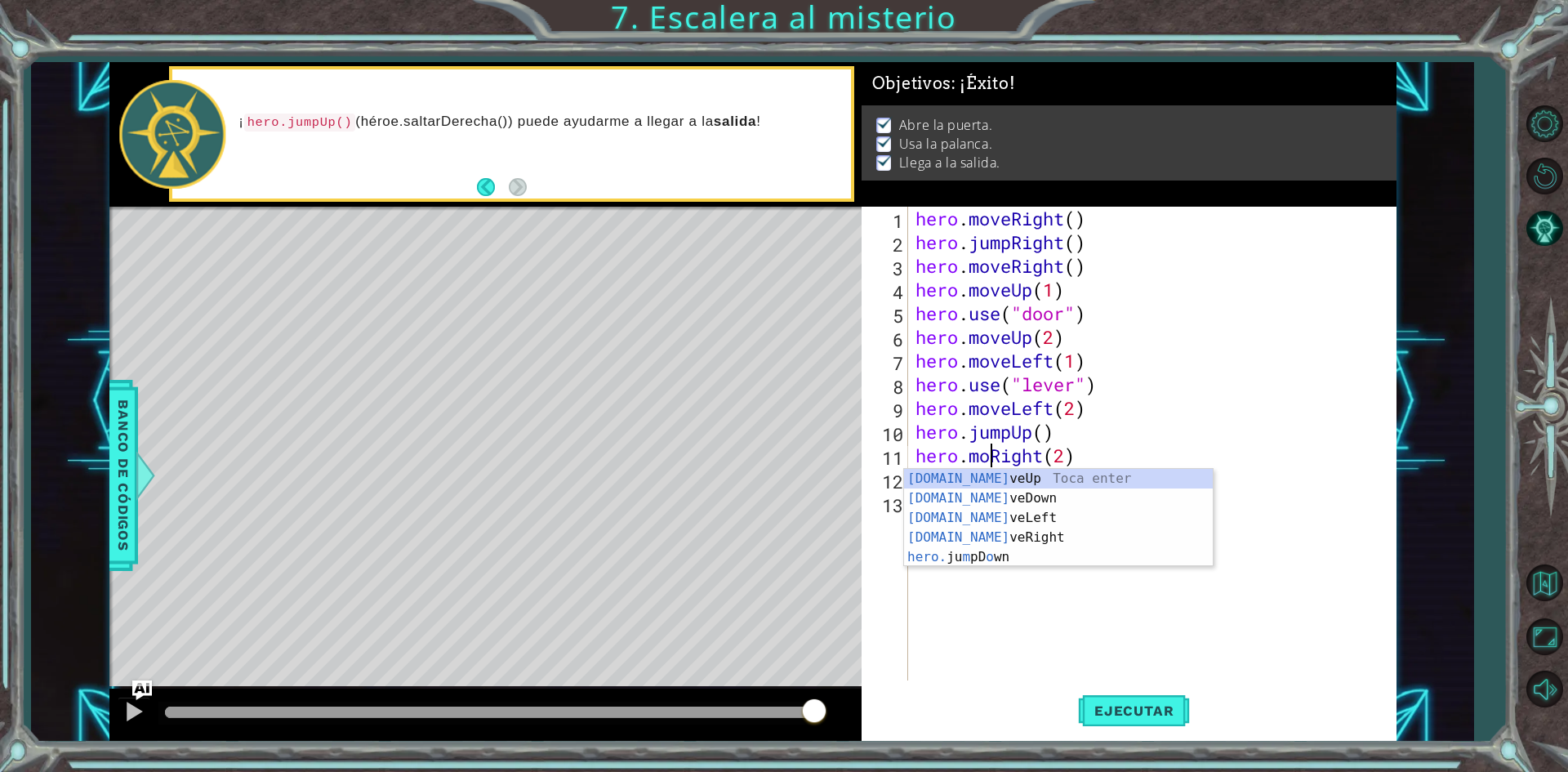
scroll to position [0, 3]
type textarea "hero.moveRight(2)"
click at [986, 619] on div "hero . moveRight ( ) hero . jumpRight ( ) hero . moveRight ( ) hero . moveUp ( …" at bounding box center [1155, 467] width 486 height 521
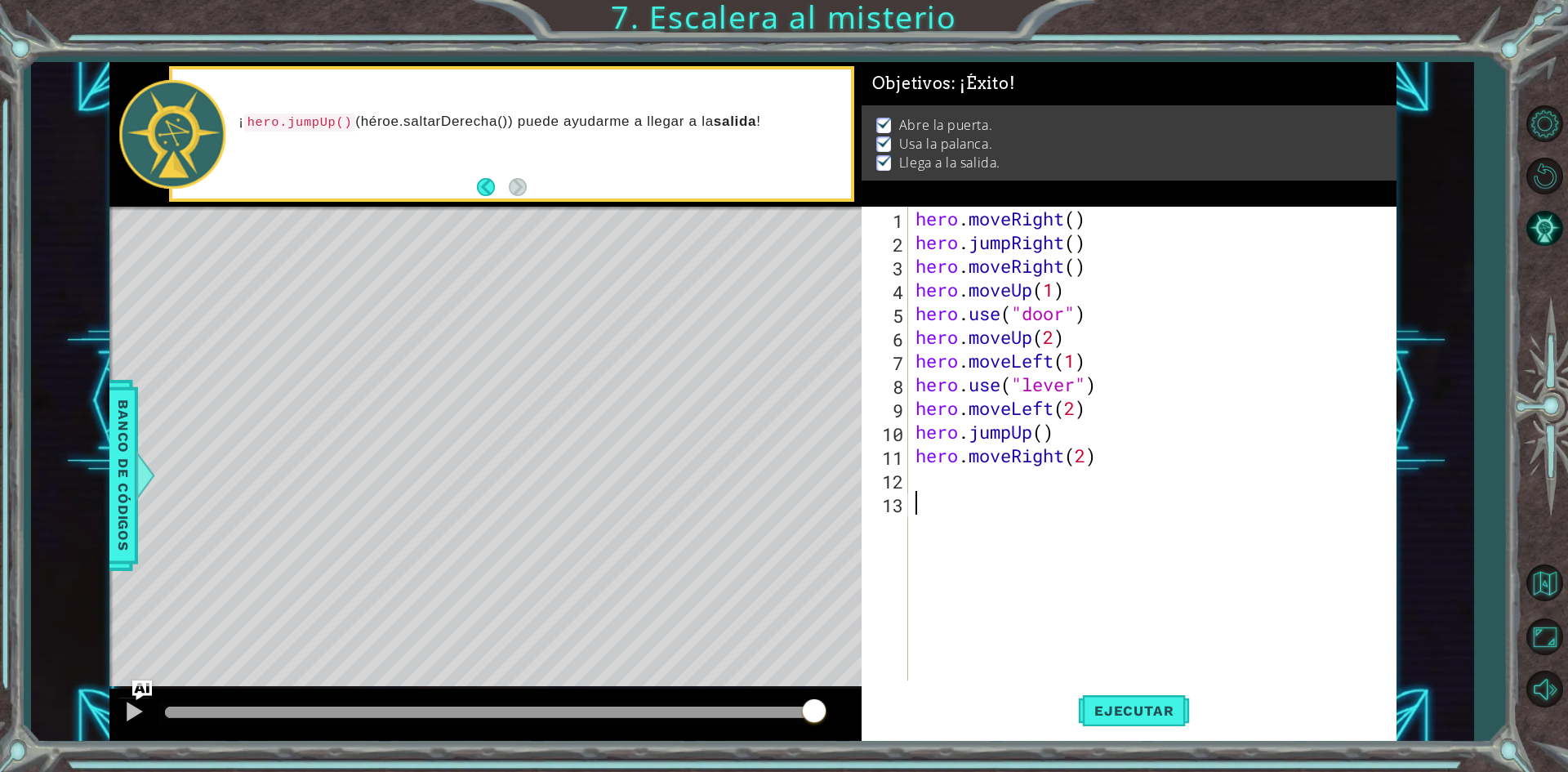
scroll to position [0, 0]
click at [1115, 700] on button "Ejecutar" at bounding box center [1133, 711] width 112 height 53
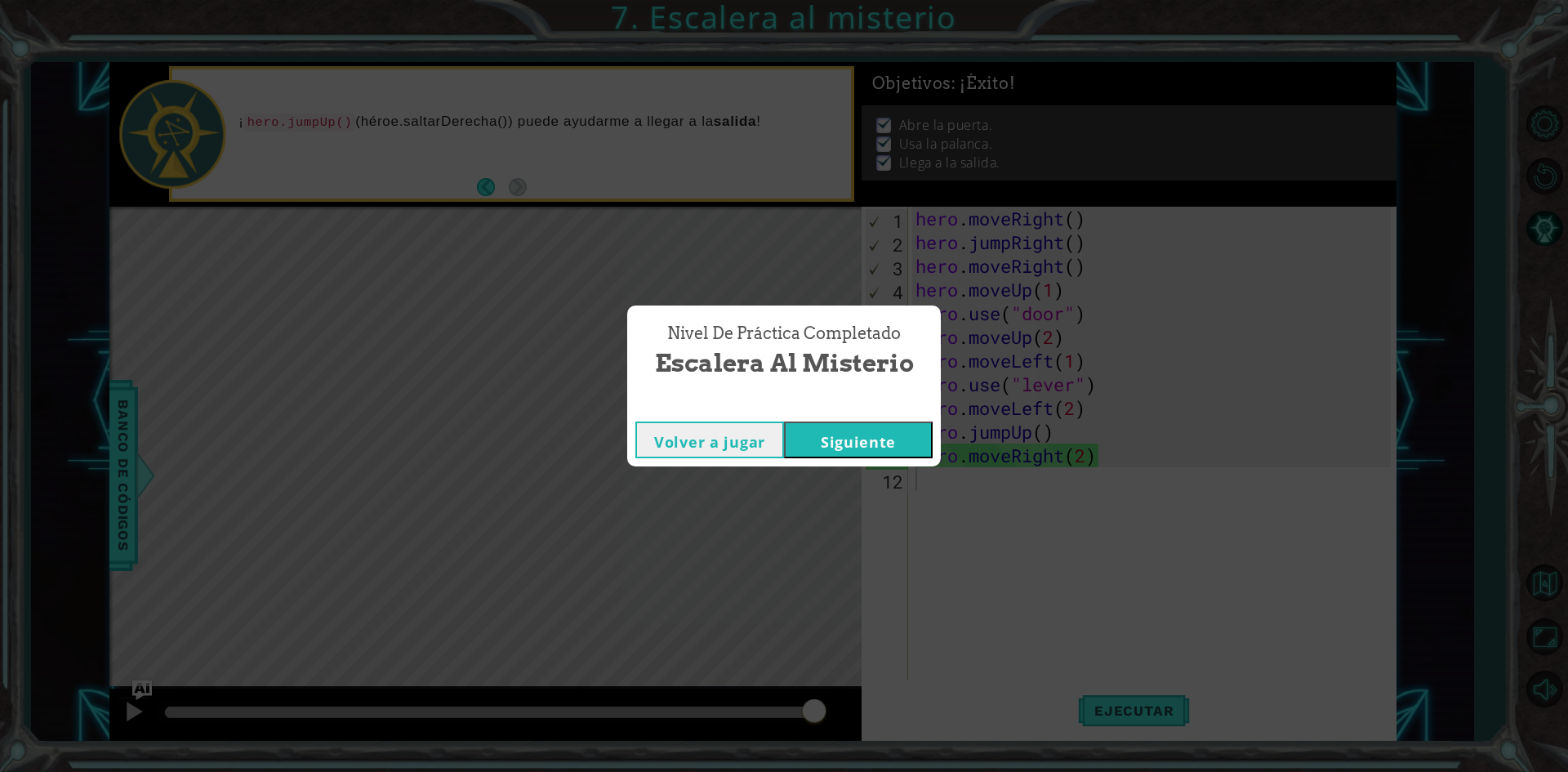
click at [737, 435] on button "Volver a jugar" at bounding box center [709, 440] width 148 height 36
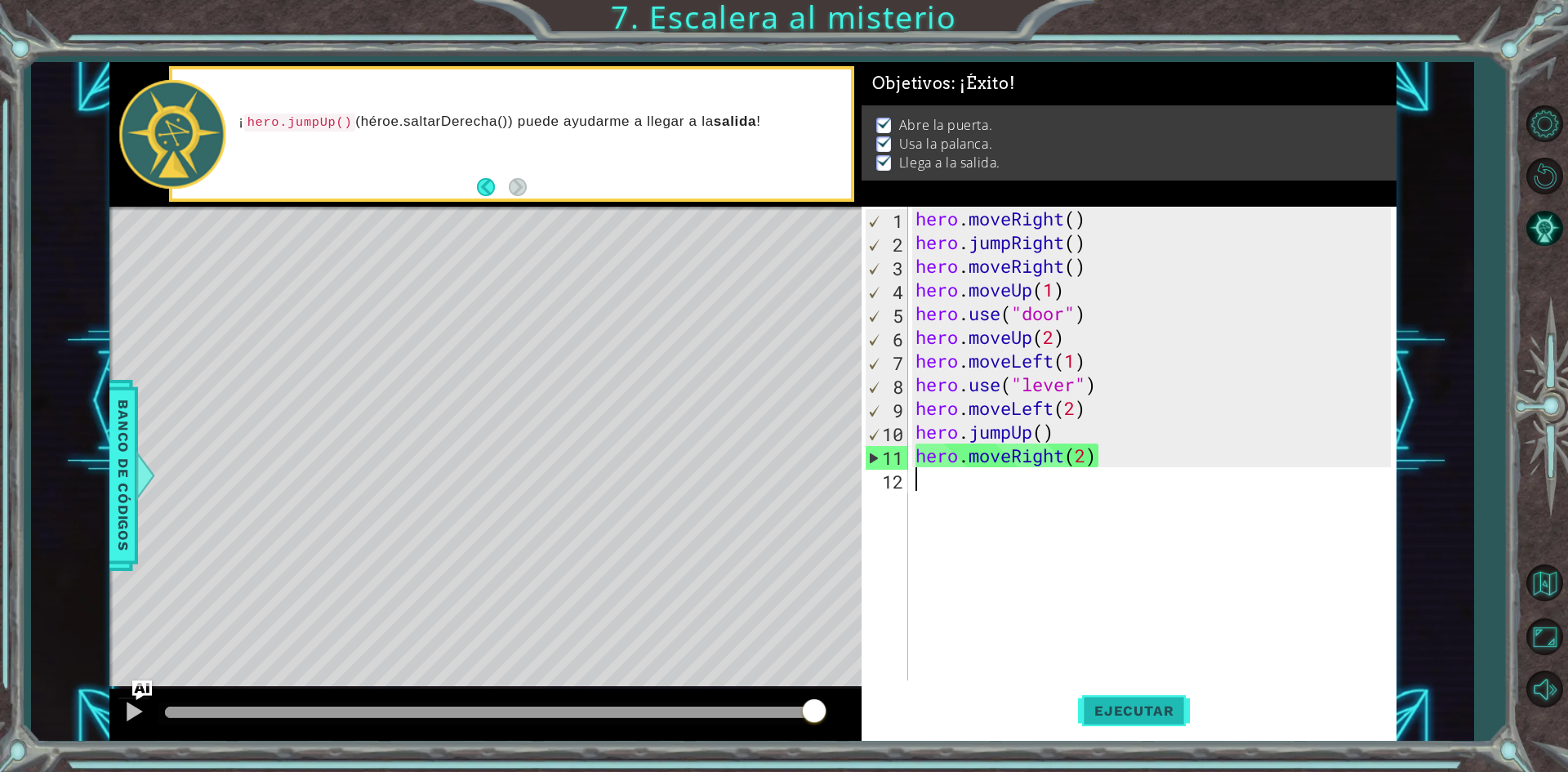
click at [1125, 704] on span "Ejecutar" at bounding box center [1133, 711] width 112 height 16
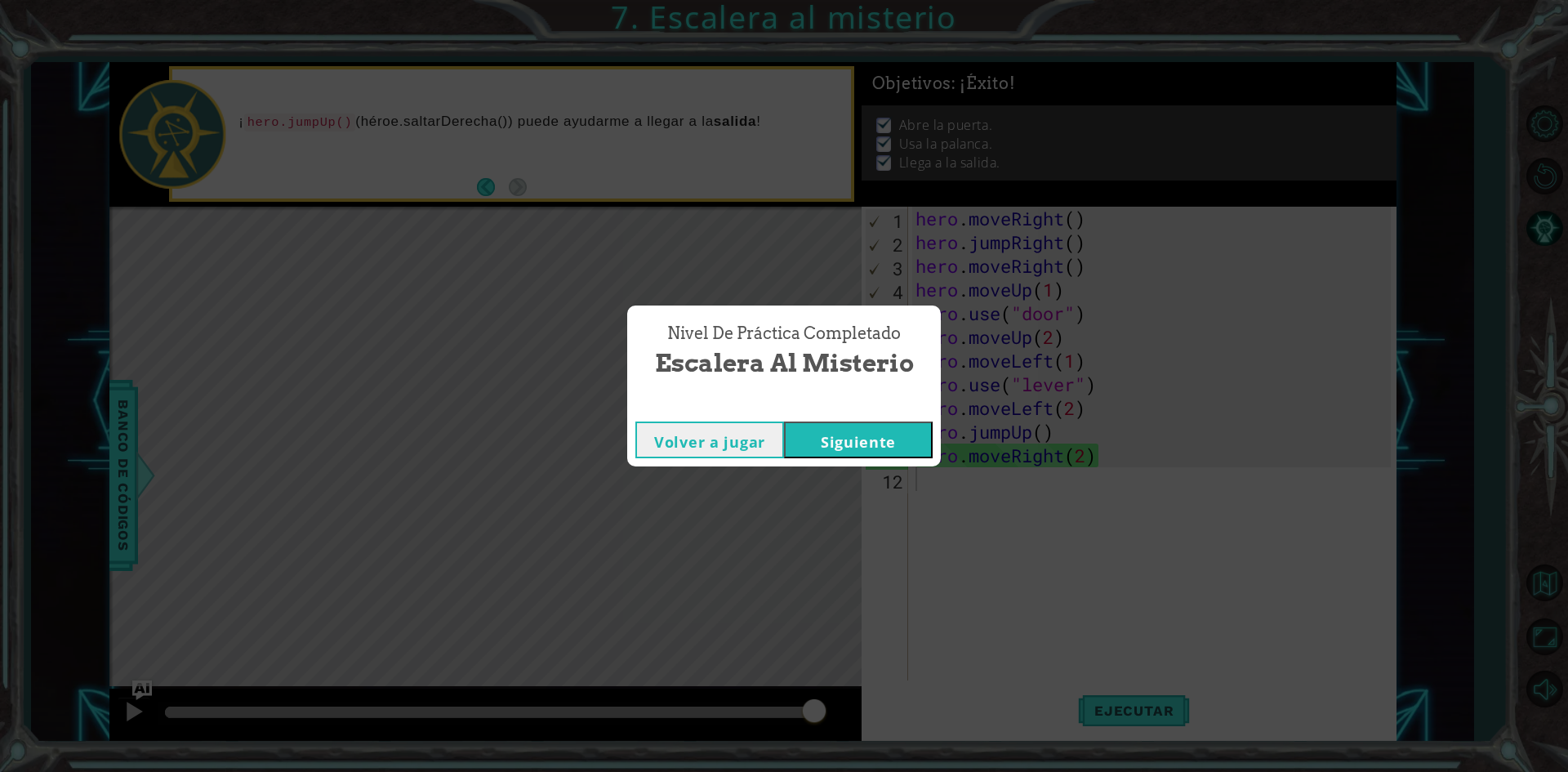
click at [874, 443] on button "Siguiente" at bounding box center [858, 440] width 148 height 36
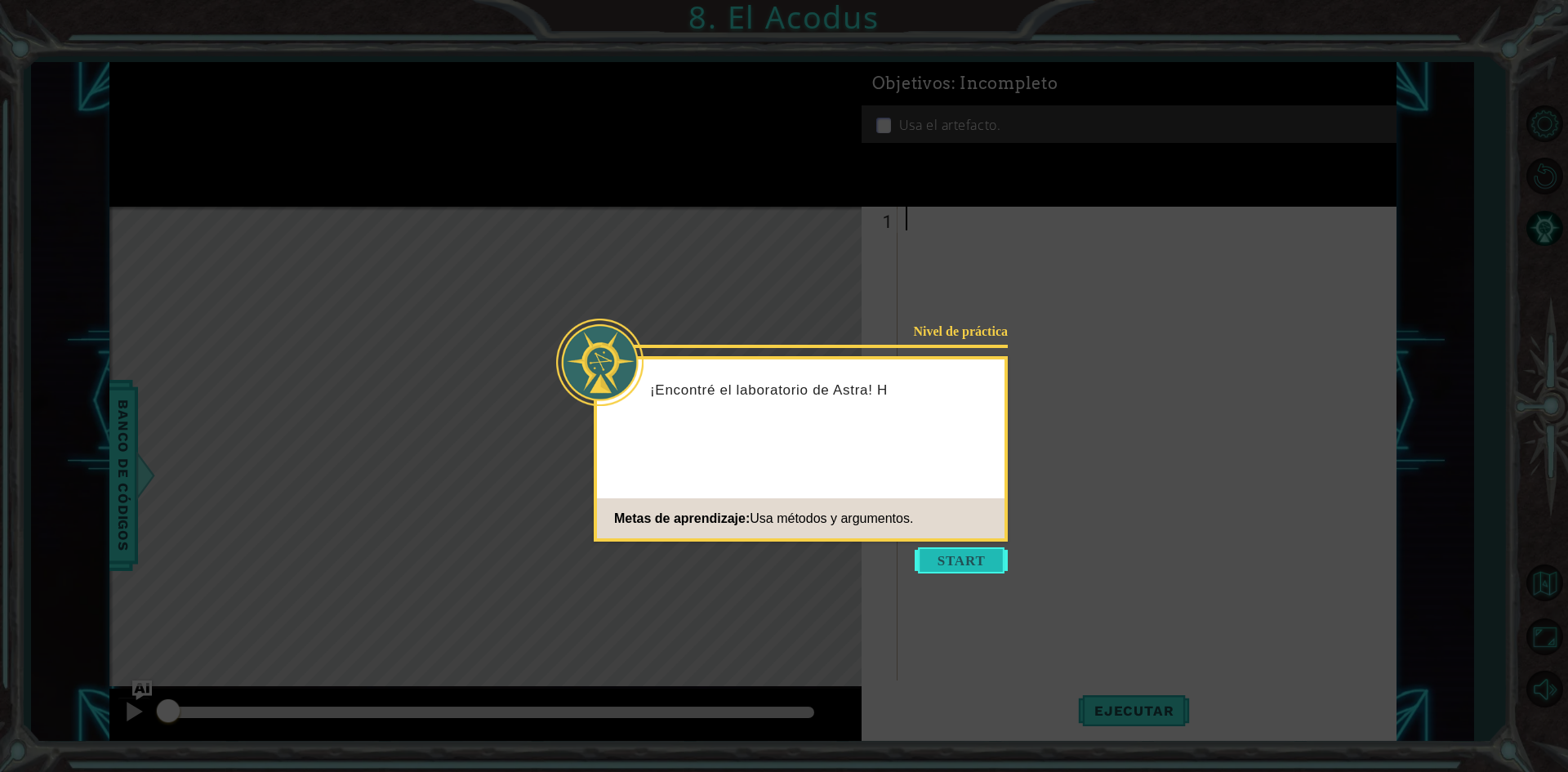
click at [952, 557] on button "Start" at bounding box center [960, 560] width 93 height 26
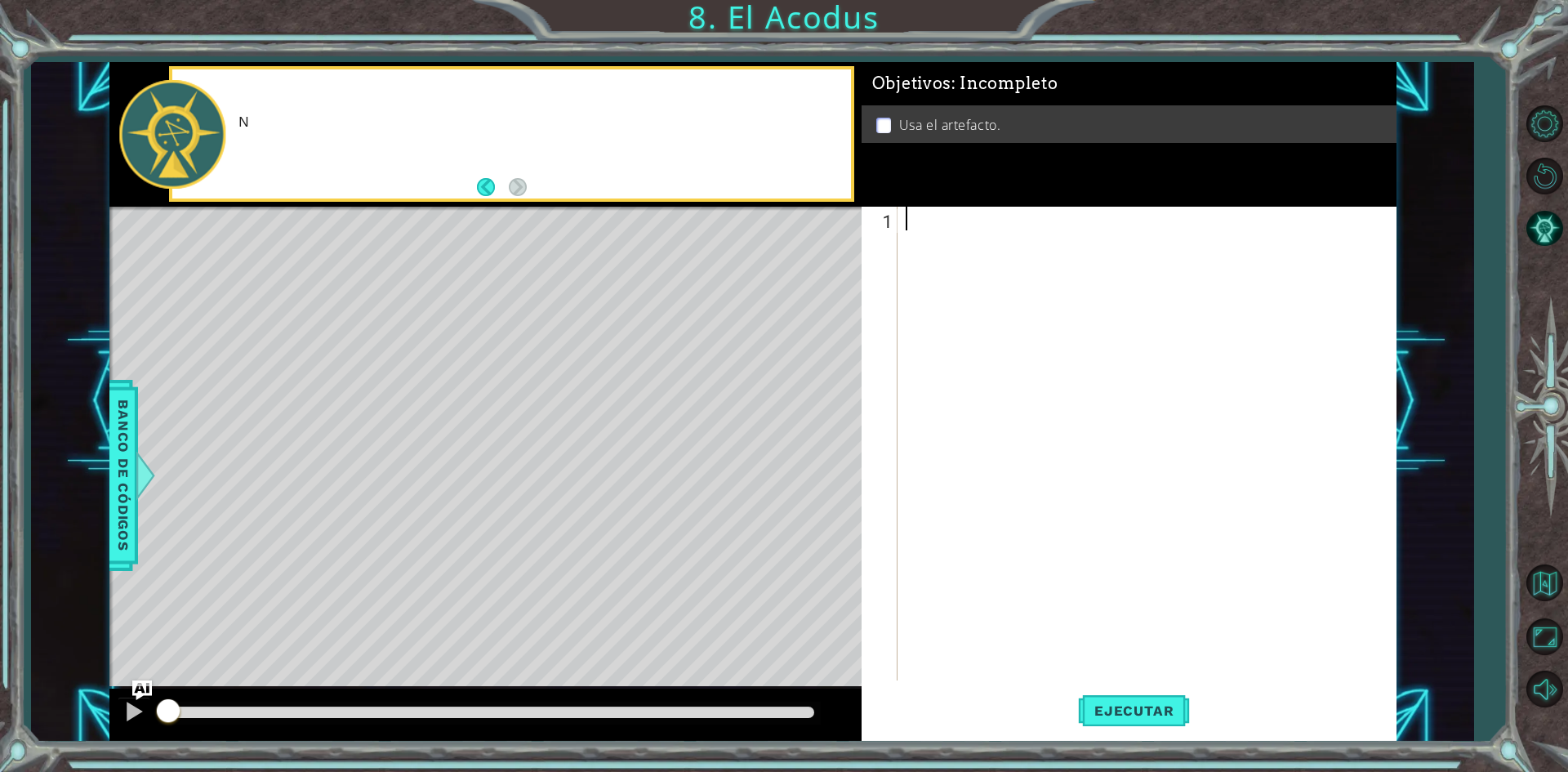
click at [990, 525] on div at bounding box center [1151, 467] width 497 height 521
click at [953, 302] on div at bounding box center [1151, 467] width 497 height 521
click at [954, 275] on div at bounding box center [1151, 467] width 497 height 521
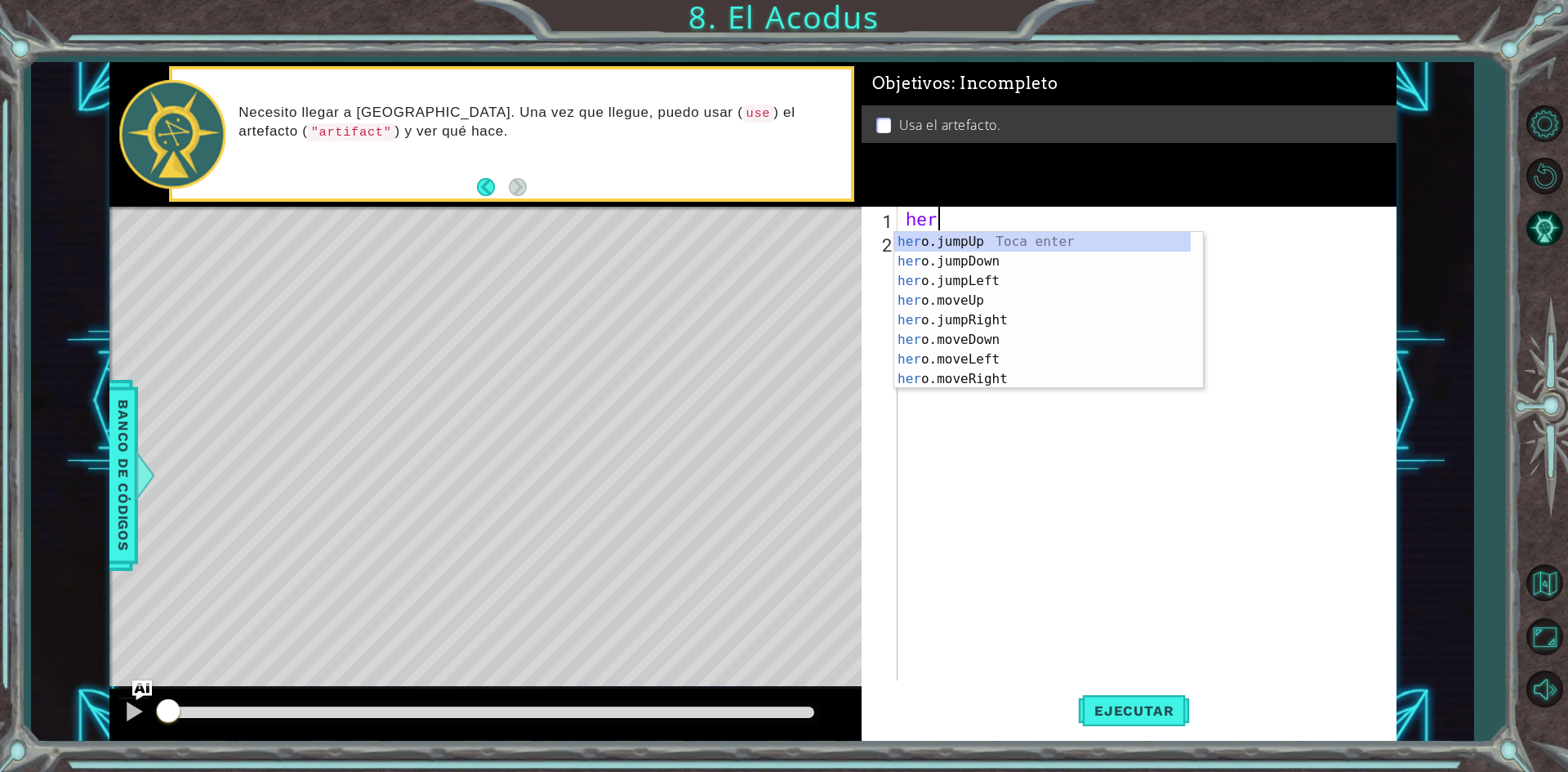
scroll to position [0, 1]
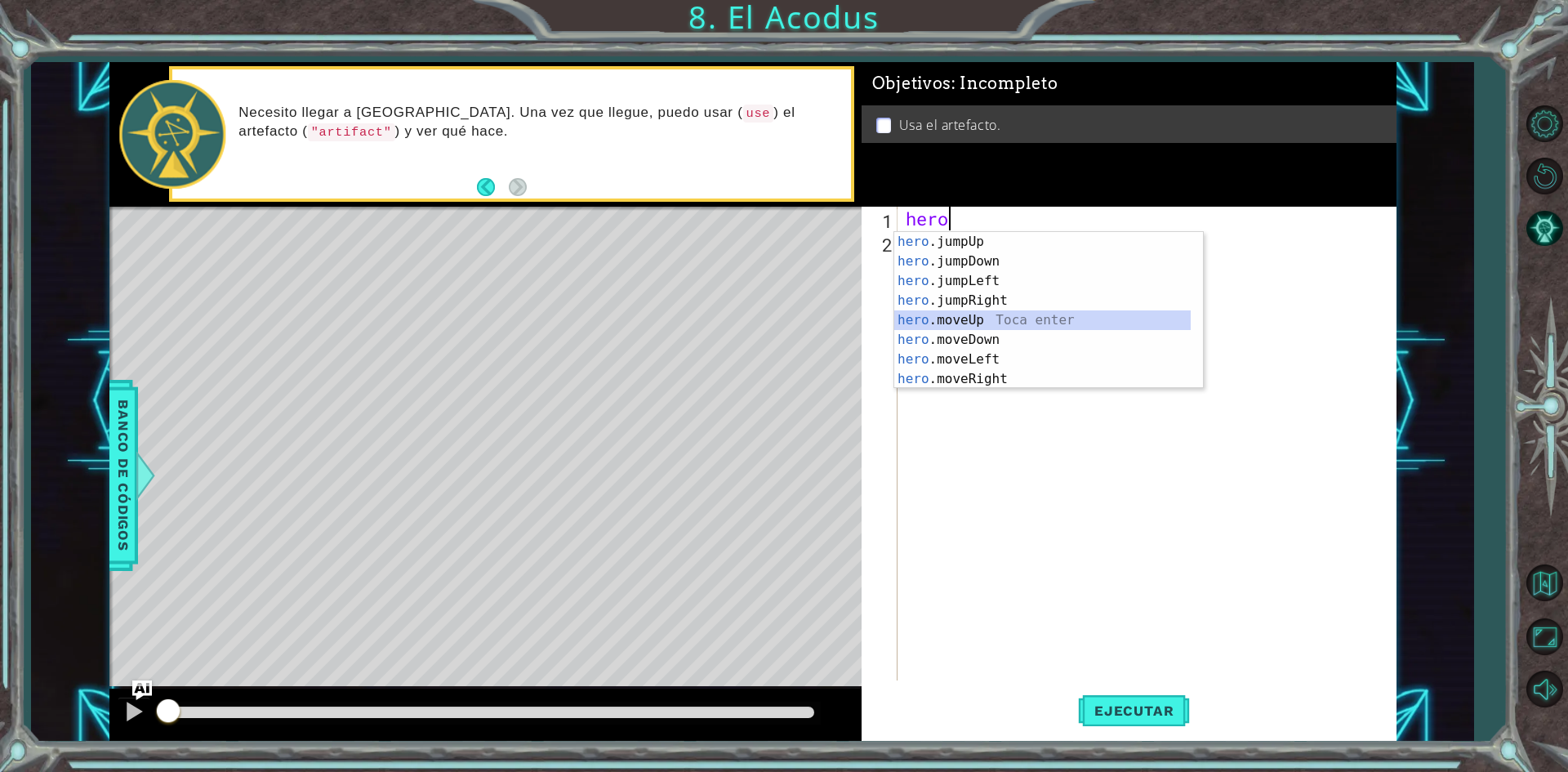
click at [971, 319] on div "hero .jumpUp Toca enter hero .jumpDown Toca enter hero .jumpLeft Toca enter her…" at bounding box center [1042, 329] width 297 height 196
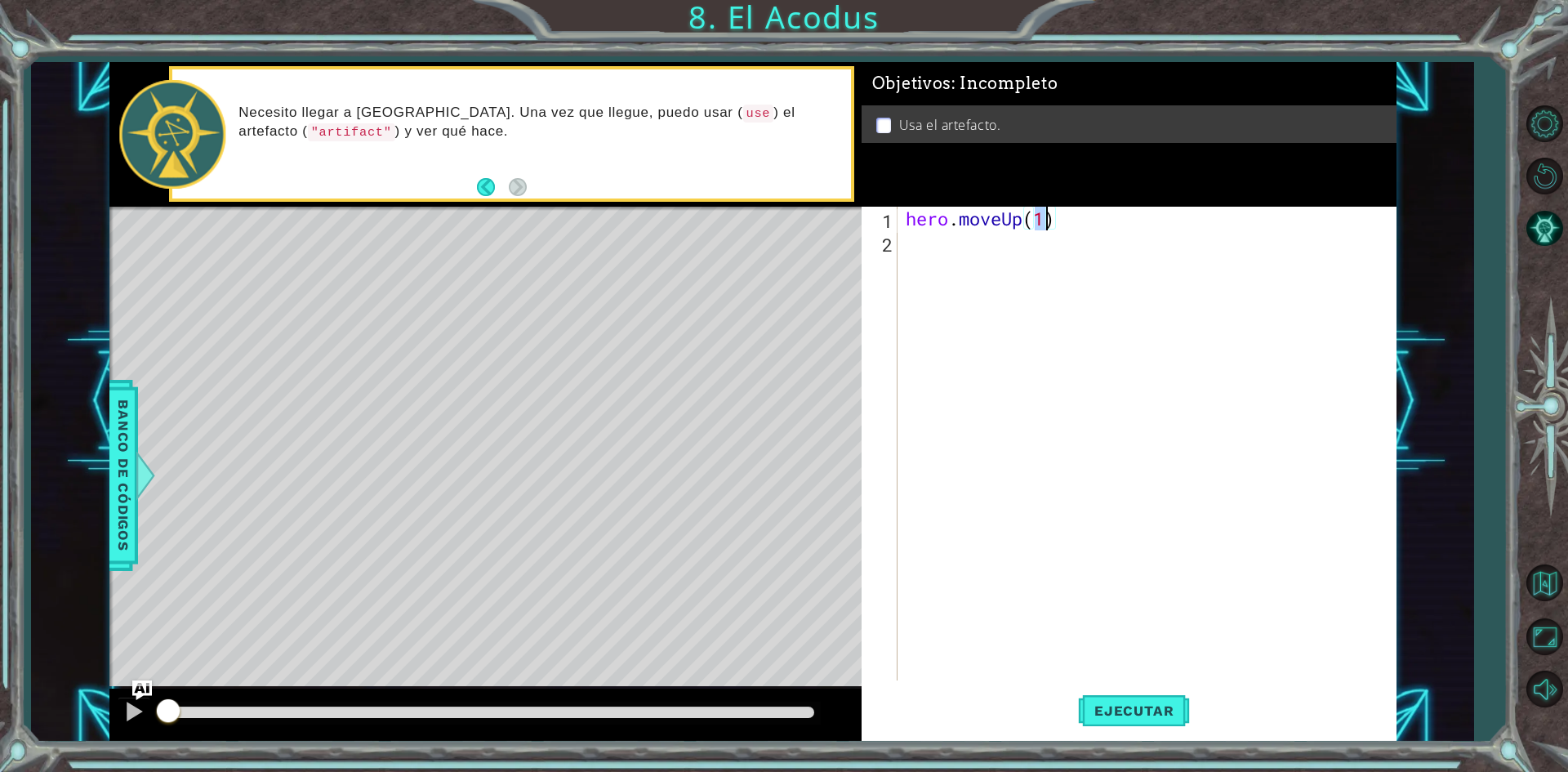
type textarea "hero.moveUp(2)"
click at [942, 261] on div "hero . moveUp ( 2 )" at bounding box center [1151, 467] width 497 height 521
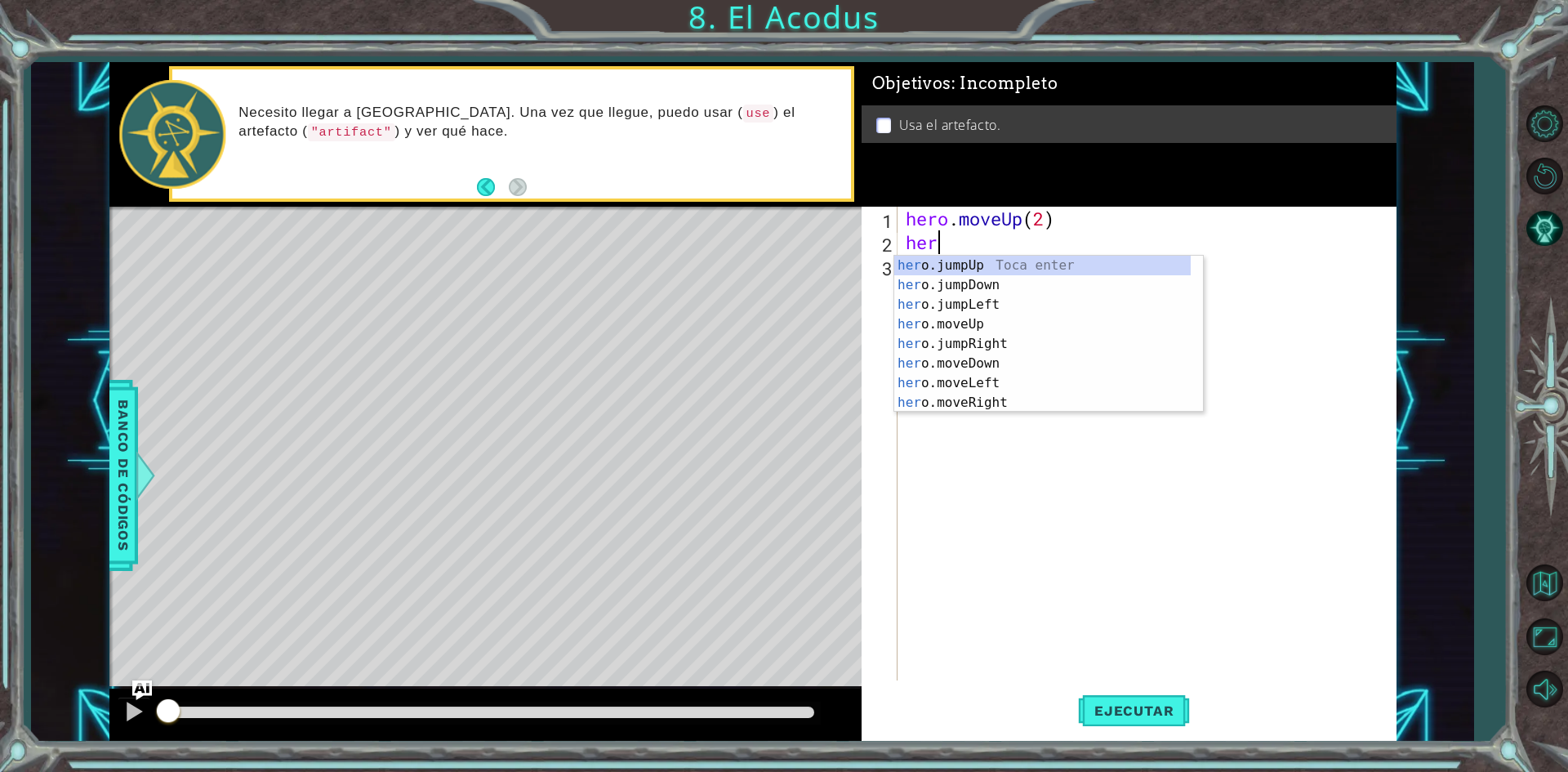
scroll to position [0, 1]
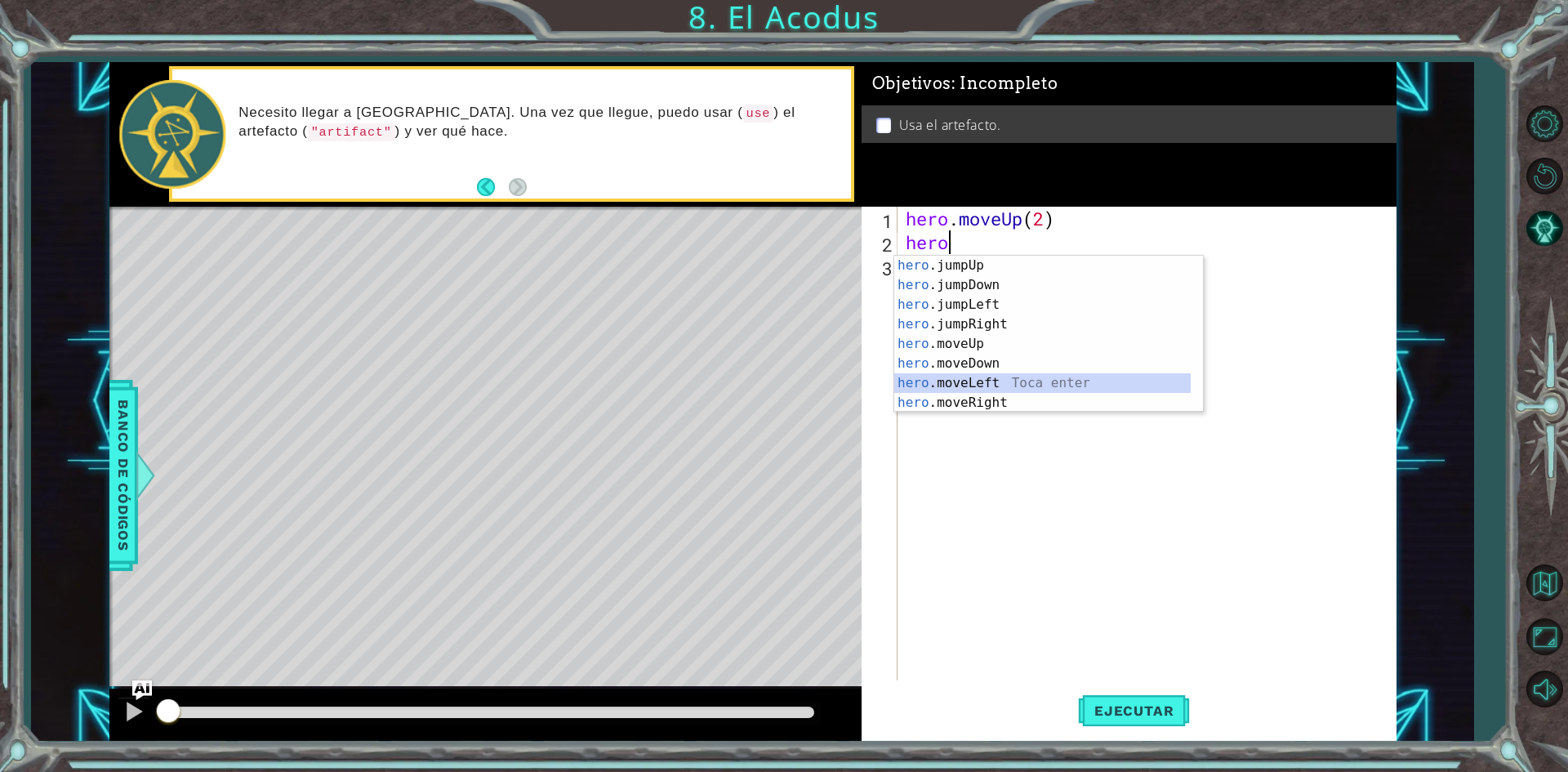
click at [962, 378] on div "hero .jumpUp Toca enter hero .jumpDown Toca enter hero .jumpLeft Toca enter her…" at bounding box center [1042, 353] width 297 height 196
type textarea "hero.moveLeft(1)"
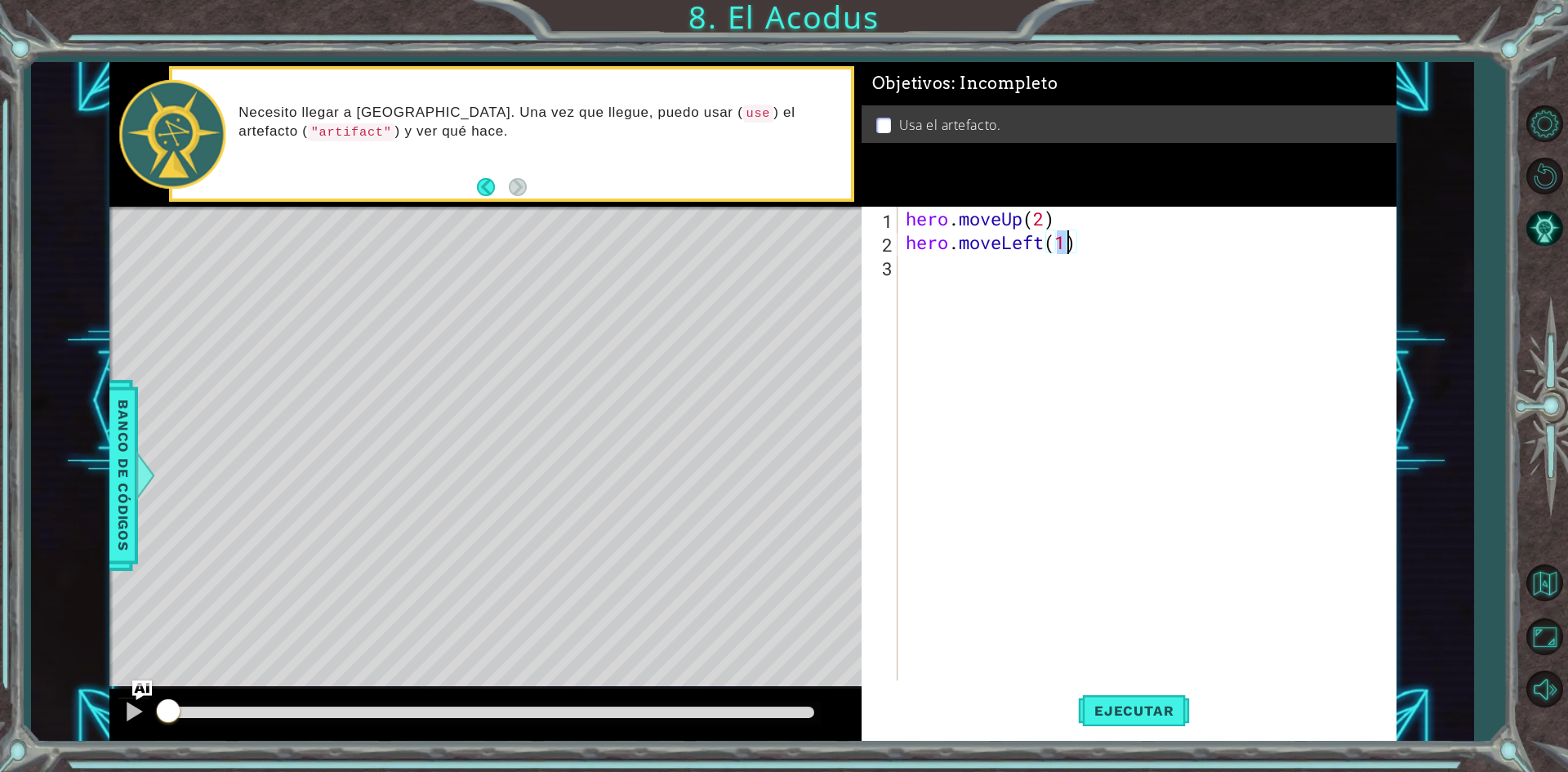
click at [972, 286] on div "hero . moveUp ( 2 ) hero . moveLeft ( 1 )" at bounding box center [1151, 467] width 497 height 521
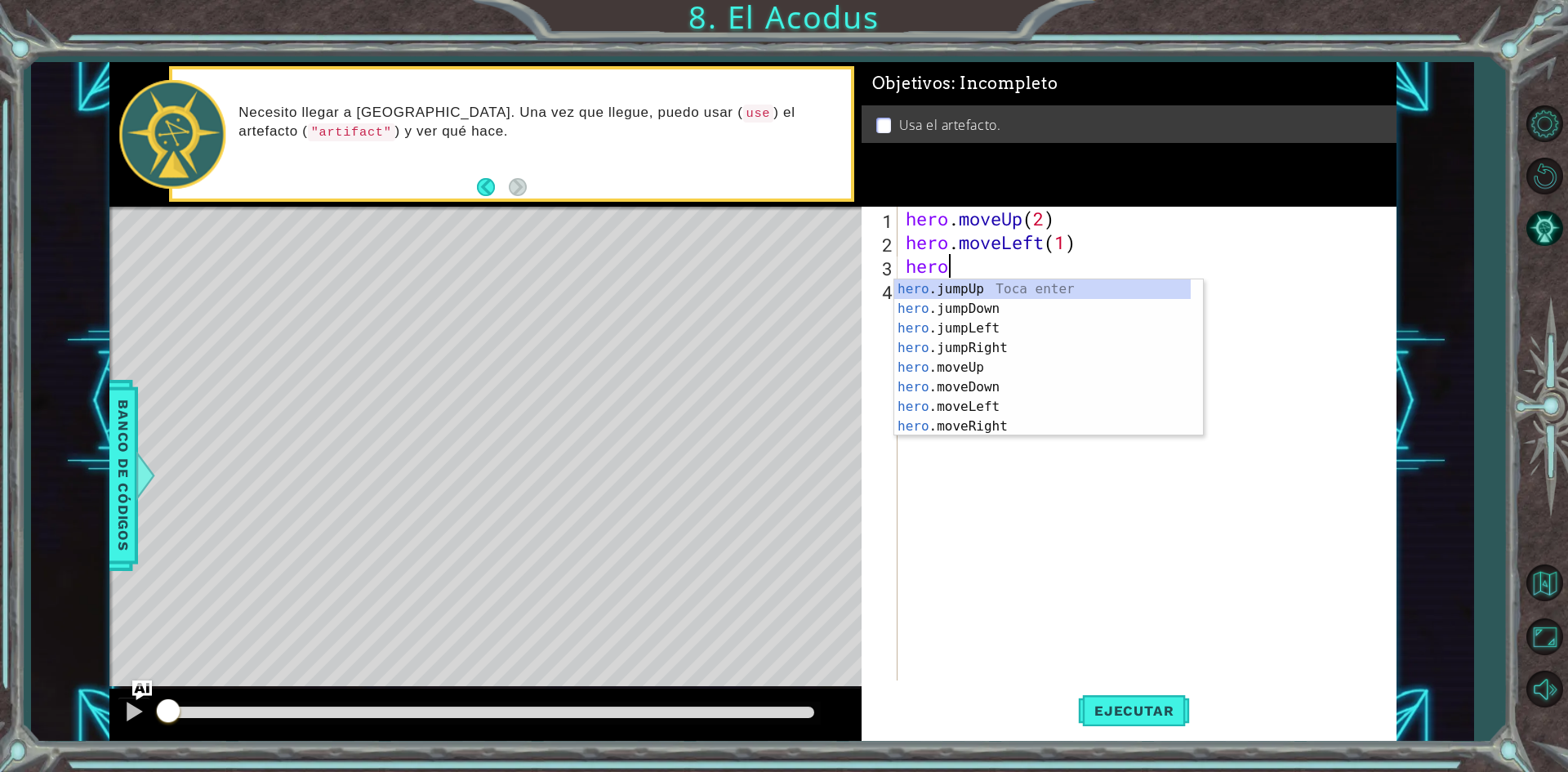
scroll to position [0, 2]
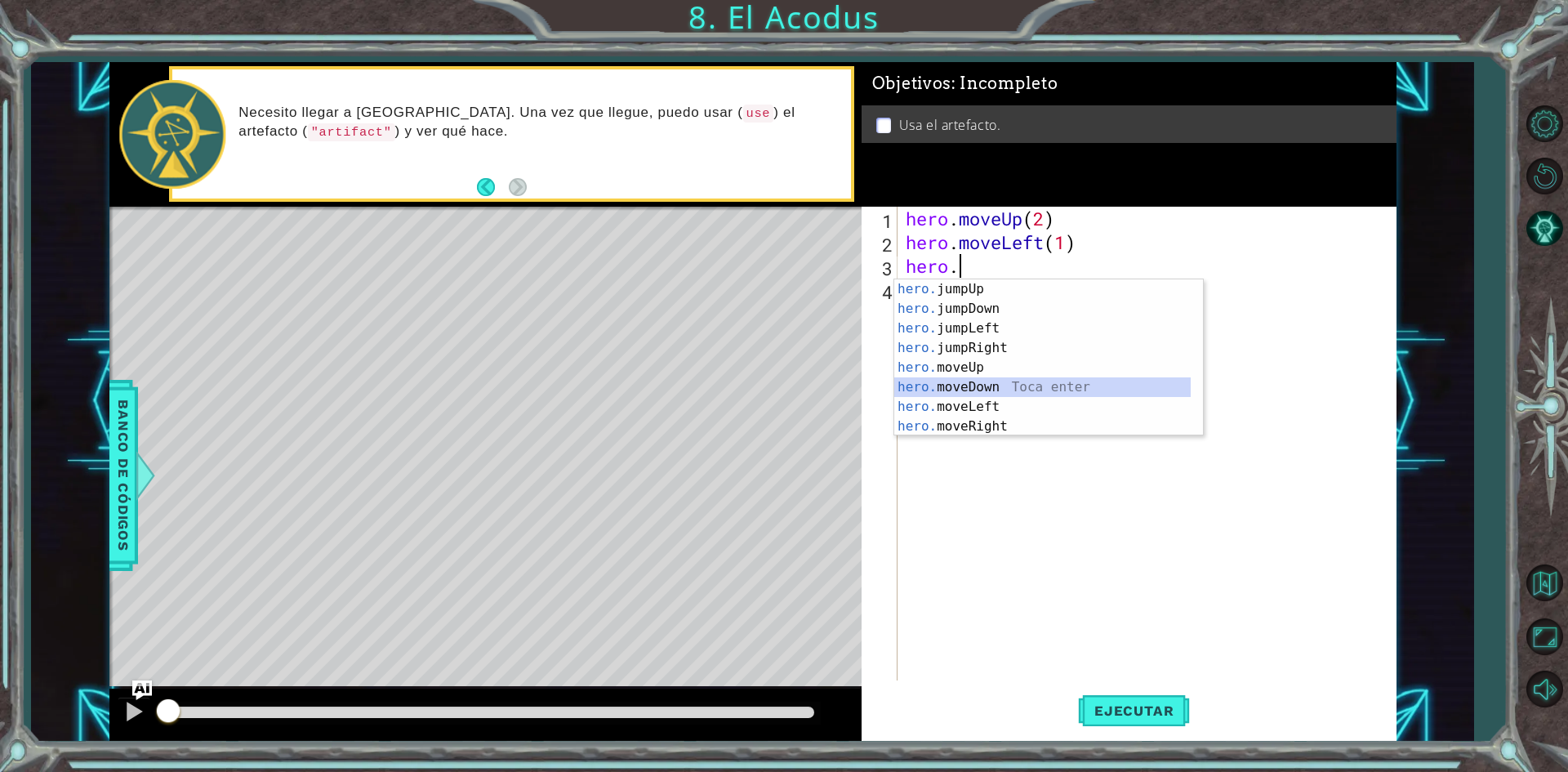
click at [994, 382] on div "hero. jumpUp Toca enter hero. jumpDown Toca enter hero. jumpLeft Toca enter her…" at bounding box center [1042, 377] width 297 height 196
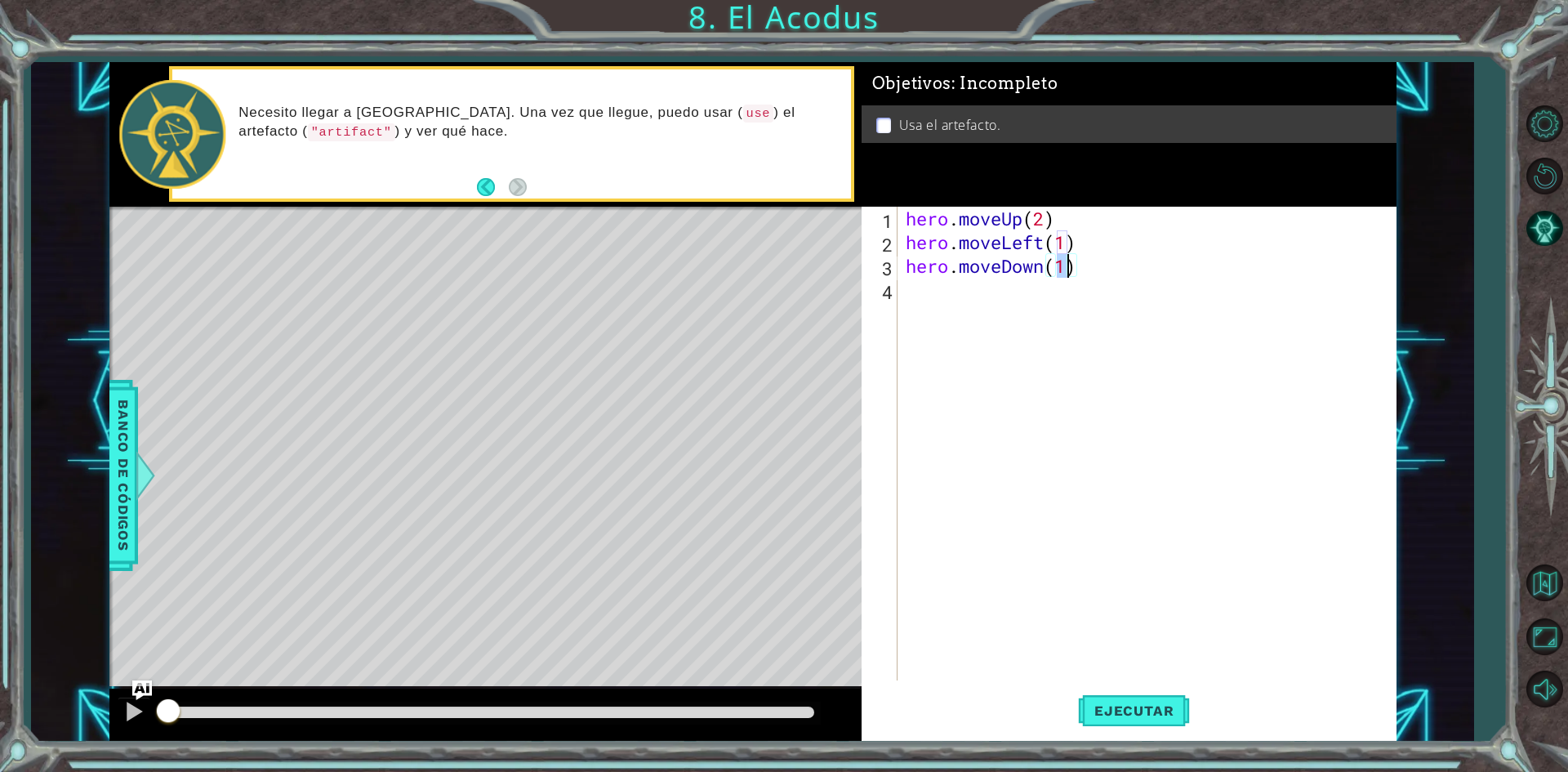
type textarea "hero.moveDown(2)"
click at [930, 291] on div "hero . moveUp ( 2 ) hero . moveLeft ( 1 ) hero . moveDown ( 2 )" at bounding box center [1151, 467] width 497 height 521
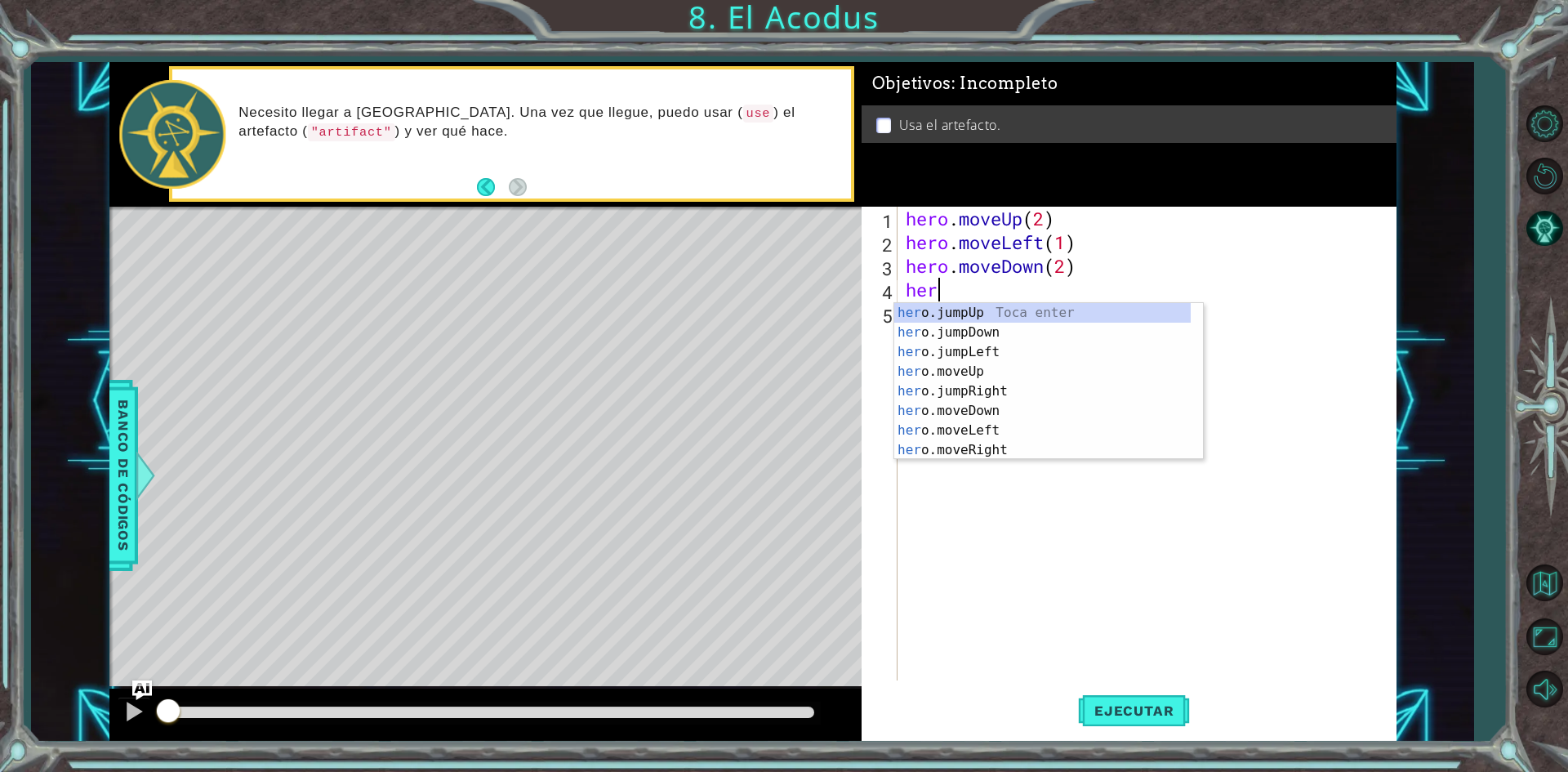
type textarea "hero"
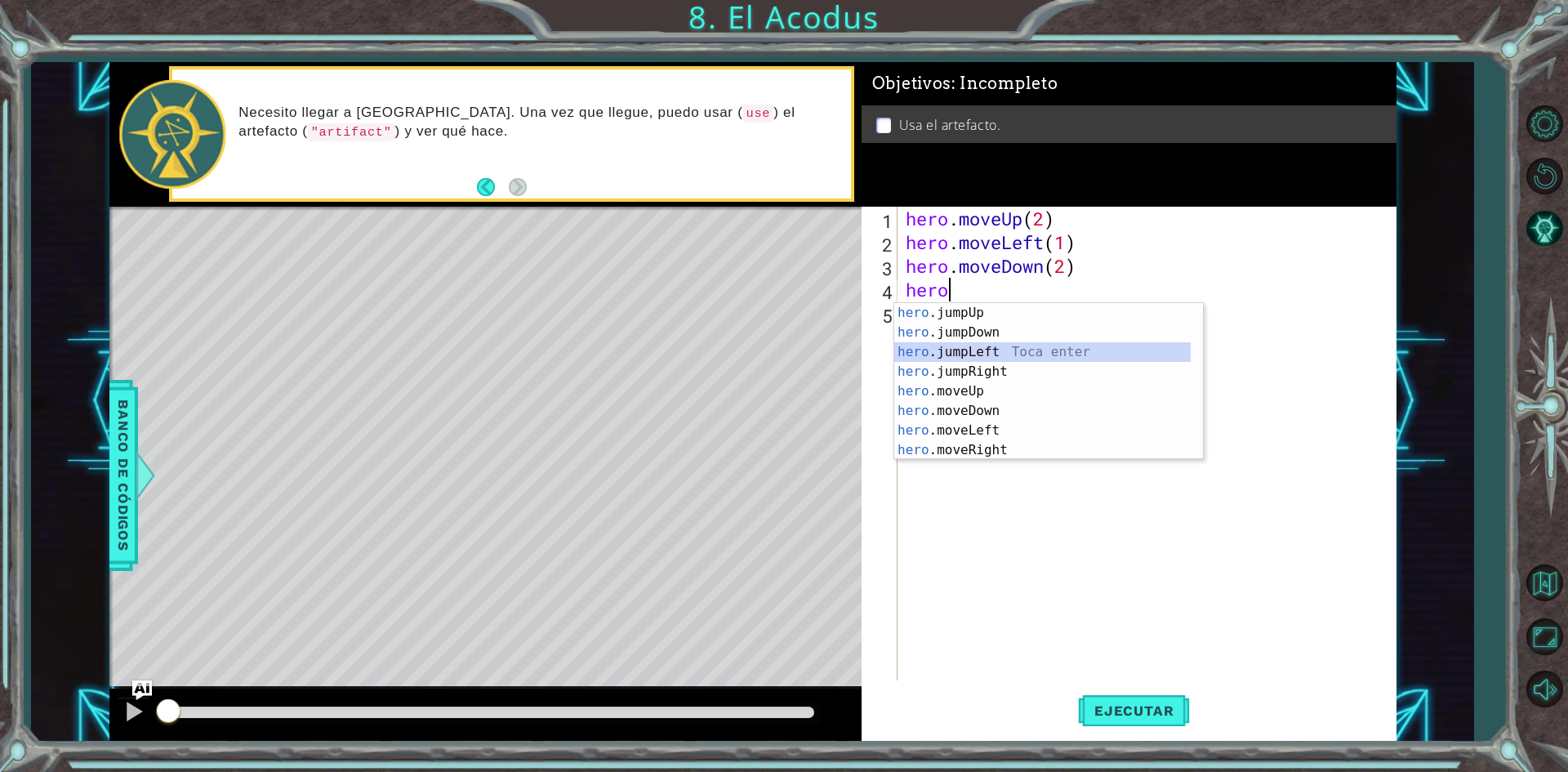
click at [1015, 346] on div "hero .jumpUp Toca enter hero .jumpDown Toca enter hero .jumpLeft Toca enter her…" at bounding box center [1042, 400] width 297 height 196
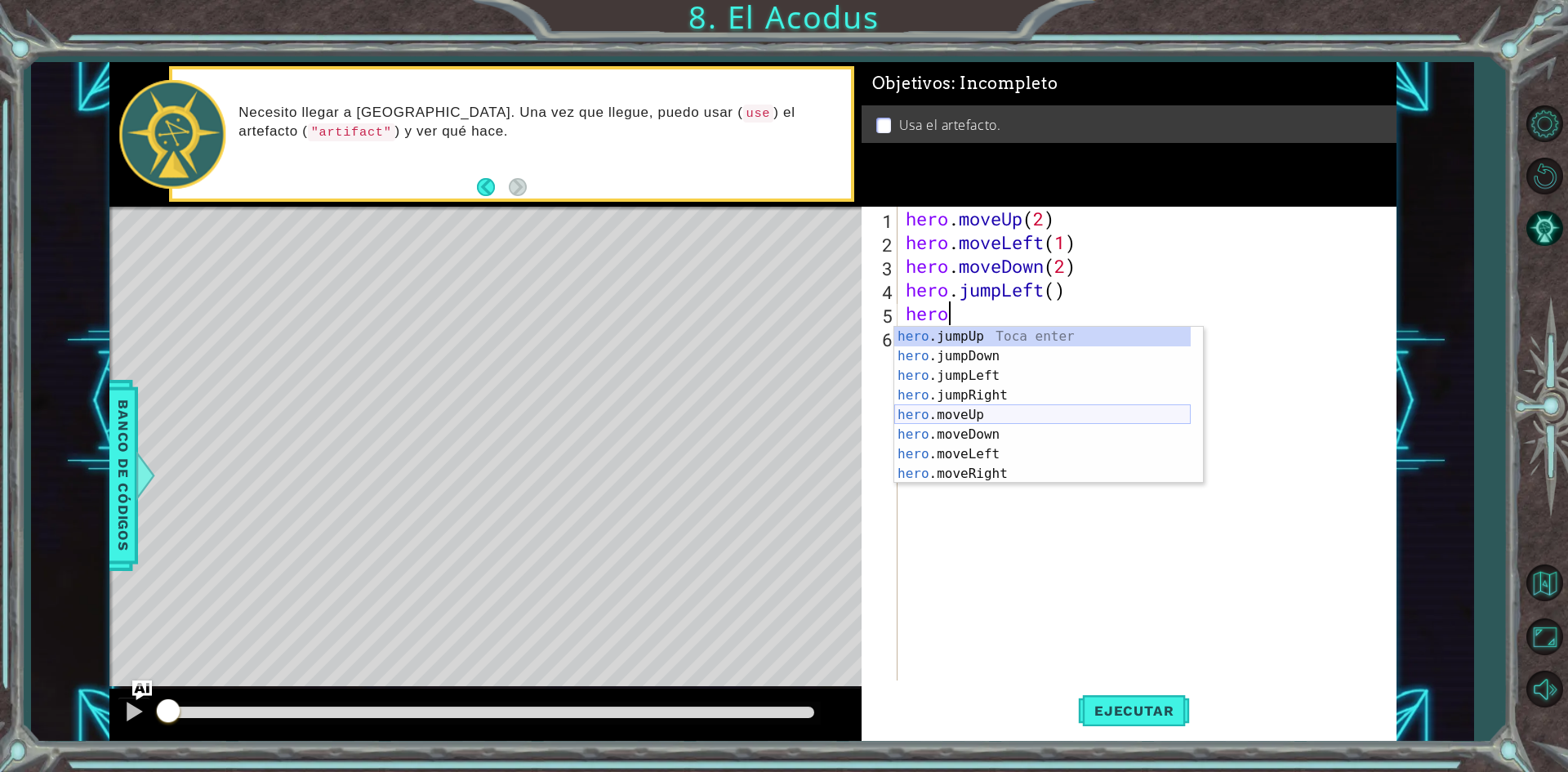
click at [994, 413] on div "hero .jumpUp Toca enter hero .jumpDown Toca enter hero .jumpLeft Toca enter her…" at bounding box center [1042, 424] width 297 height 196
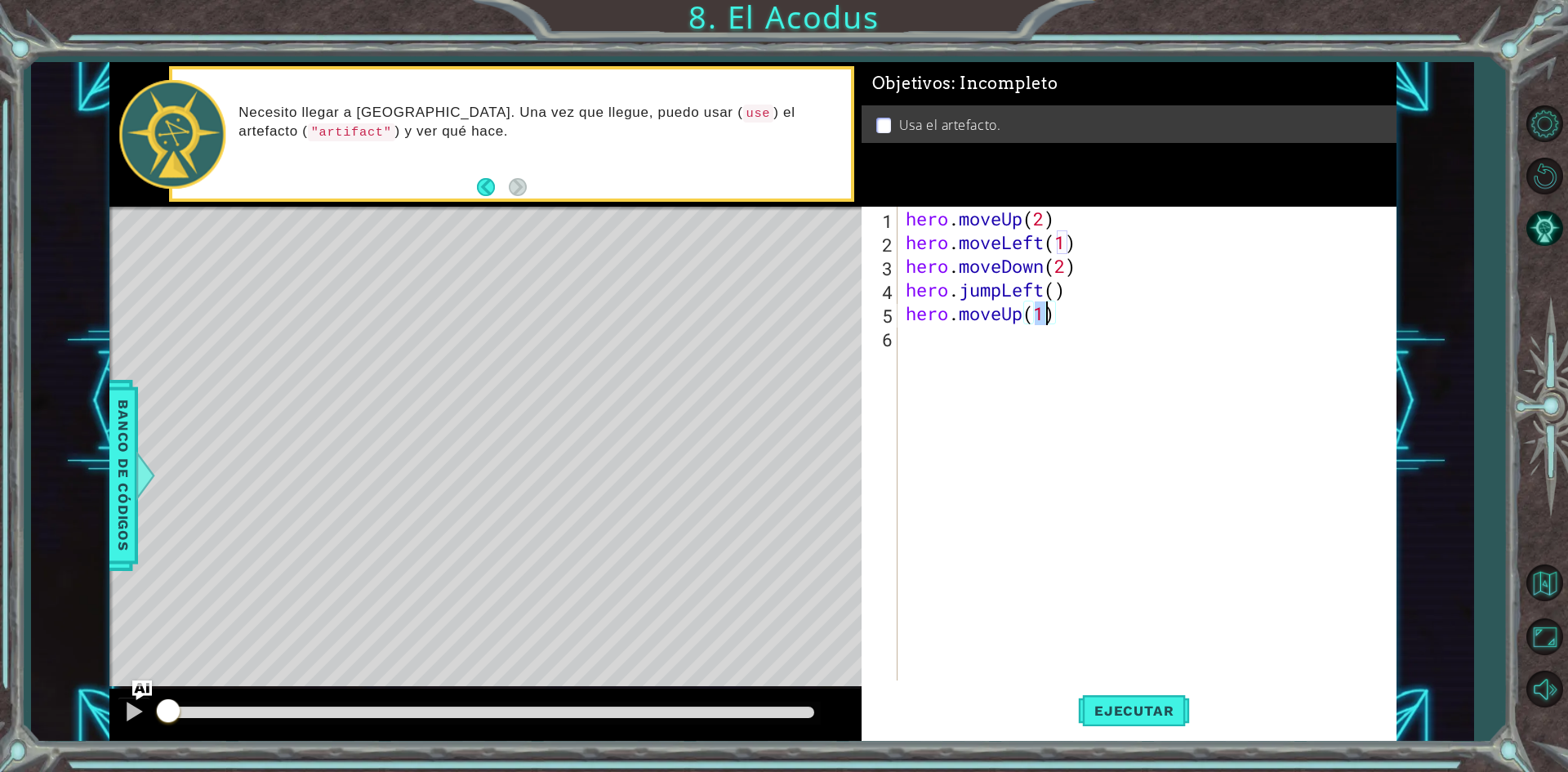
type textarea "hero.moveUp(2)"
click at [940, 365] on div "hero . moveUp ( 2 ) hero . moveLeft ( 1 ) hero . moveDown ( 2 ) hero . jumpLeft…" at bounding box center [1151, 467] width 497 height 521
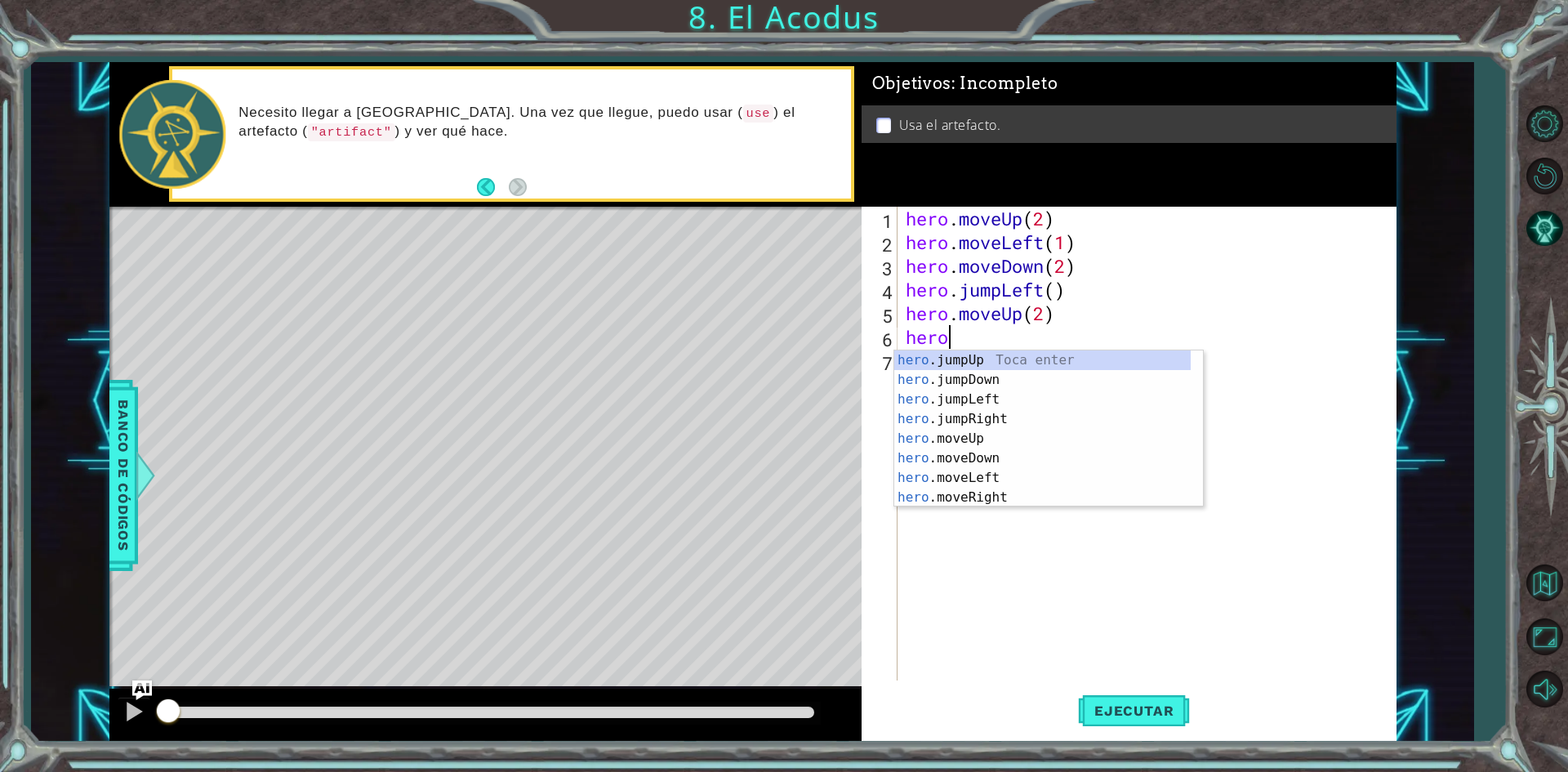
scroll to position [0, 1]
click at [980, 493] on div "hero .jumpUp Toca enter hero .jumpDown Toca enter hero .jumpLeft Toca enter her…" at bounding box center [1042, 448] width 297 height 196
type textarea "hero.moveRight(1)"
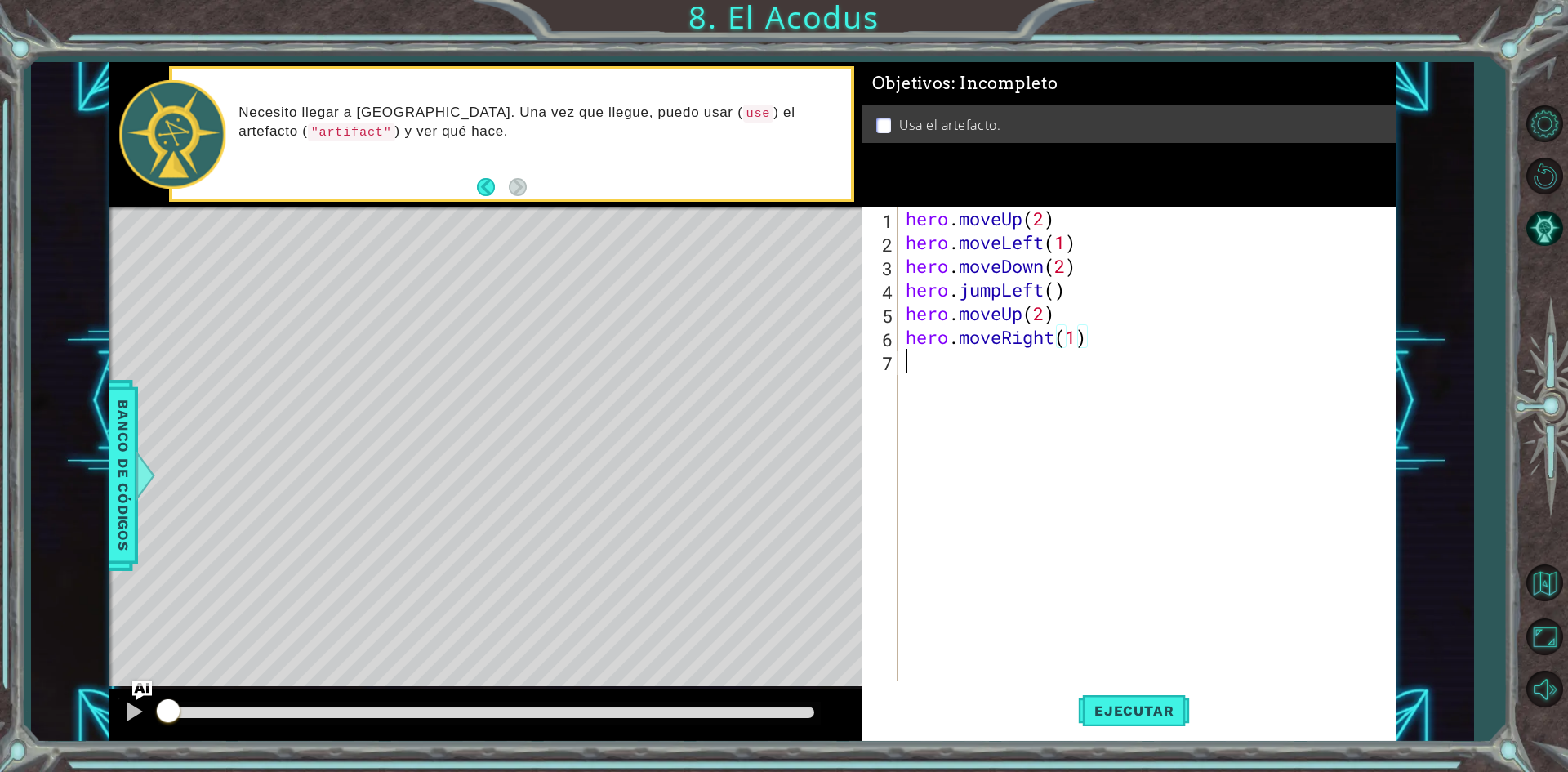
click at [947, 401] on div "hero . moveUp ( 2 ) hero . moveLeft ( 1 ) hero . moveDown ( 2 ) hero . jumpLeft…" at bounding box center [1151, 467] width 497 height 521
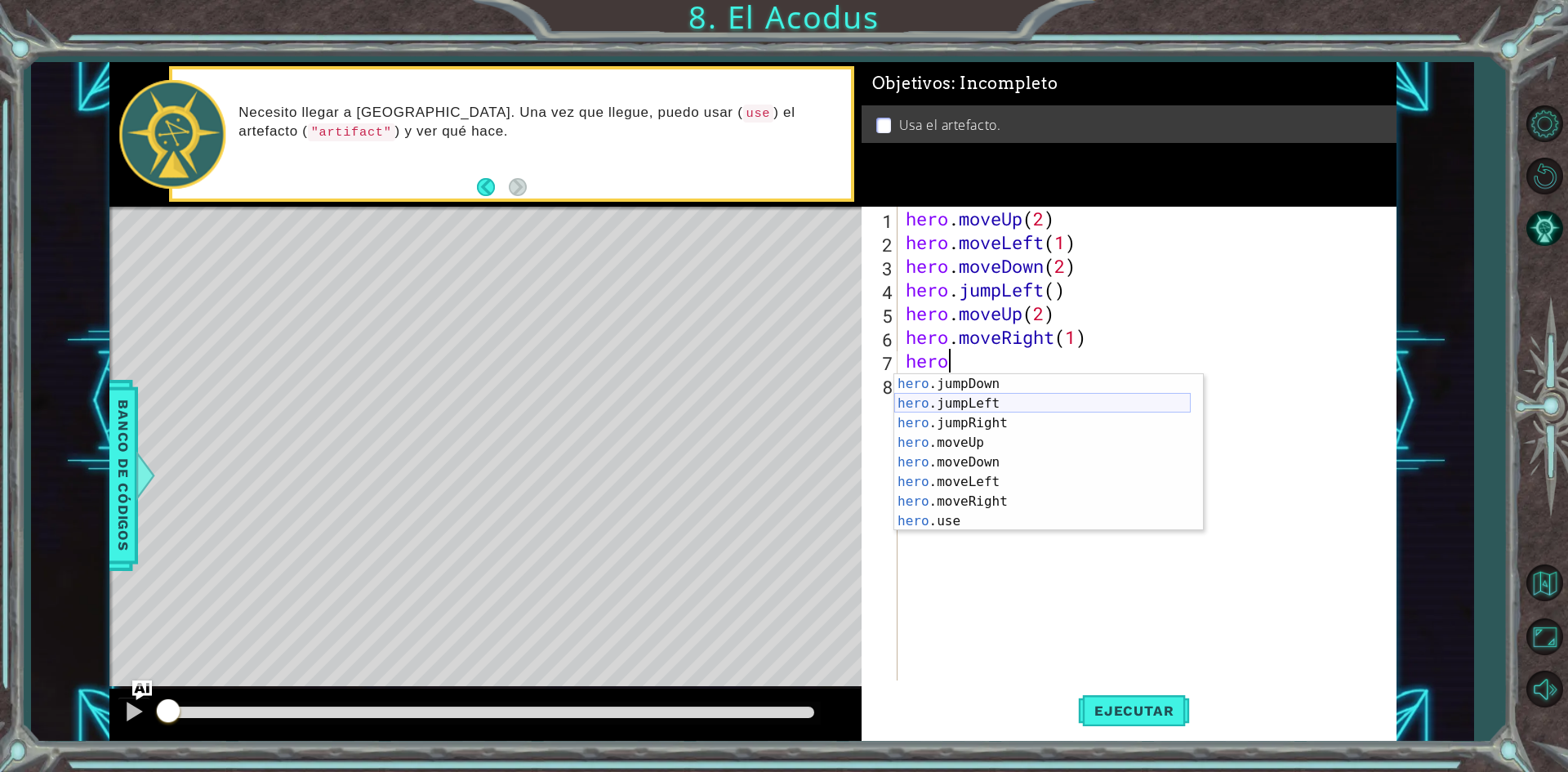
scroll to position [19, 0]
click at [961, 517] on div "hero .jumpDown Toca enter hero .jumpLeft Toca enter hero .jumpRight Toca enter …" at bounding box center [1042, 472] width 297 height 196
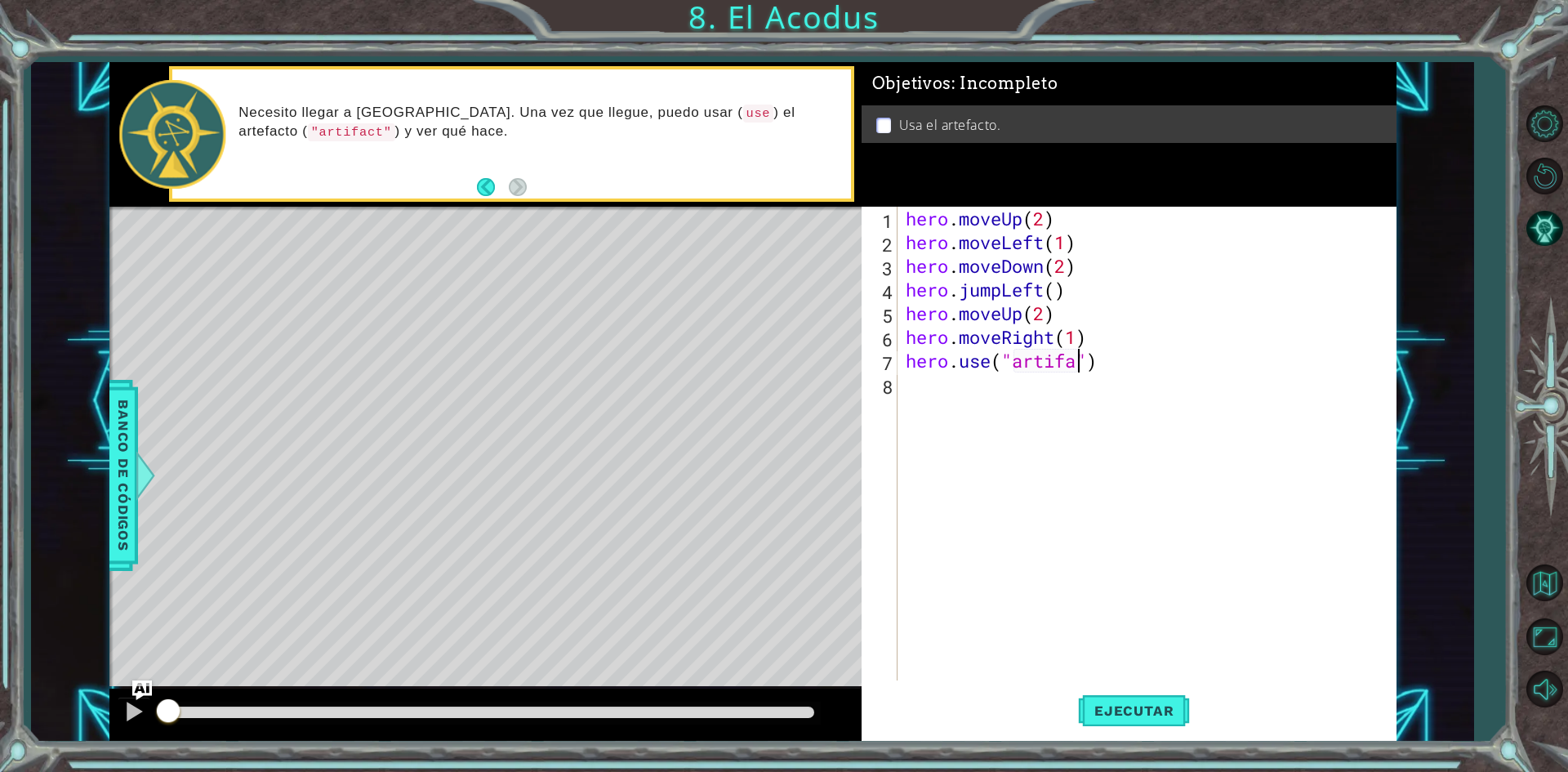
scroll to position [0, 9]
type textarea "hero.use("artifact")"
click at [1084, 521] on div "hero . moveUp ( 2 ) hero . moveLeft ( 1 ) hero . moveDown ( 2 ) hero . jumpLeft…" at bounding box center [1151, 467] width 497 height 521
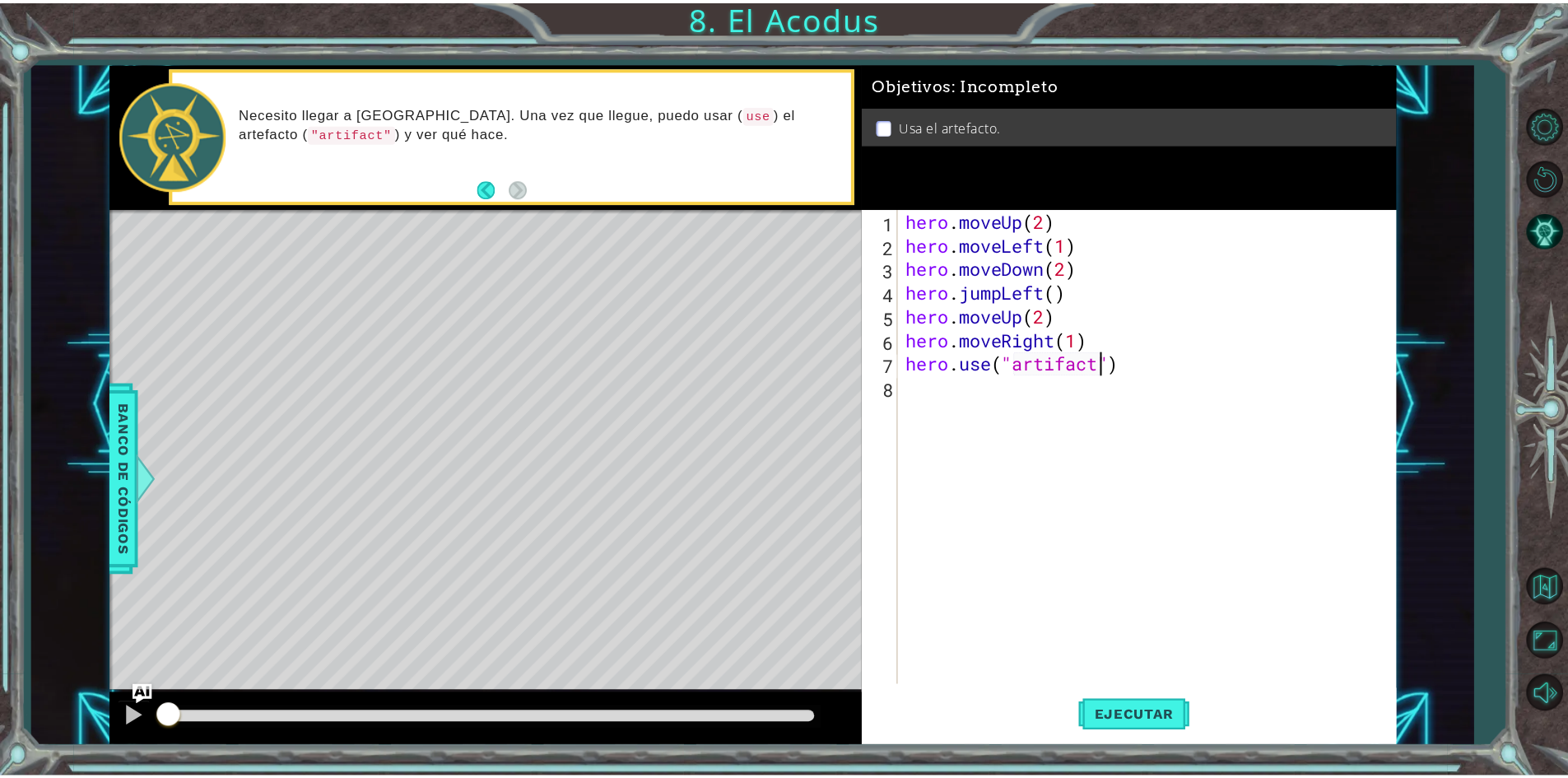
scroll to position [0, 0]
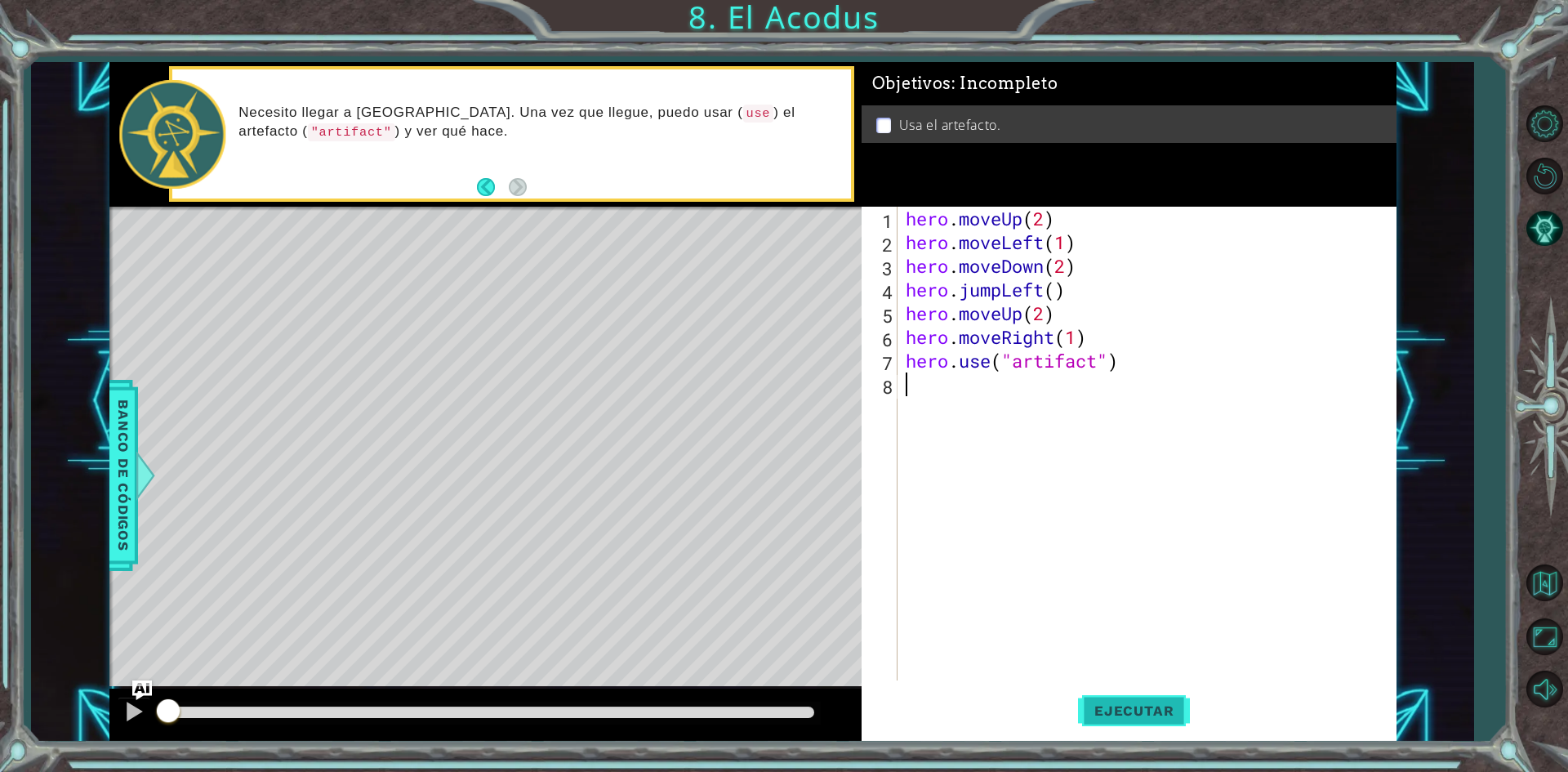
click at [1135, 696] on button "Ejecutar" at bounding box center [1133, 711] width 112 height 53
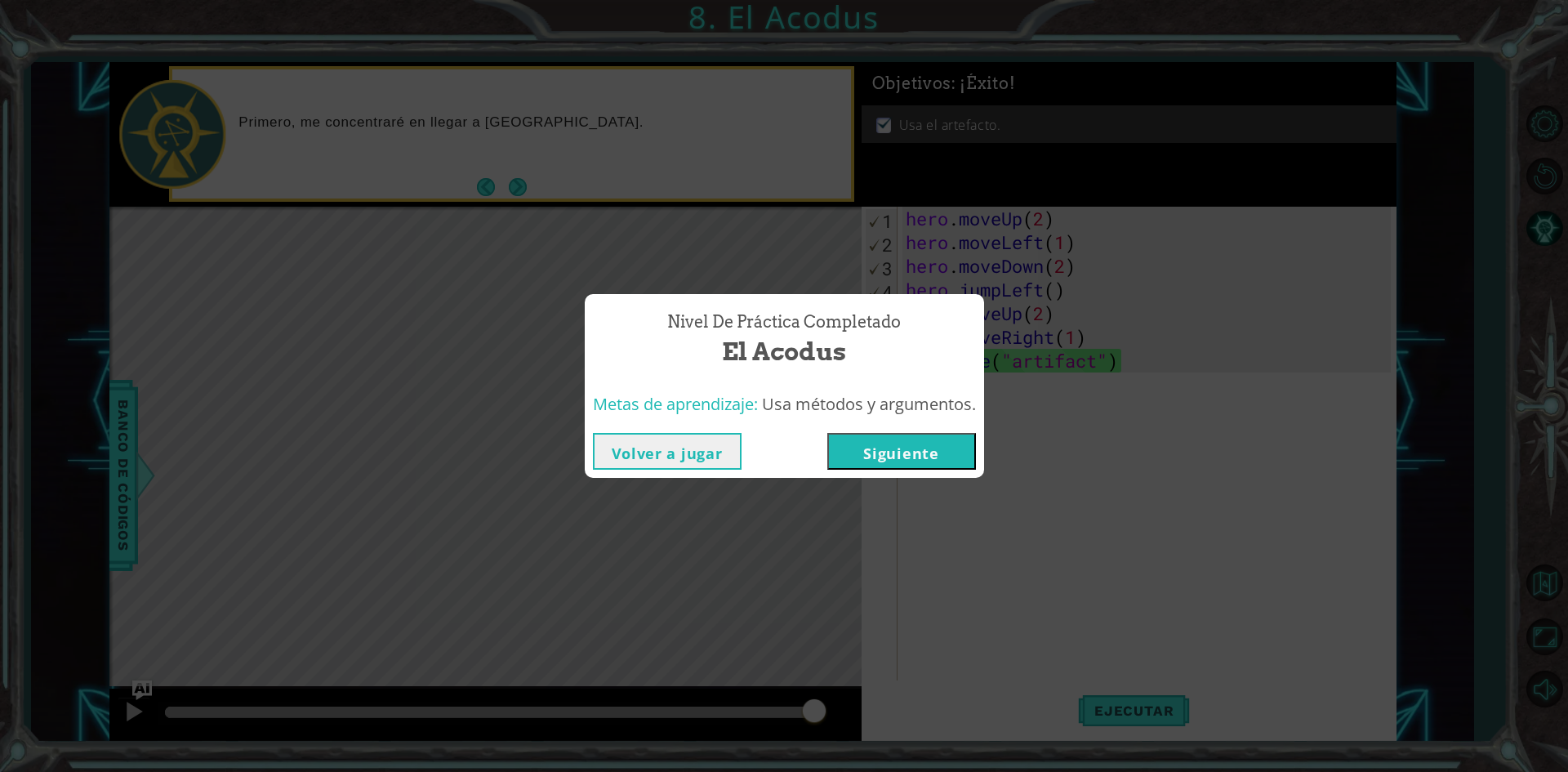
click at [728, 443] on button "Volver a jugar" at bounding box center [666, 451] width 148 height 36
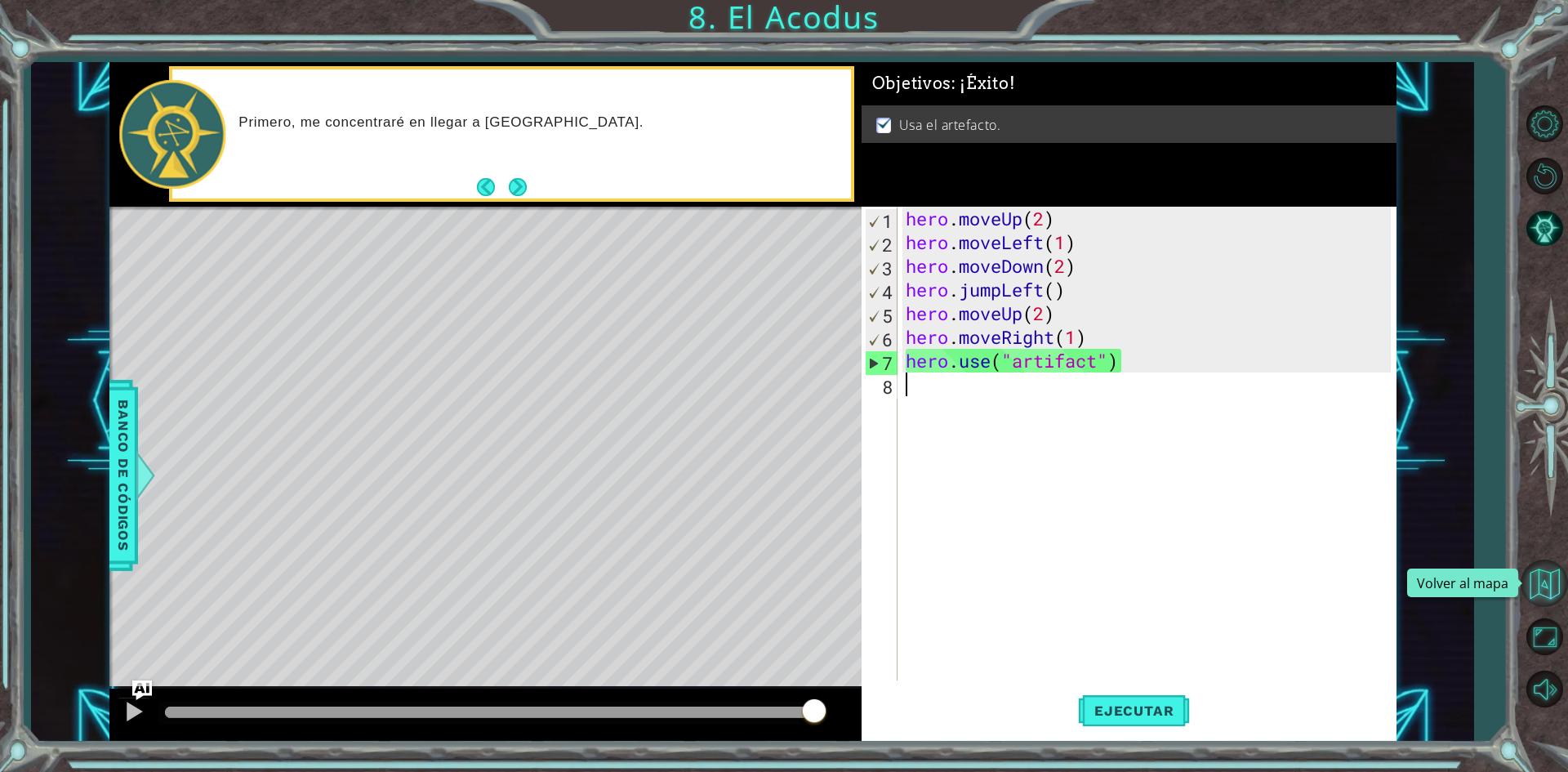
click at [1555, 580] on button "Volver al mapa" at bounding box center [1543, 582] width 47 height 47
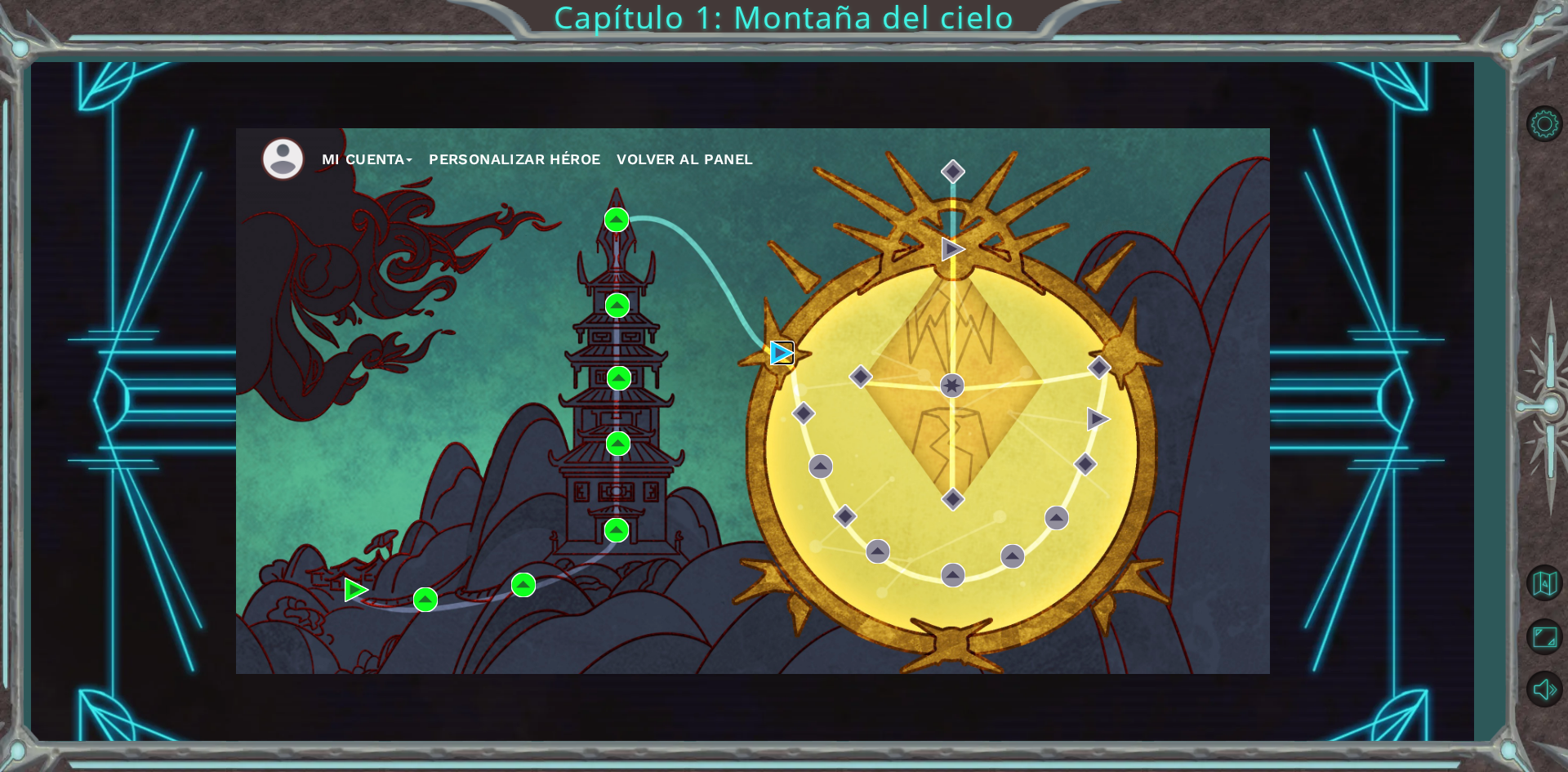
click at [773, 347] on img at bounding box center [782, 353] width 25 height 25
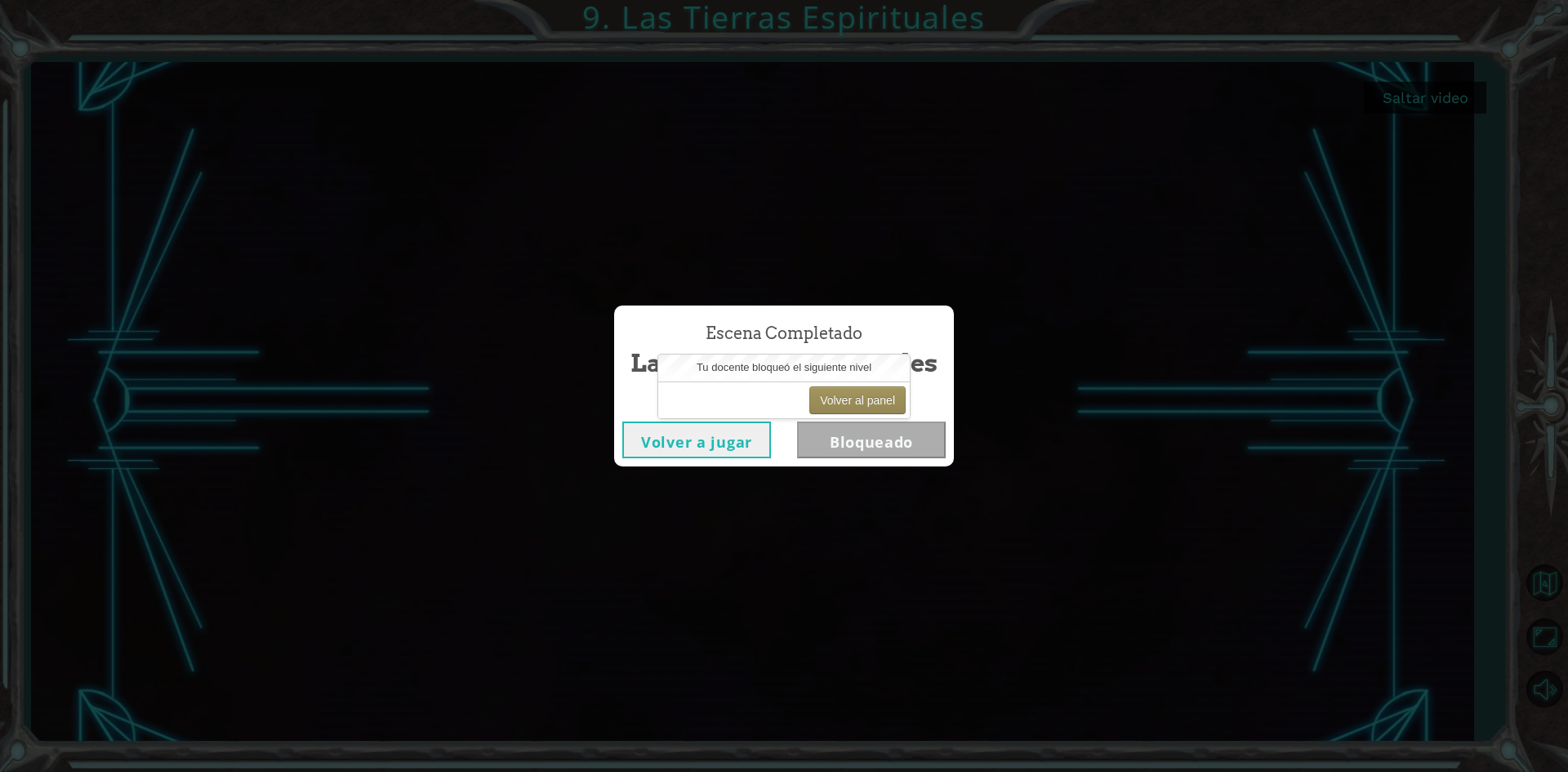
click at [743, 391] on div "Volver al panel" at bounding box center [784, 399] width 252 height 36
click at [771, 362] on span "Tu docente bloqueó el siguiente nivel" at bounding box center [784, 367] width 175 height 12
click at [874, 395] on button "Volver al panel" at bounding box center [857, 399] width 97 height 28
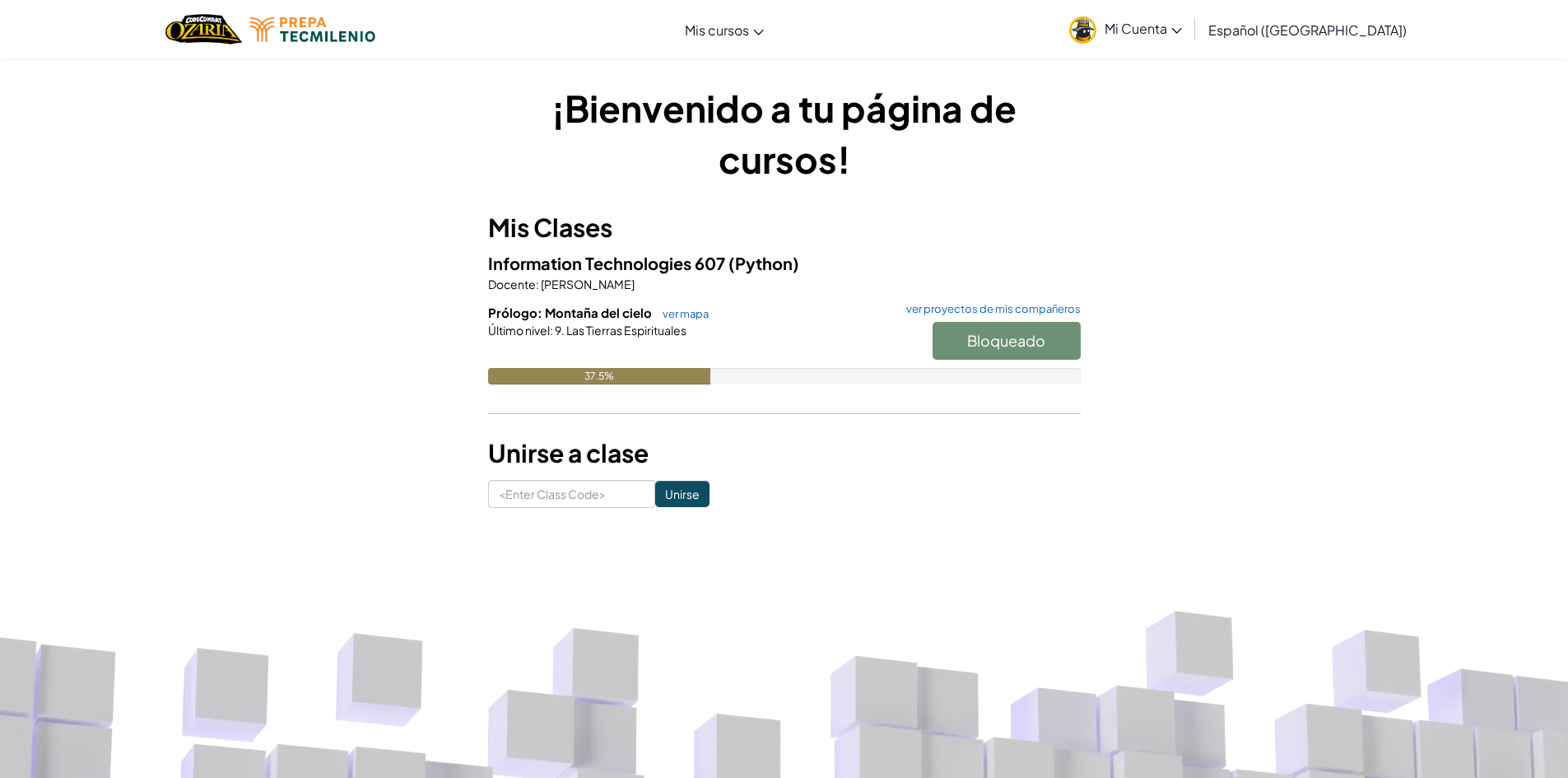
click at [1177, 36] on span "Mi Cuenta" at bounding box center [1143, 28] width 77 height 17
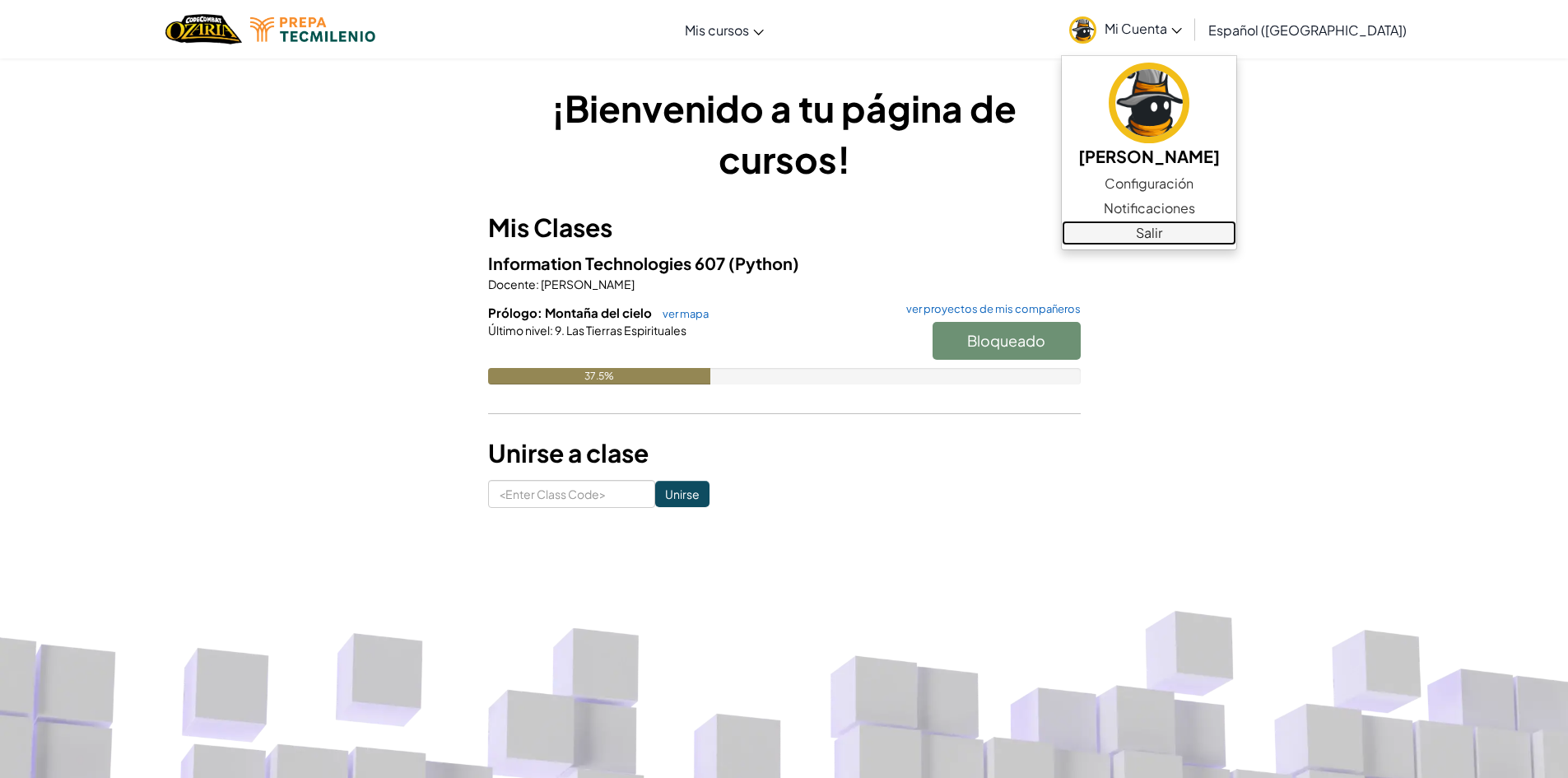
click at [1170, 231] on link "Salir" at bounding box center [1148, 234] width 175 height 25
